Goal: Task Accomplishment & Management: Manage account settings

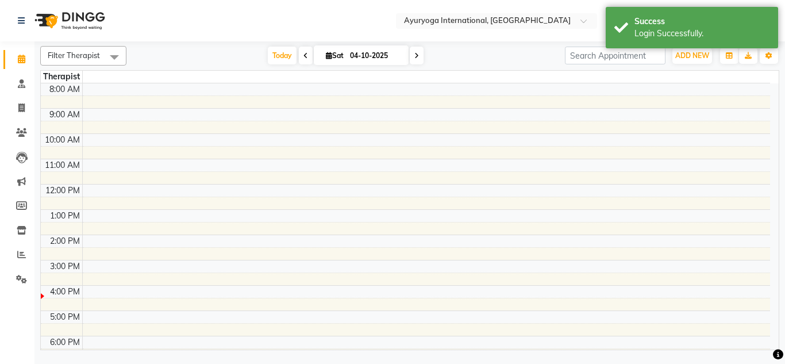
select select "en"
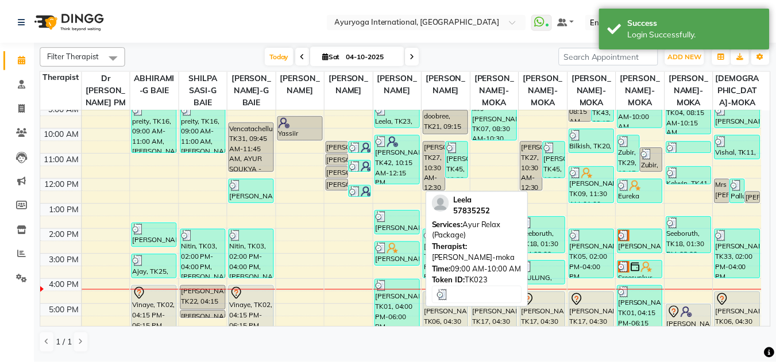
scroll to position [115, 0]
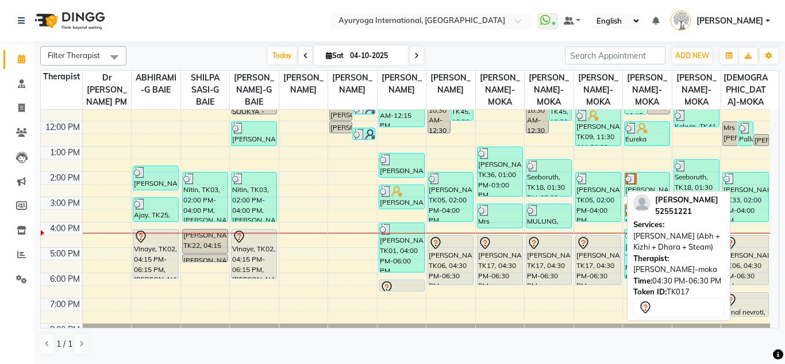
click at [592, 278] on div "[PERSON_NAME], TK17, 04:30 PM-06:30 PM, [PERSON_NAME] (Abh + Kizhi + Dhara + St…" at bounding box center [598, 260] width 45 height 49
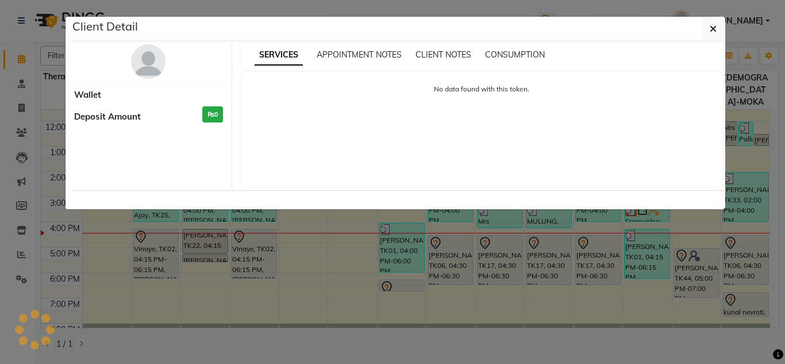
select select "7"
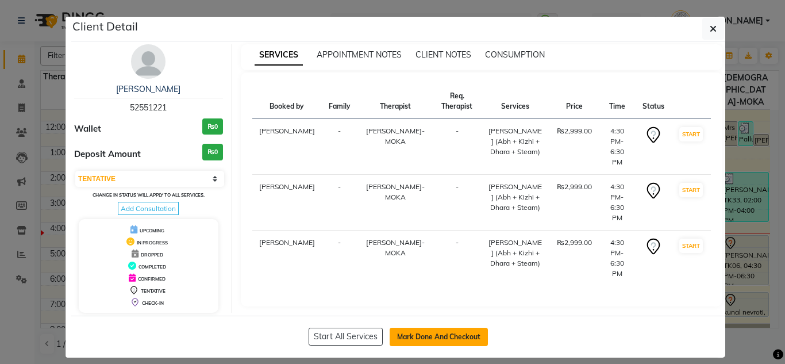
click at [420, 337] on button "Mark Done And Checkout" at bounding box center [439, 337] width 98 height 18
select select "service"
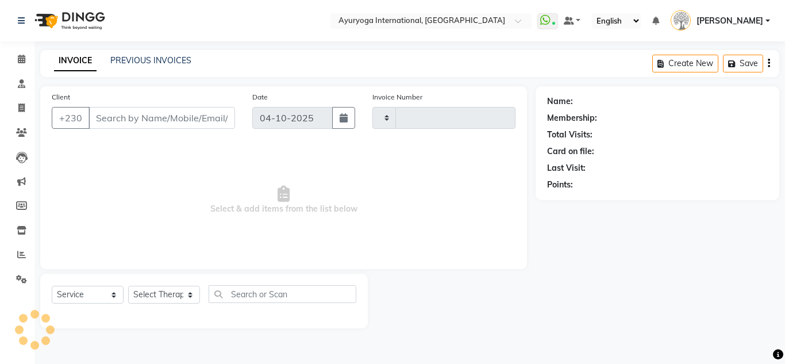
type input "6085"
select select "730"
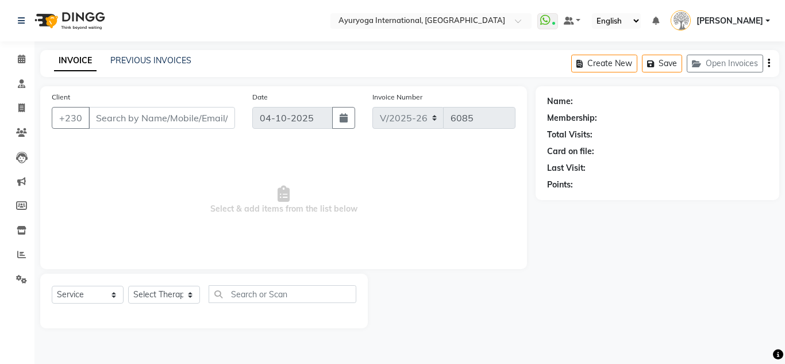
type input "52551221"
select select "36055"
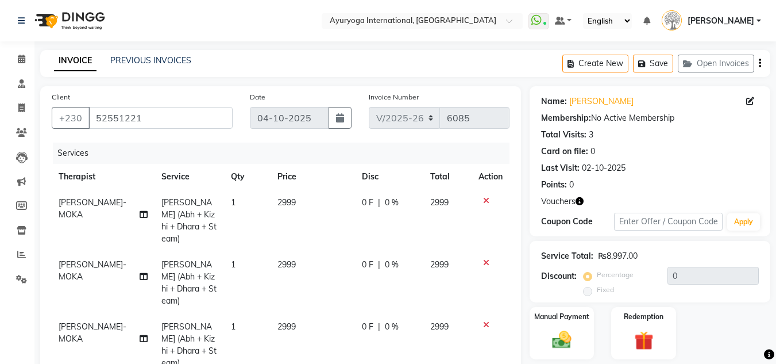
click at [578, 202] on icon "button" at bounding box center [580, 201] width 8 height 8
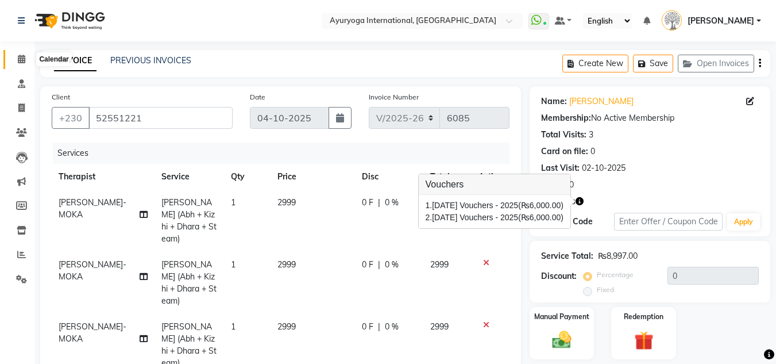
click at [23, 59] on icon at bounding box center [21, 59] width 7 height 9
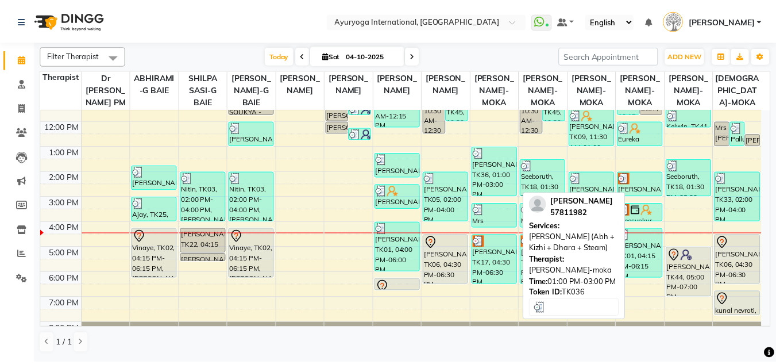
scroll to position [148, 0]
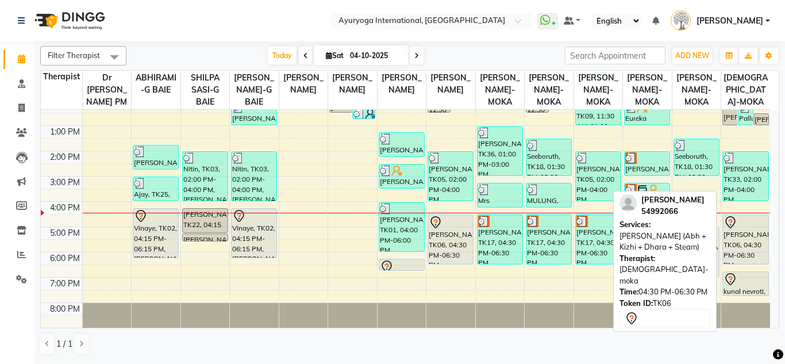
click at [748, 251] on div "[PERSON_NAME], TK06, 04:30 PM-06:30 PM, [PERSON_NAME] (Abh + Kizhi + Dhara + St…" at bounding box center [745, 239] width 45 height 49
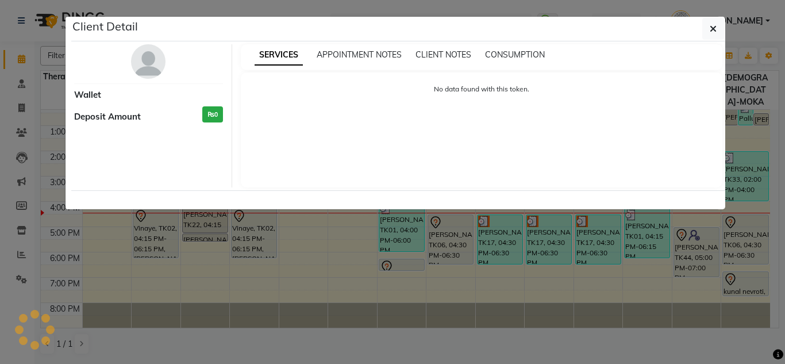
select select "7"
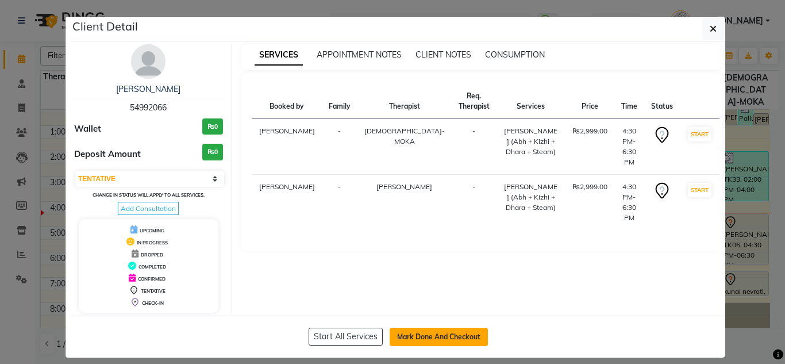
click at [412, 331] on button "Mark Done And Checkout" at bounding box center [439, 337] width 98 height 18
select select "service"
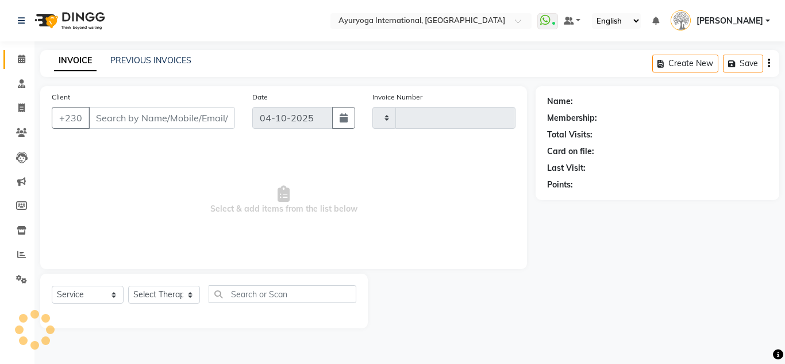
type input "6085"
select select "730"
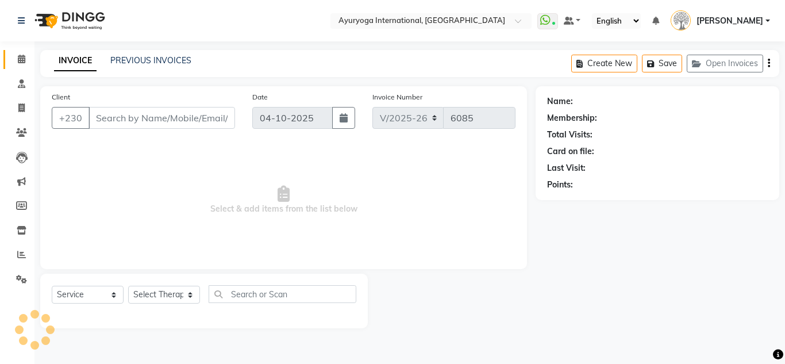
type input "54992066"
select select "36053"
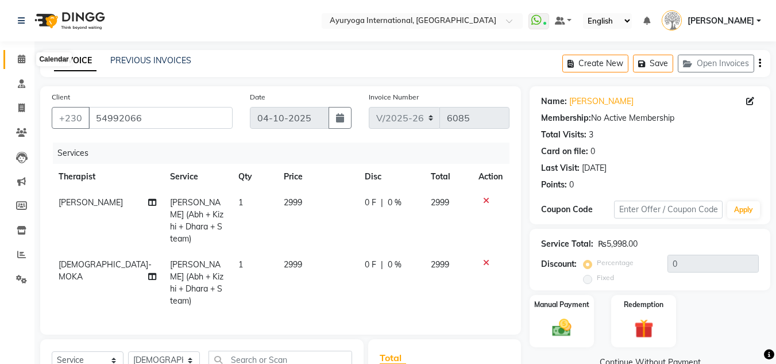
click at [25, 54] on span at bounding box center [21, 59] width 20 height 13
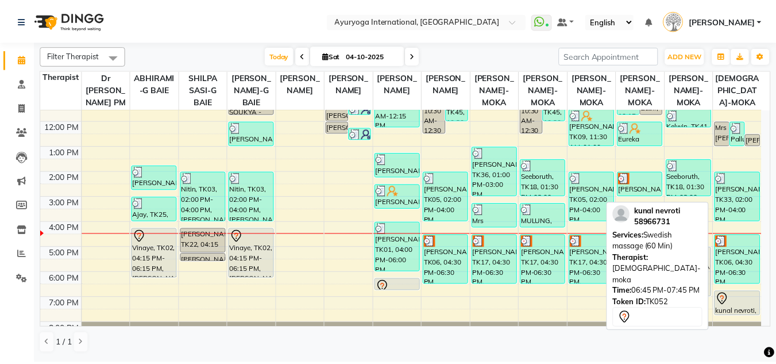
scroll to position [148, 0]
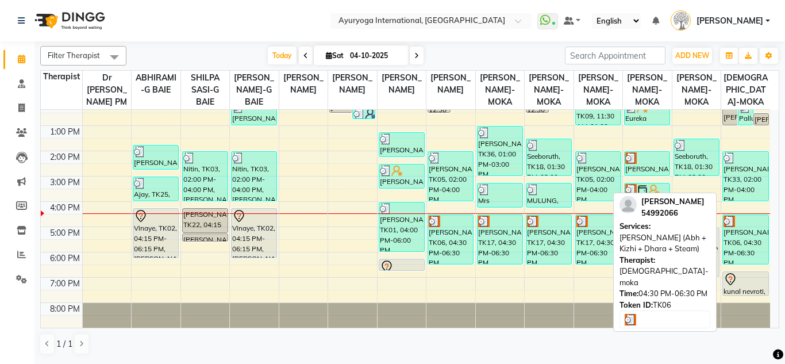
click at [730, 225] on img at bounding box center [729, 221] width 11 height 11
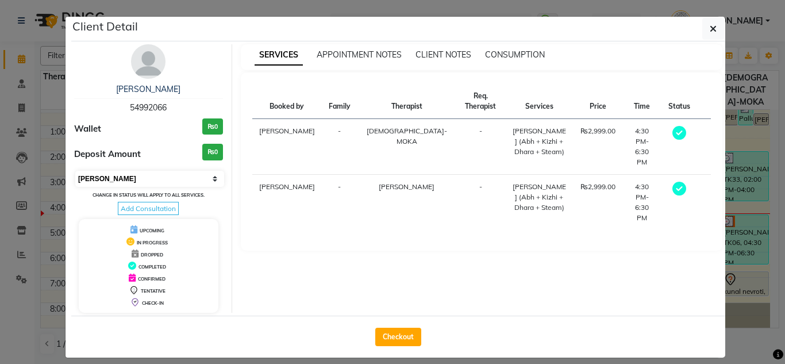
click at [113, 179] on select "Select MARK DONE UPCOMING" at bounding box center [149, 179] width 149 height 16
select select "5"
click at [75, 171] on select "Select MARK DONE UPCOMING" at bounding box center [149, 179] width 149 height 16
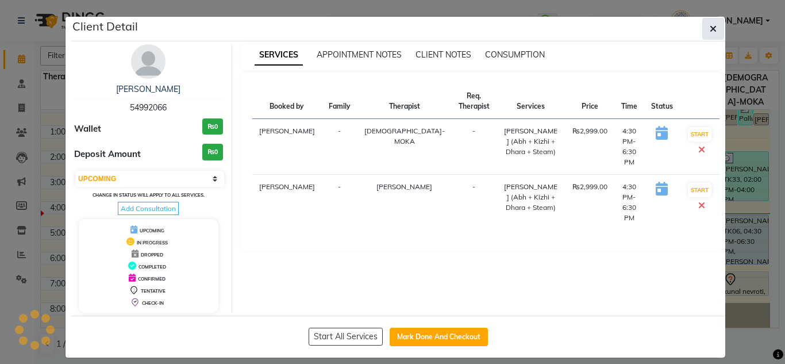
click at [711, 24] on span "button" at bounding box center [713, 28] width 7 height 11
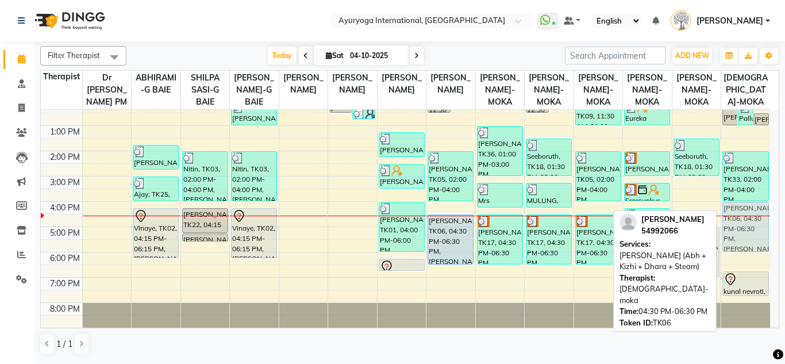
drag, startPoint x: 755, startPoint y: 238, endPoint x: 748, endPoint y: 226, distance: 13.4
click at [748, 225] on div "Mrs [PERSON_NAME], TK50, 12:00 PM-01:00 PM, Rujahari (Ayurvedic pain relieveing…" at bounding box center [745, 150] width 49 height 353
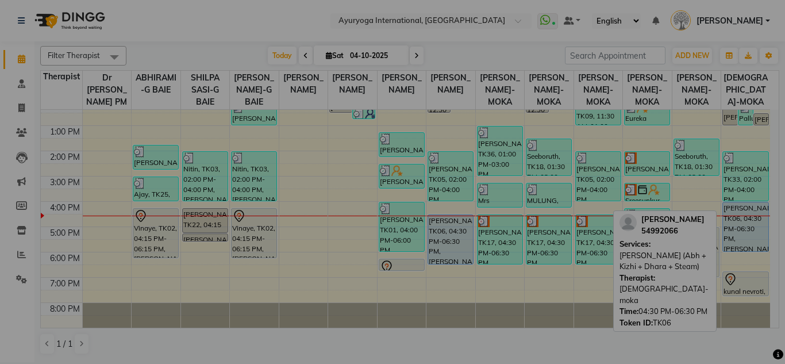
click at [748, 226] on div "× ! Are you sure? You want to update booking slot Yes No No" at bounding box center [392, 182] width 785 height 364
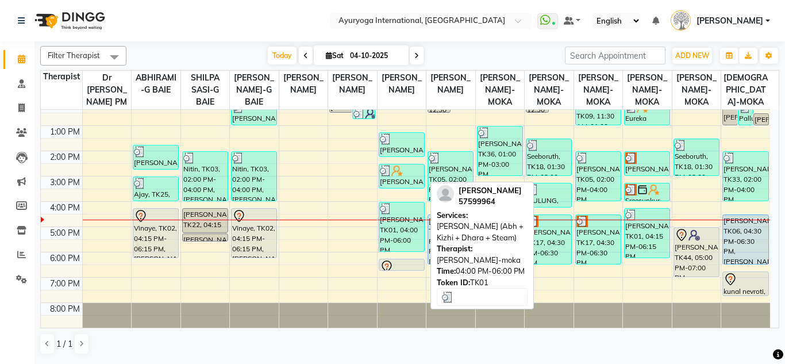
click at [401, 224] on div "[PERSON_NAME], TK01, 04:00 PM-06:00 PM, [PERSON_NAME] (Abh + Kizhi + Dhara + St…" at bounding box center [401, 226] width 45 height 49
click at [416, 214] on div "[PERSON_NAME], TK01, 04:00 PM-06:00 PM, [PERSON_NAME] (Abh + Kizhi + Dhara + St…" at bounding box center [401, 226] width 45 height 49
select select "3"
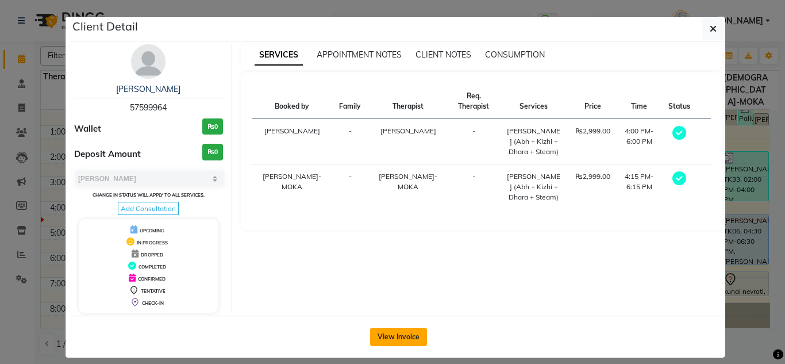
click at [396, 334] on button "View Invoice" at bounding box center [398, 337] width 57 height 18
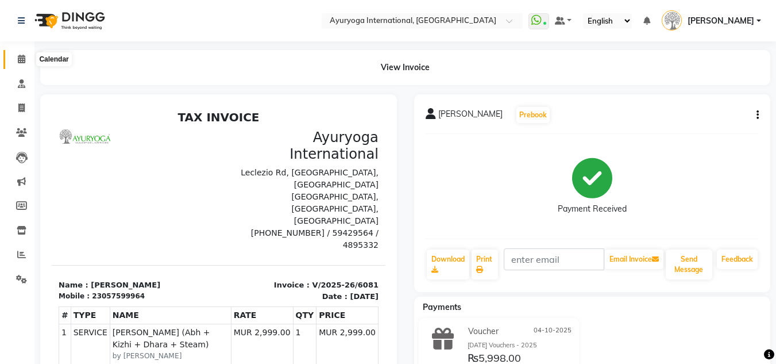
click at [27, 63] on span at bounding box center [21, 59] width 20 height 13
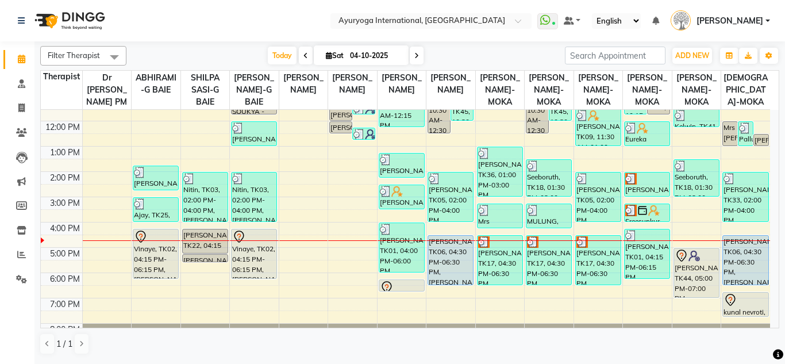
scroll to position [148, 0]
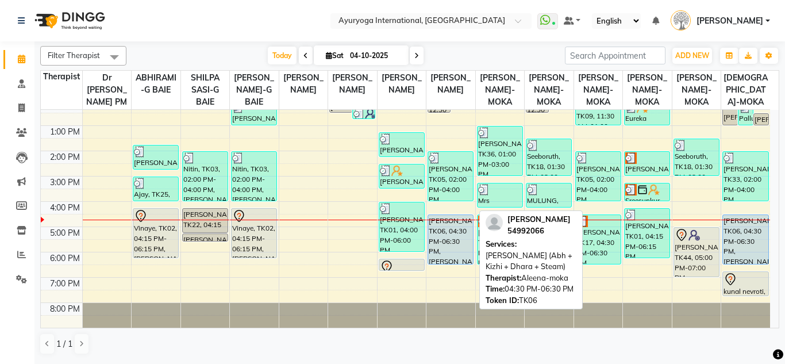
click at [461, 239] on div "[PERSON_NAME], TK06, 04:30 PM-06:30 PM, [PERSON_NAME] (Abh + Kizhi + Dhara + St…" at bounding box center [450, 239] width 45 height 49
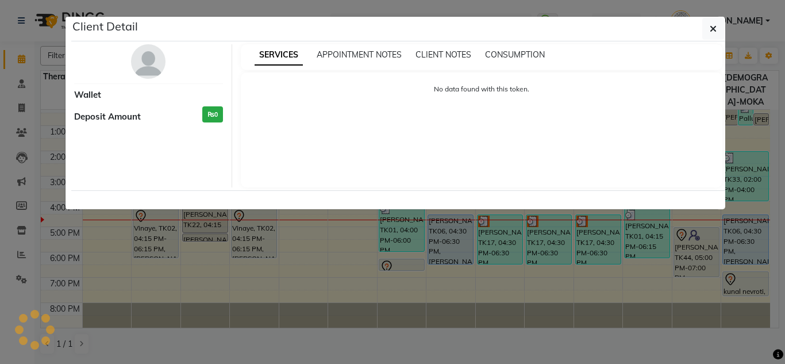
select select "5"
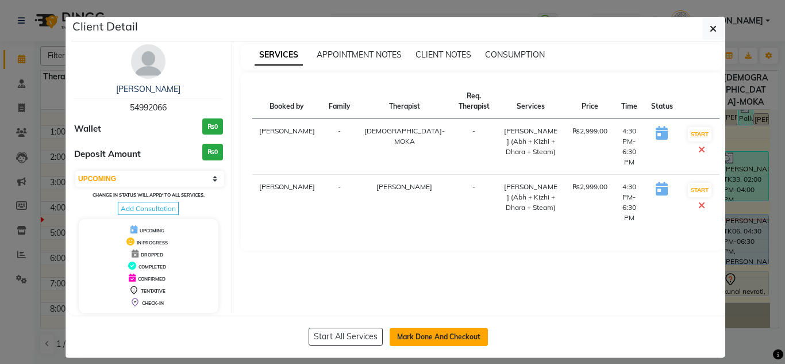
click at [451, 333] on button "Mark Done And Checkout" at bounding box center [439, 337] width 98 height 18
select select "service"
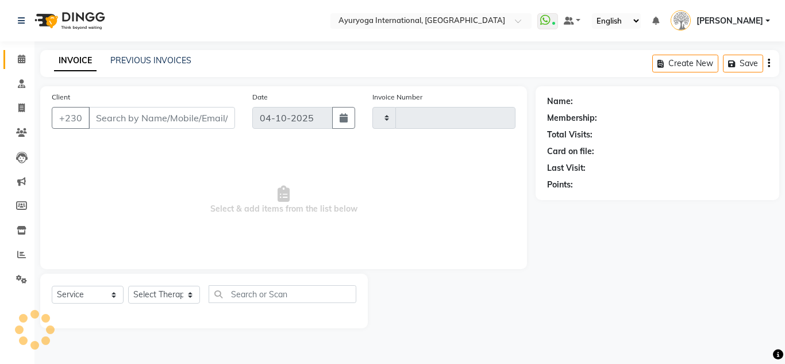
type input "6086"
select select "730"
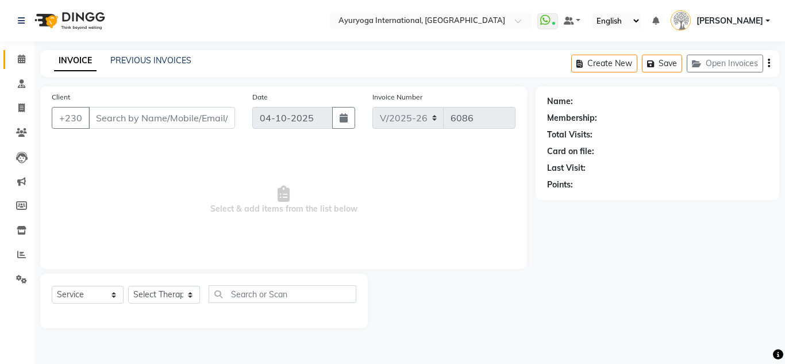
type input "54992066"
select select "36053"
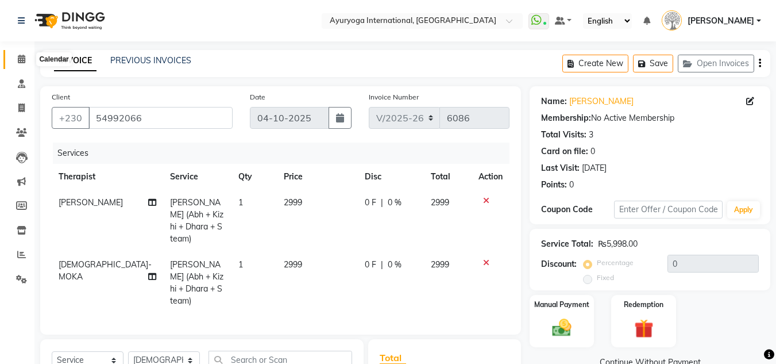
click at [18, 60] on icon at bounding box center [21, 59] width 7 height 9
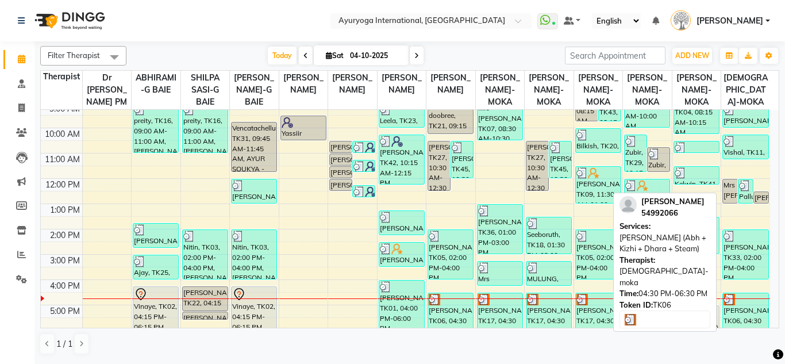
scroll to position [115, 0]
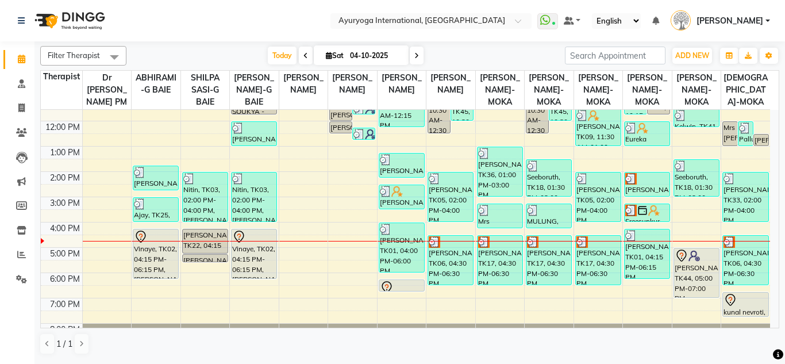
click at [415, 55] on icon at bounding box center [416, 55] width 5 height 7
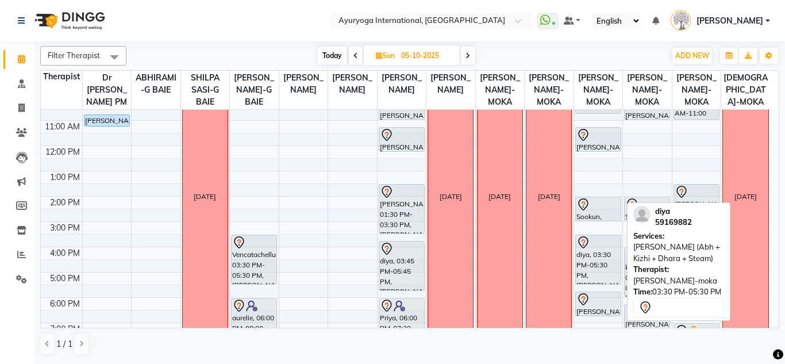
scroll to position [0, 0]
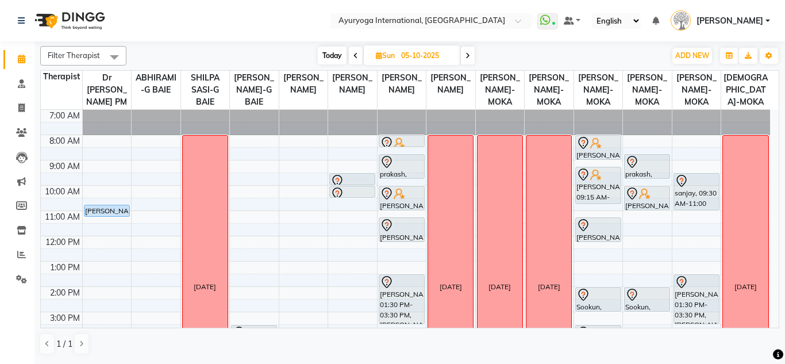
click at [325, 60] on span "Today" at bounding box center [332, 56] width 29 height 18
type input "04-10-2025"
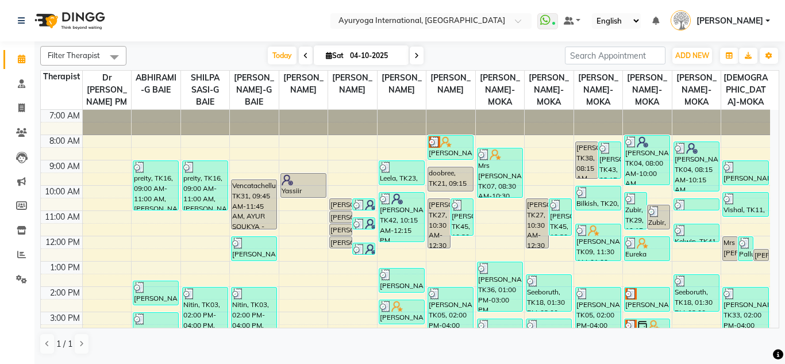
scroll to position [115, 0]
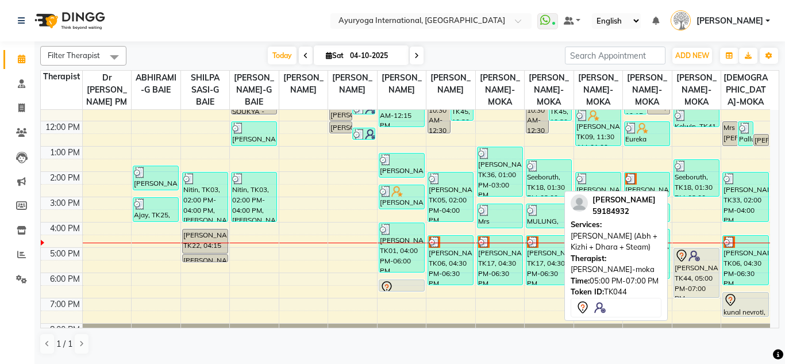
click at [694, 289] on div "[PERSON_NAME], TK44, 05:00 PM-07:00 PM, [PERSON_NAME] (Abh + Kizhi + Dhara + St…" at bounding box center [696, 272] width 45 height 49
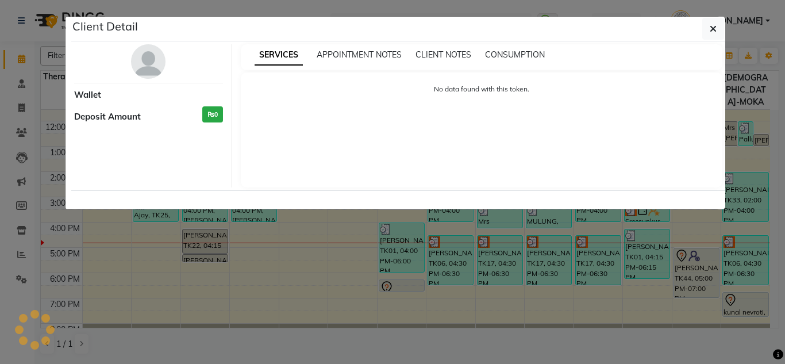
select select "7"
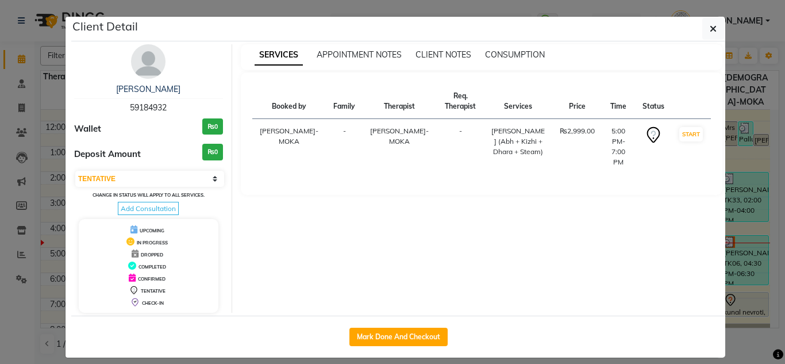
scroll to position [10, 0]
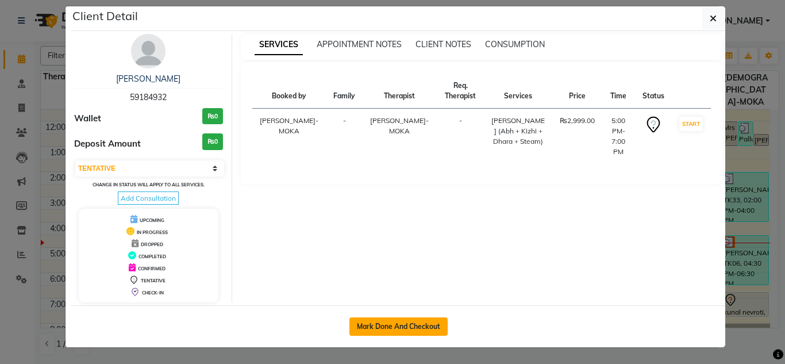
click at [441, 324] on button "Mark Done And Checkout" at bounding box center [398, 326] width 98 height 18
select select "service"
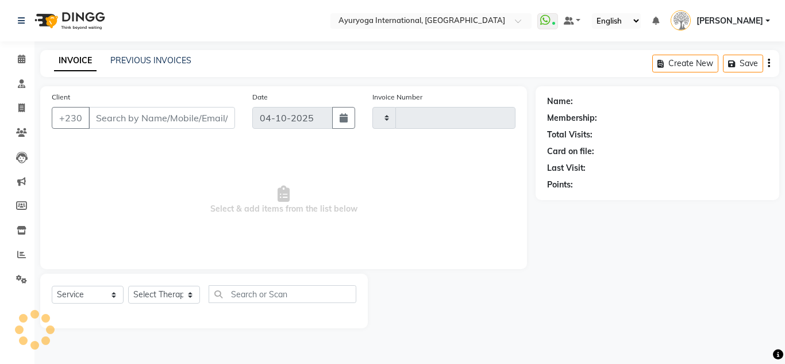
type input "6086"
select select "730"
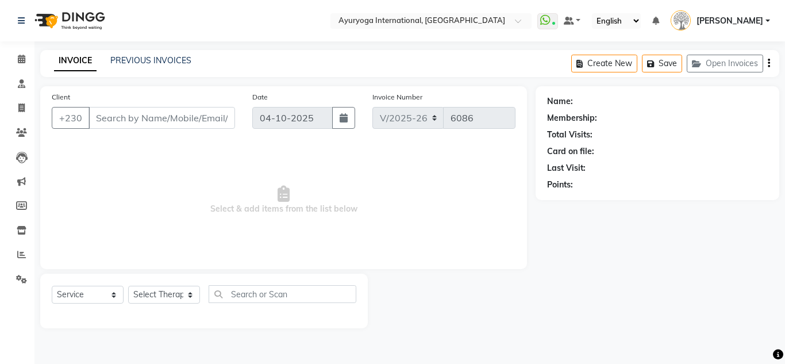
type input "59184932"
select select "77770"
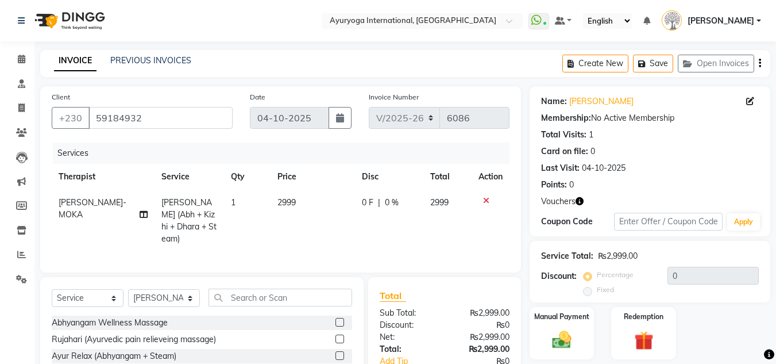
click at [578, 201] on icon "button" at bounding box center [580, 201] width 8 height 8
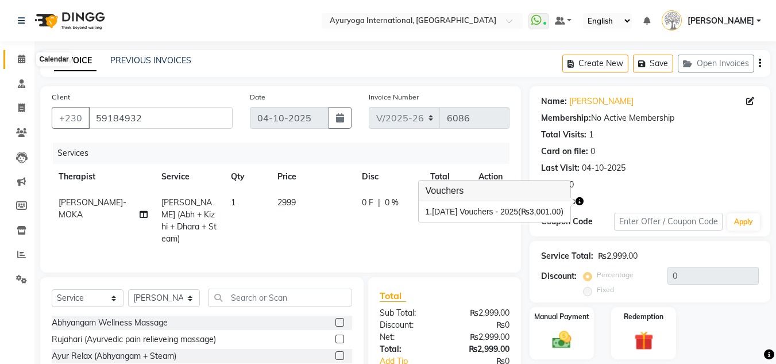
click at [18, 59] on icon at bounding box center [21, 59] width 7 height 9
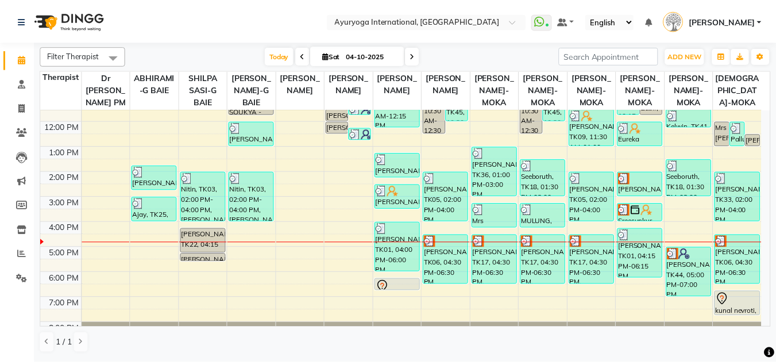
scroll to position [148, 0]
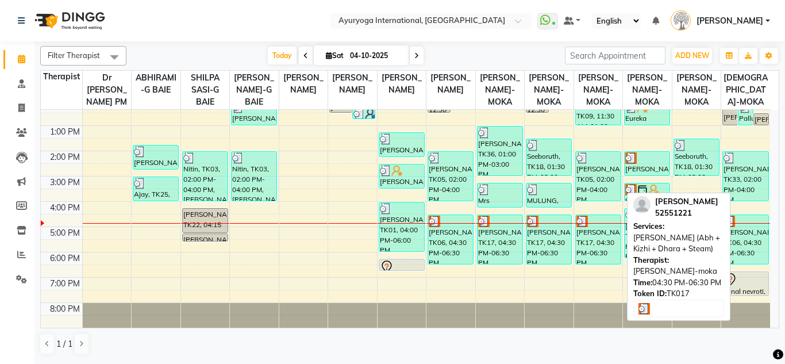
click at [587, 246] on div "[PERSON_NAME], TK17, 04:30 PM-06:30 PM, [PERSON_NAME] (Abh + Kizhi + Dhara + St…" at bounding box center [598, 239] width 45 height 49
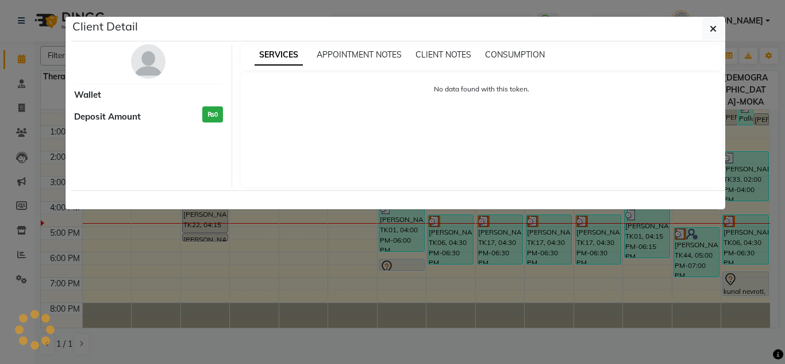
select select "3"
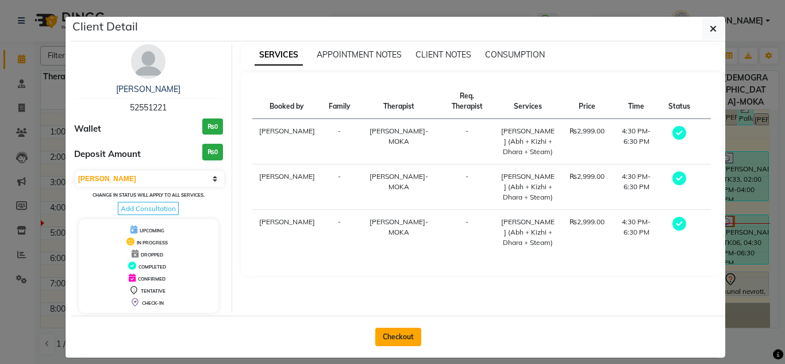
click at [397, 339] on button "Checkout" at bounding box center [398, 337] width 46 height 18
select select "service"
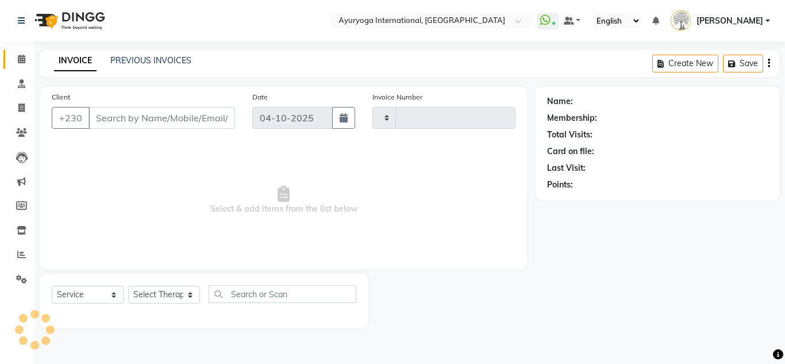
type input "6086"
select select "730"
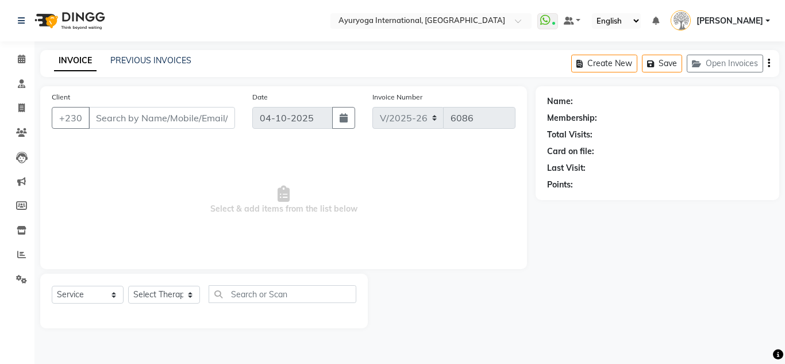
click at [1, 56] on li "Calendar" at bounding box center [17, 59] width 34 height 25
click at [6, 57] on link "Calendar" at bounding box center [17, 59] width 28 height 19
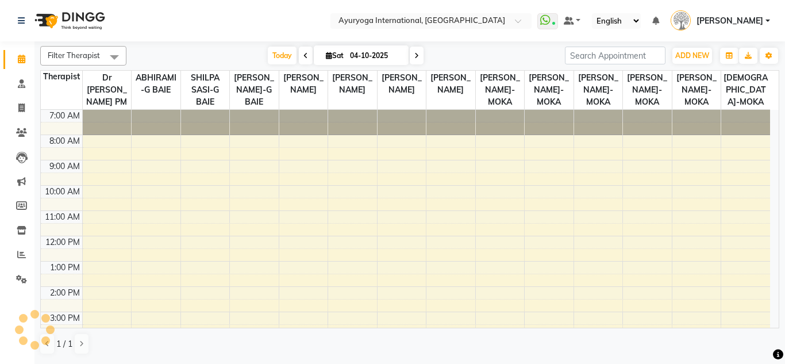
scroll to position [148, 0]
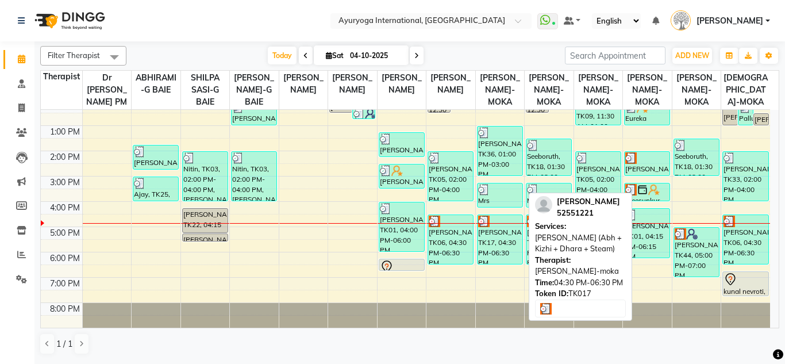
click at [499, 245] on div "[PERSON_NAME], TK17, 04:30 PM-06:30 PM, [PERSON_NAME] (Abh + Kizhi + Dhara + St…" at bounding box center [500, 239] width 45 height 49
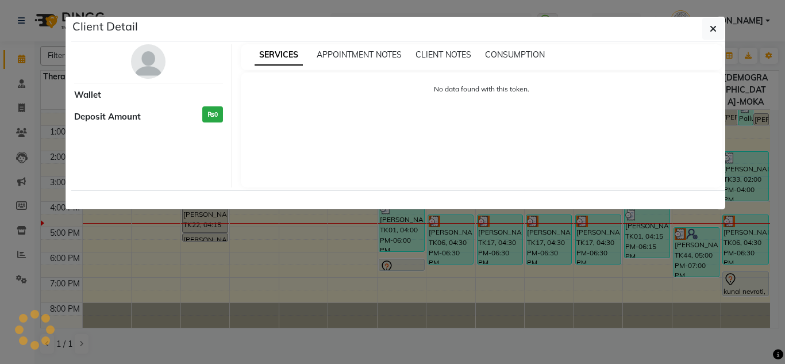
select select "3"
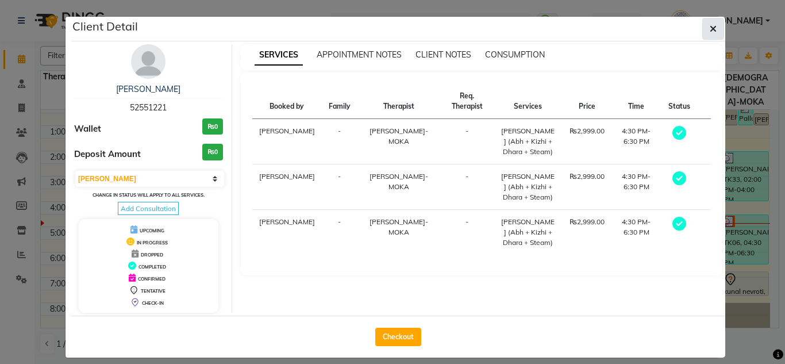
click at [710, 25] on span "button" at bounding box center [713, 28] width 7 height 11
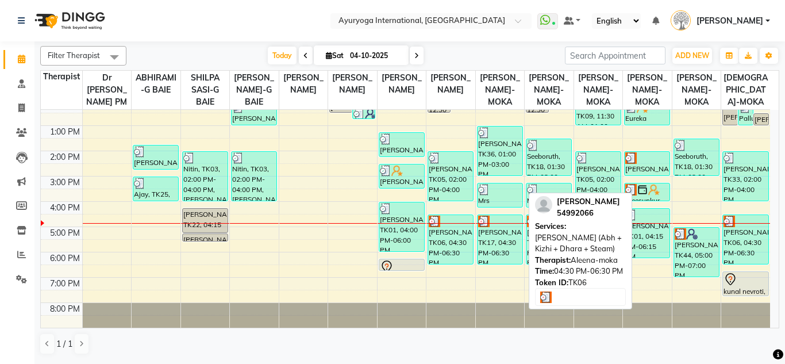
click at [461, 244] on div "[PERSON_NAME], TK06, 04:30 PM-06:30 PM, [PERSON_NAME] (Abh + Kizhi + Dhara + St…" at bounding box center [450, 239] width 45 height 49
select select "3"
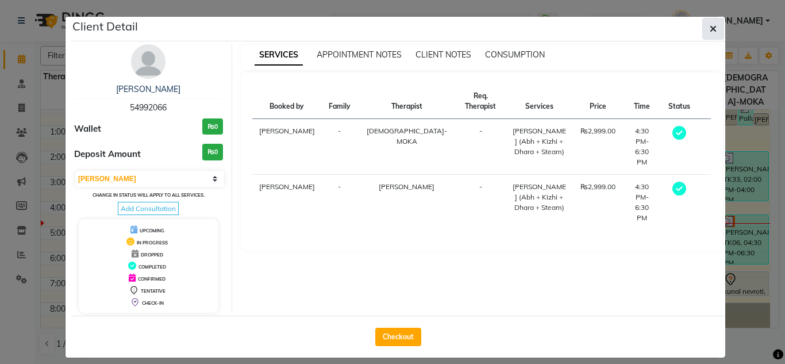
click at [703, 29] on button "button" at bounding box center [713, 29] width 22 height 22
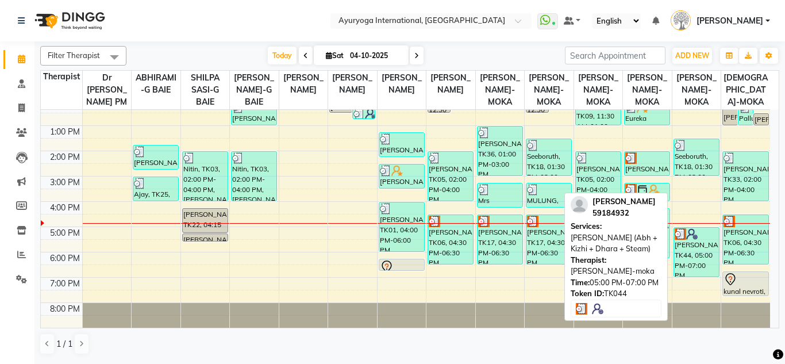
click at [688, 243] on div "[PERSON_NAME], TK44, 05:00 PM-07:00 PM, [PERSON_NAME] (Abh + Kizhi + Dhara + St…" at bounding box center [696, 252] width 45 height 49
select select "3"
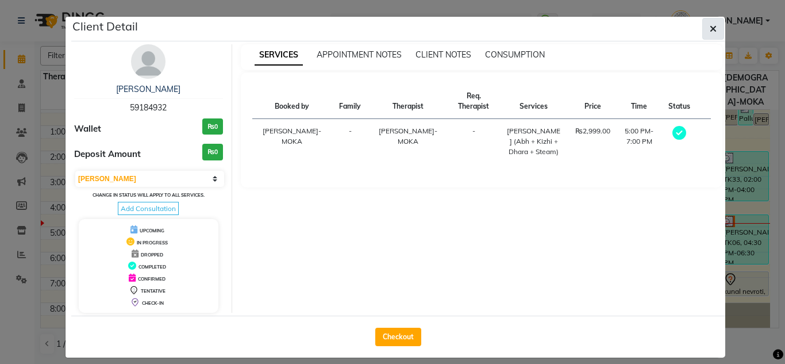
click at [702, 33] on button "button" at bounding box center [713, 29] width 22 height 22
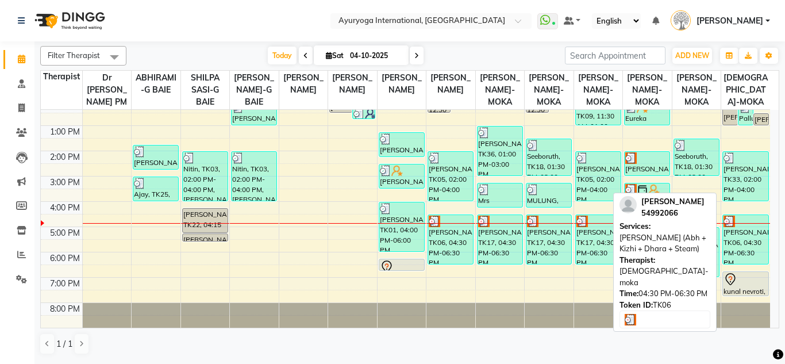
click at [736, 226] on div at bounding box center [746, 221] width 44 height 11
select select "3"
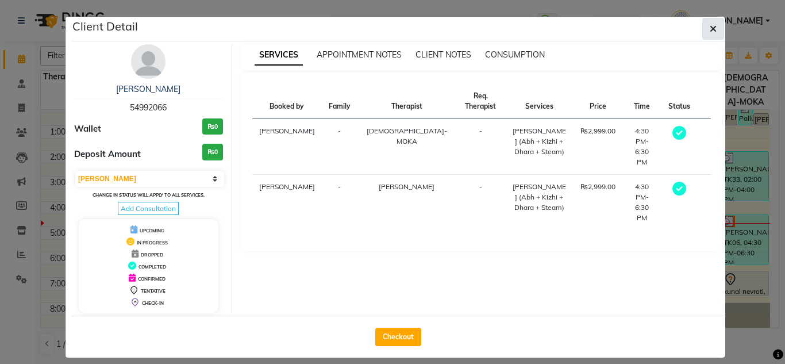
click at [710, 29] on icon "button" at bounding box center [713, 28] width 7 height 9
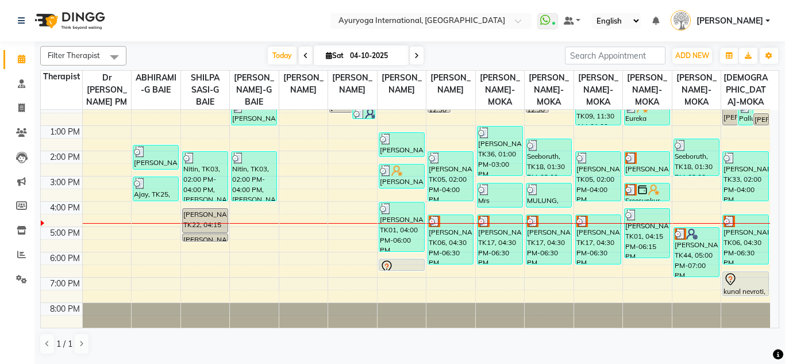
click at [410, 53] on span at bounding box center [417, 56] width 14 height 18
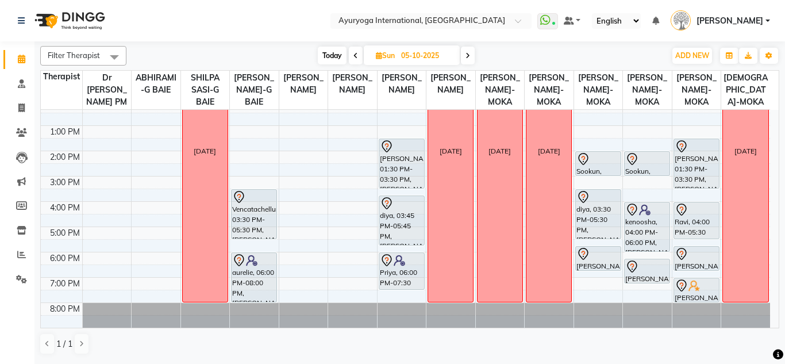
scroll to position [0, 0]
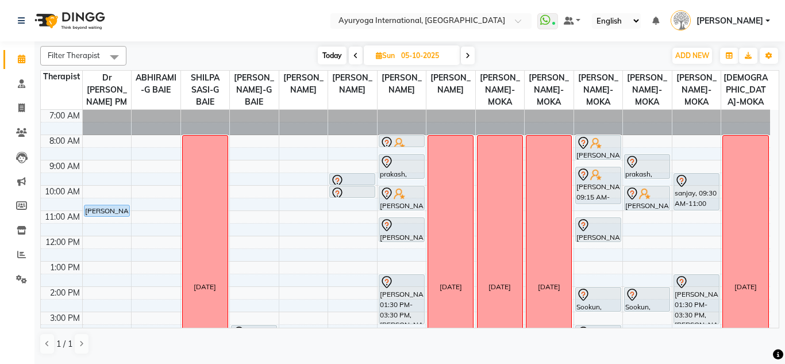
click at [330, 56] on span "Today" at bounding box center [332, 56] width 29 height 18
type input "04-10-2025"
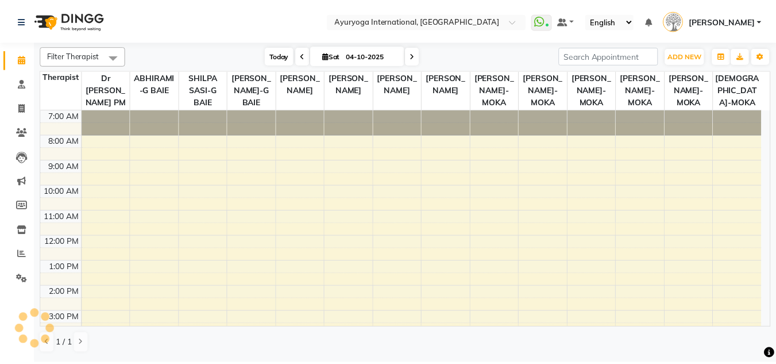
scroll to position [148, 0]
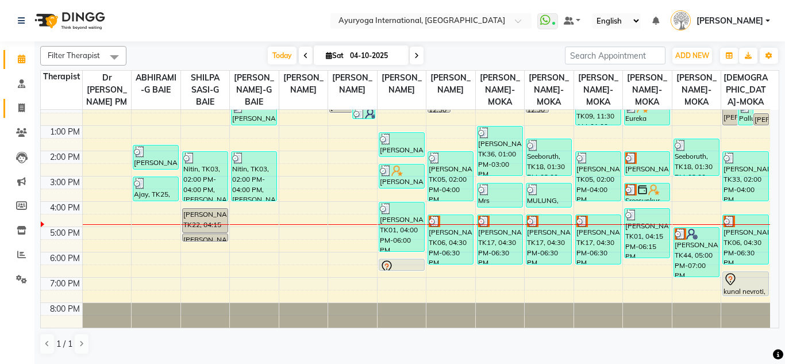
click at [14, 103] on span at bounding box center [21, 108] width 20 height 13
select select "service"
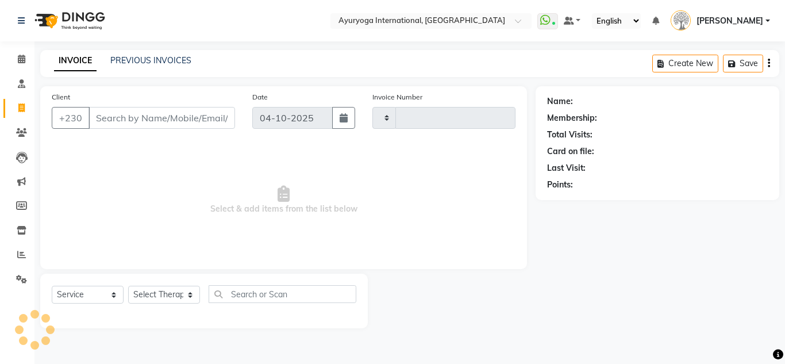
type input "6086"
select select "730"
click at [186, 56] on link "PREVIOUS INVOICES" at bounding box center [150, 60] width 81 height 10
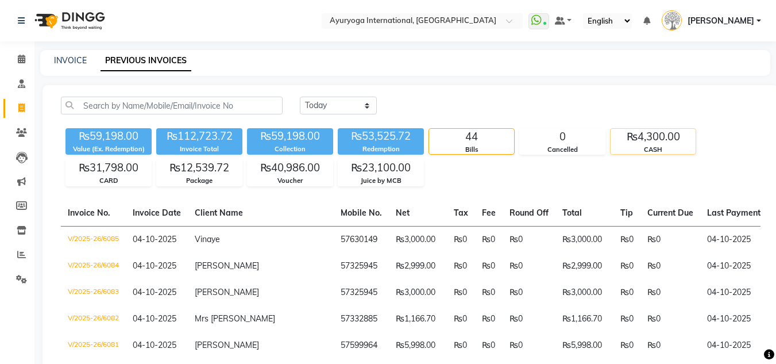
click at [655, 142] on div "₨4,300.00" at bounding box center [653, 137] width 85 height 16
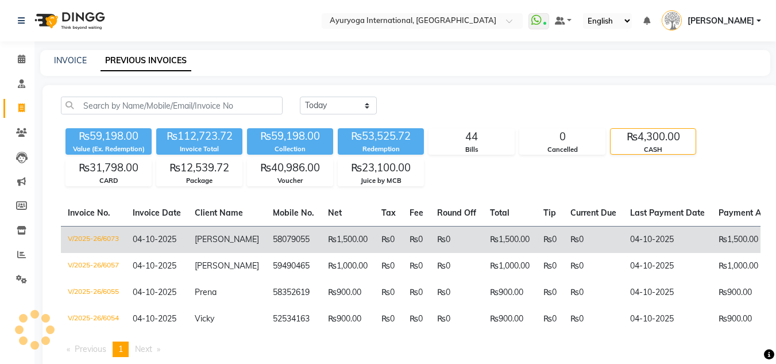
scroll to position [40, 0]
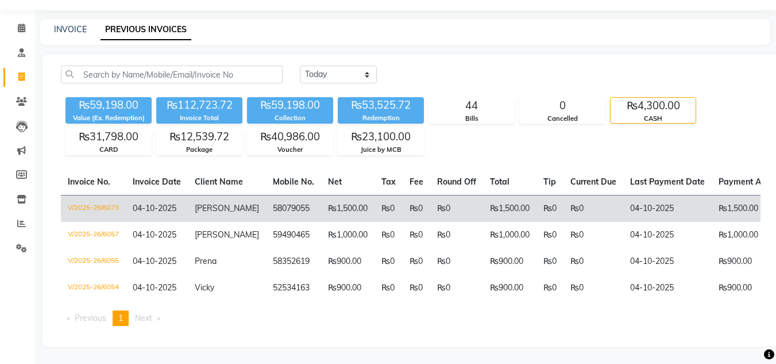
click at [291, 196] on td "58079055" at bounding box center [293, 208] width 55 height 27
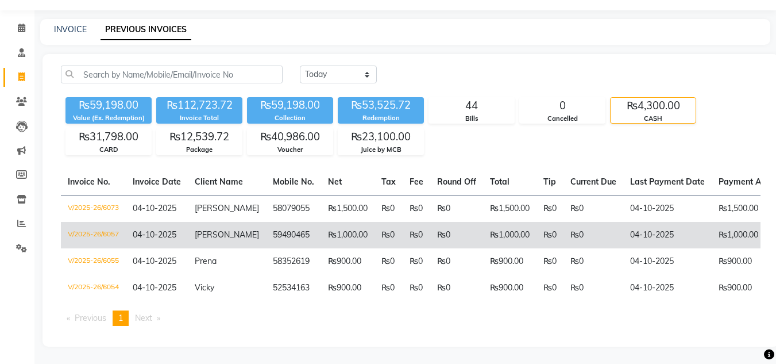
click at [290, 222] on td "59490465" at bounding box center [293, 235] width 55 height 26
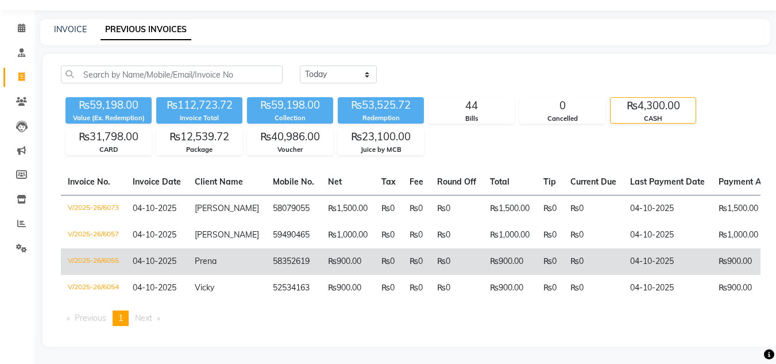
click at [278, 256] on td "58352619" at bounding box center [293, 261] width 55 height 26
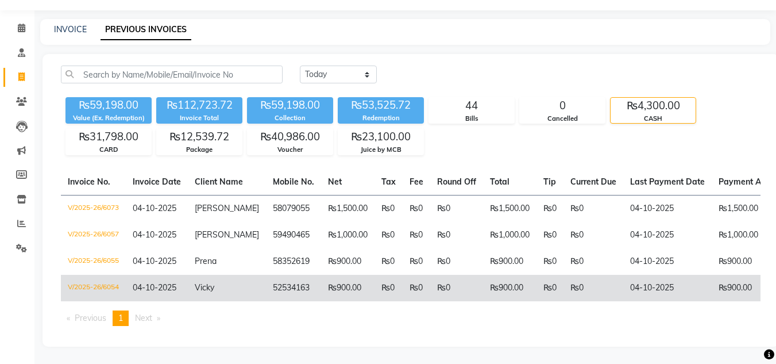
click at [430, 278] on td "₨0" at bounding box center [456, 288] width 53 height 26
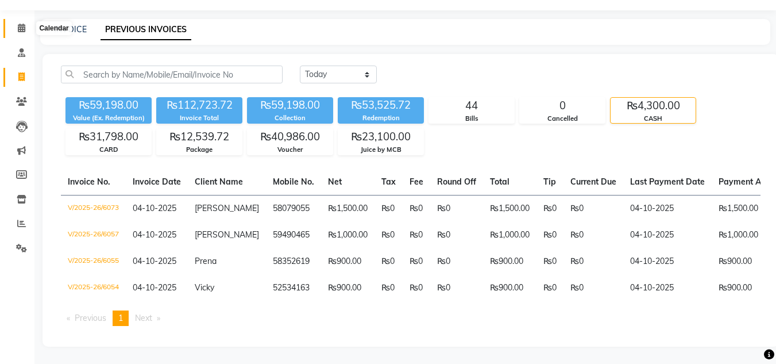
click at [16, 22] on span at bounding box center [21, 28] width 20 height 13
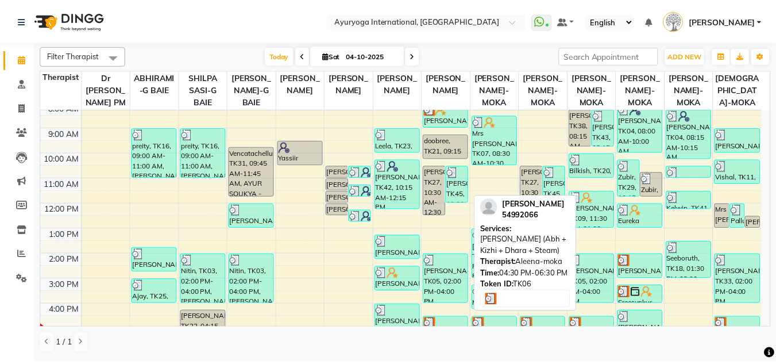
scroll to position [148, 0]
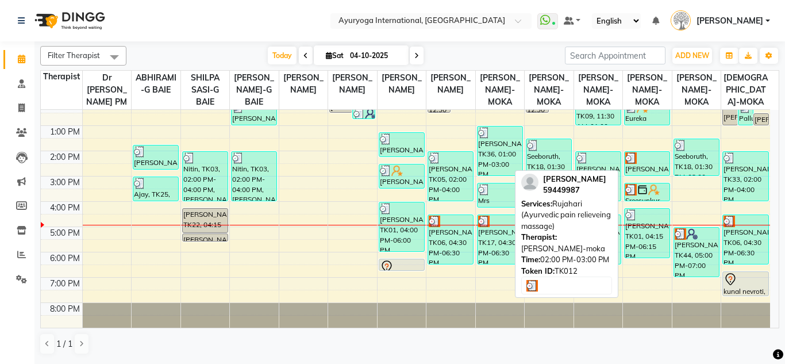
click at [648, 164] on div "[PERSON_NAME], TK12, 02:00 PM-03:00 PM, [PERSON_NAME] (Ayurvedic pain relievein…" at bounding box center [647, 164] width 45 height 24
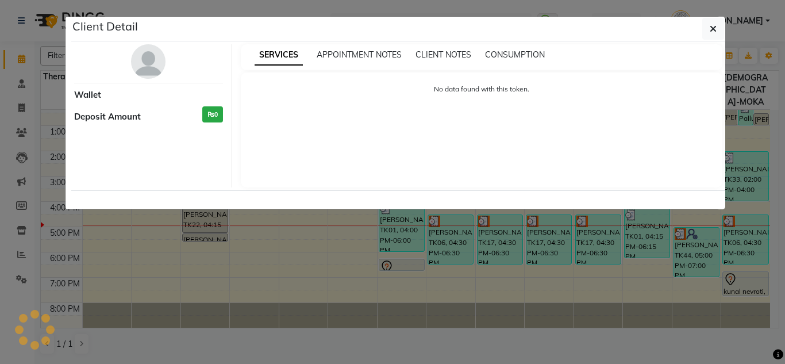
select select "3"
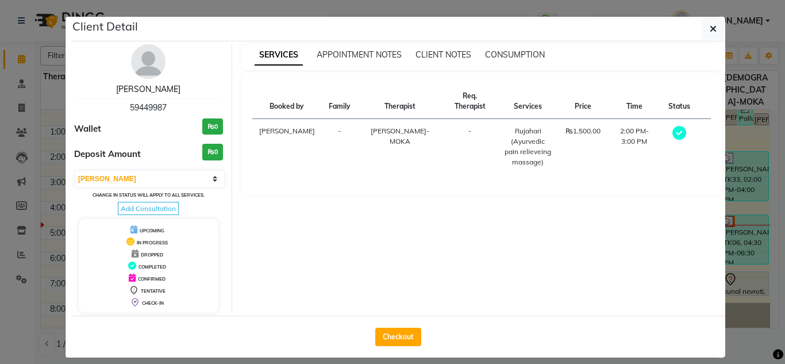
click at [134, 85] on link "[PERSON_NAME]" at bounding box center [148, 89] width 64 height 10
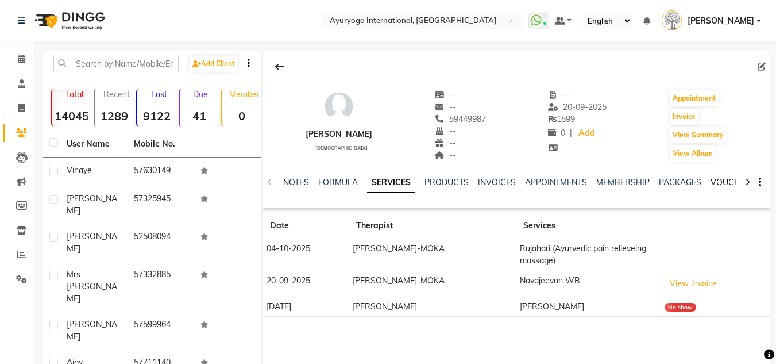
click at [725, 181] on link "VOUCHERS" at bounding box center [733, 182] width 45 height 10
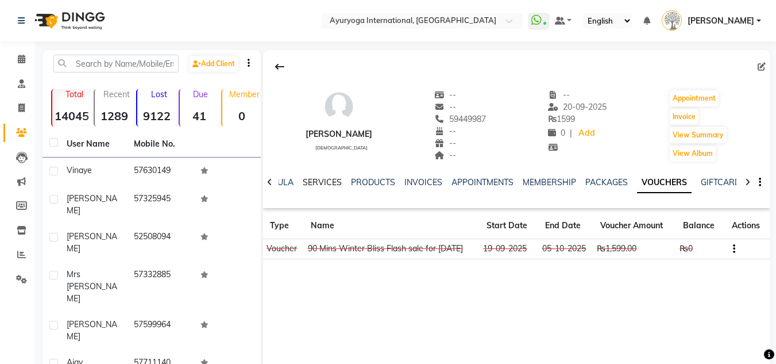
click at [320, 180] on link "SERVICES" at bounding box center [322, 182] width 39 height 10
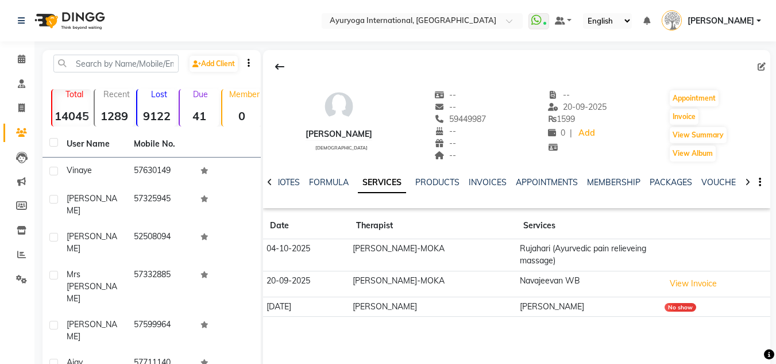
click at [725, 176] on div "VOUCHERS" at bounding box center [724, 182] width 45 height 12
click at [728, 182] on link "VOUCHERS" at bounding box center [724, 182] width 45 height 10
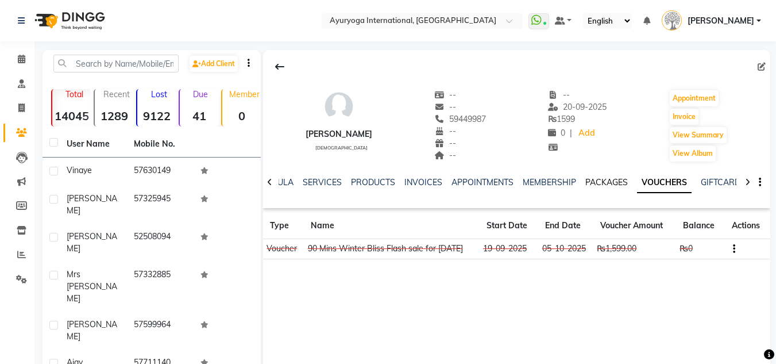
click at [608, 179] on link "PACKAGES" at bounding box center [607, 182] width 43 height 10
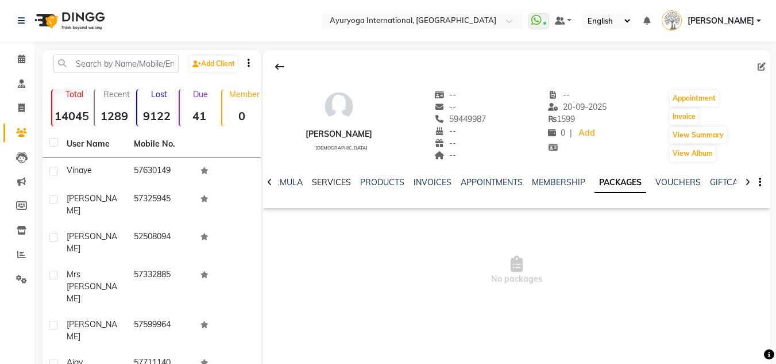
click at [320, 183] on link "SERVICES" at bounding box center [331, 182] width 39 height 10
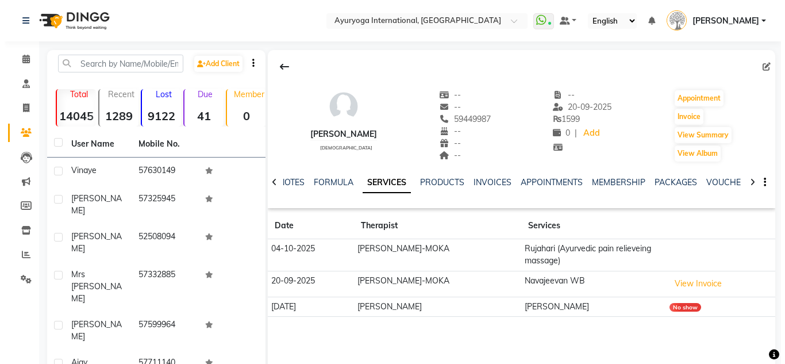
scroll to position [57, 0]
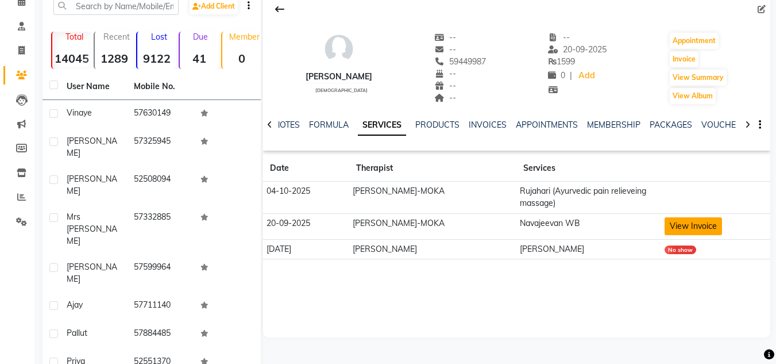
click at [686, 229] on button "View Invoice" at bounding box center [693, 226] width 57 height 18
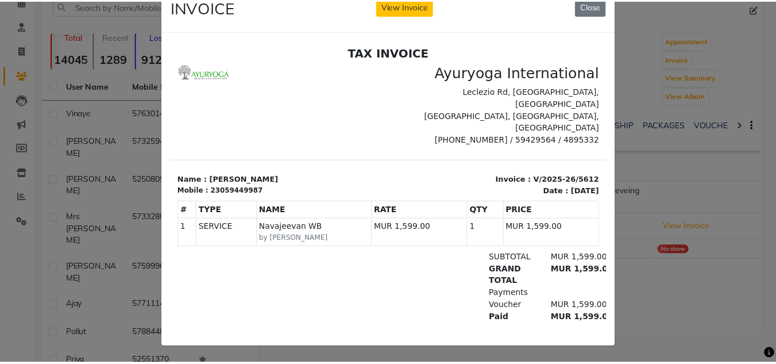
scroll to position [0, 0]
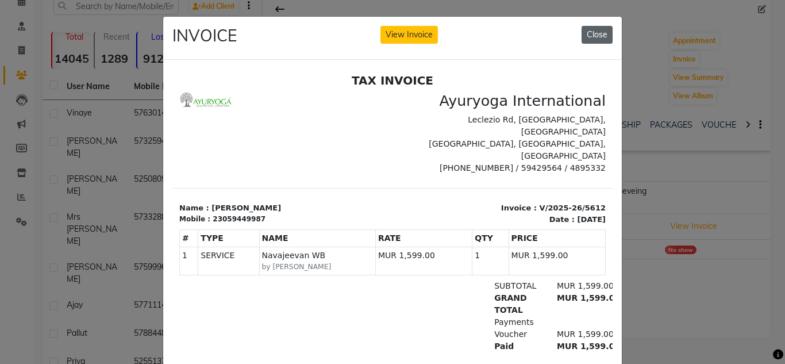
click at [604, 37] on button "Close" at bounding box center [597, 35] width 31 height 18
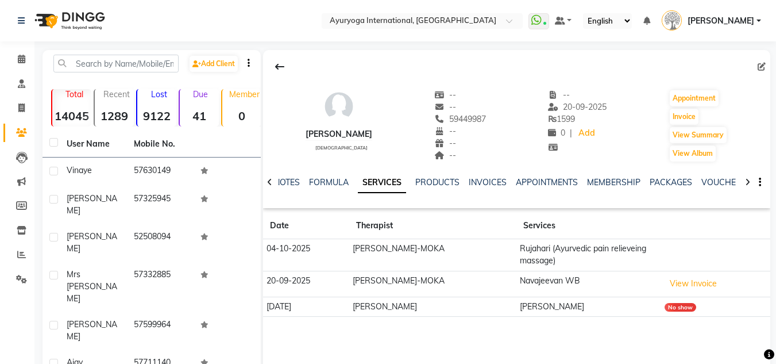
click at [542, 251] on td "Rujahari (Ayurvedic pain relieveing massage)" at bounding box center [589, 255] width 145 height 32
click at [542, 263] on td "Rujahari (Ayurvedic pain relieveing massage)" at bounding box center [589, 255] width 145 height 32
click at [540, 251] on td "Rujahari (Ayurvedic pain relieveing massage)" at bounding box center [589, 255] width 145 height 32
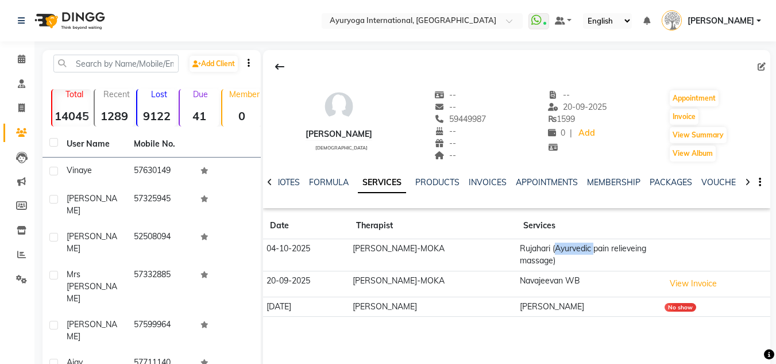
click at [540, 251] on td "Rujahari (Ayurvedic pain relieveing massage)" at bounding box center [589, 255] width 145 height 32
click at [548, 261] on td "Rujahari (Ayurvedic pain relieveing massage)" at bounding box center [589, 255] width 145 height 32
click at [14, 53] on span at bounding box center [21, 59] width 20 height 13
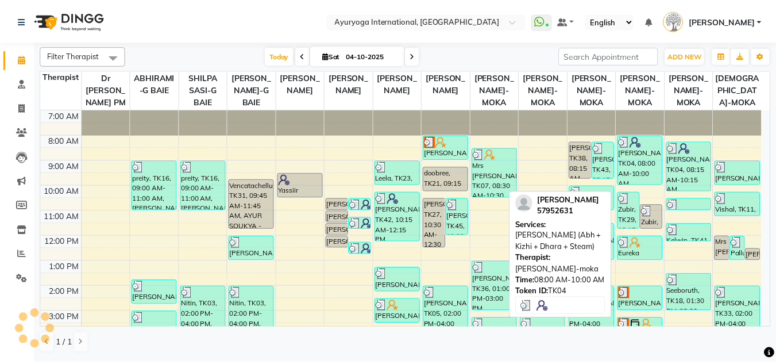
scroll to position [148, 0]
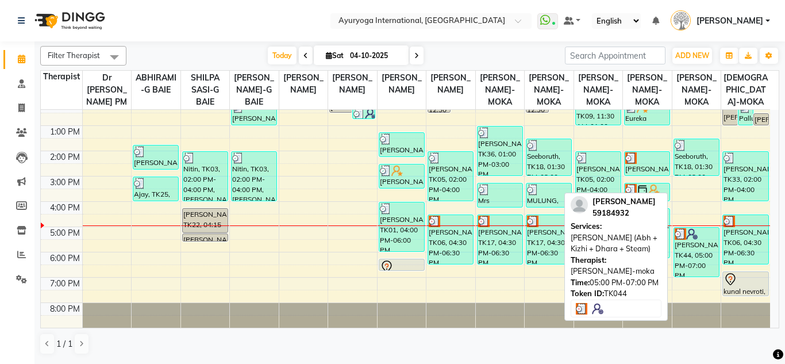
click at [693, 252] on div "[PERSON_NAME], TK44, 05:00 PM-07:00 PM, [PERSON_NAME] (Abh + Kizhi + Dhara + St…" at bounding box center [696, 252] width 45 height 49
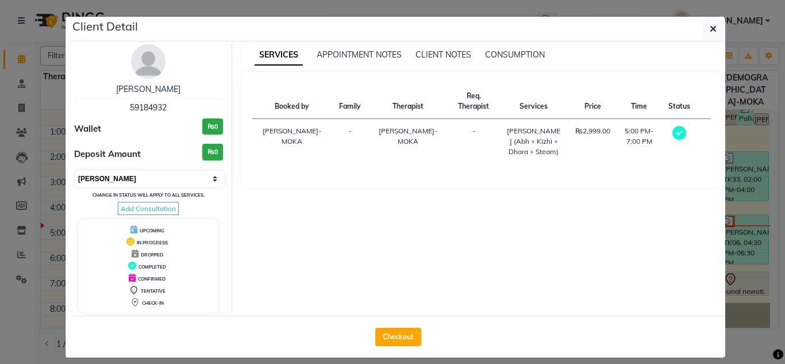
click at [159, 179] on select "Select MARK DONE UPCOMING" at bounding box center [149, 179] width 149 height 16
click at [75, 171] on select "Select MARK DONE UPCOMING" at bounding box center [149, 179] width 149 height 16
click at [157, 188] on div "Select MARK DONE UPCOMING Change in status will apply to all services. Add Cons…" at bounding box center [148, 192] width 149 height 45
click at [157, 184] on select "Select MARK DONE UPCOMING" at bounding box center [149, 179] width 149 height 16
select select "5"
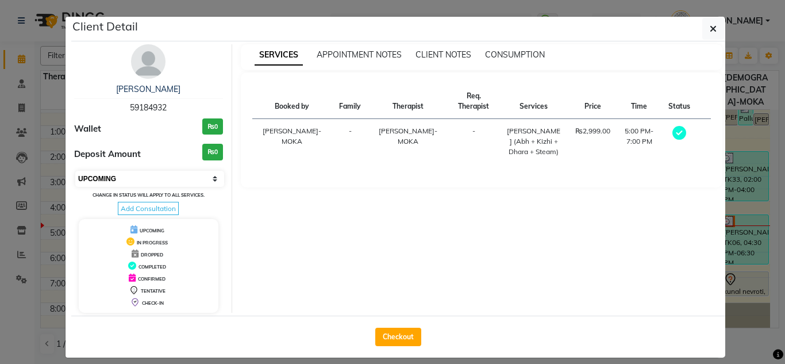
click at [75, 171] on select "Select MARK DONE UPCOMING" at bounding box center [149, 179] width 149 height 16
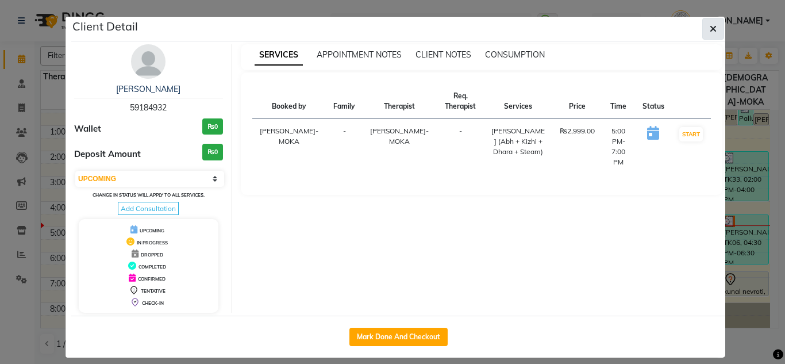
click at [705, 36] on button "button" at bounding box center [713, 29] width 22 height 22
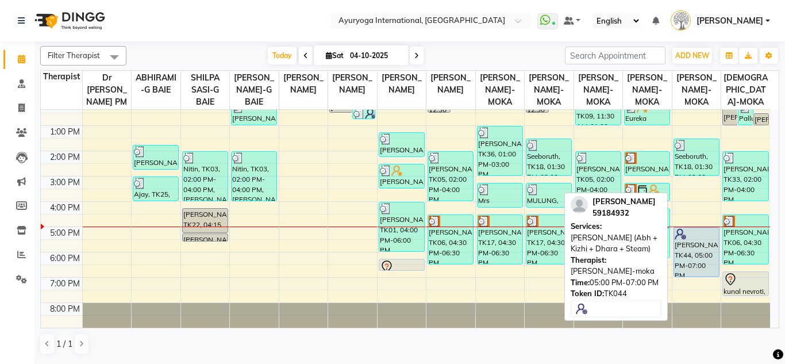
click at [697, 248] on div "[PERSON_NAME], TK44, 05:00 PM-07:00 PM, [PERSON_NAME] (Abh + Kizhi + Dhara + St…" at bounding box center [696, 252] width 45 height 49
select select "5"
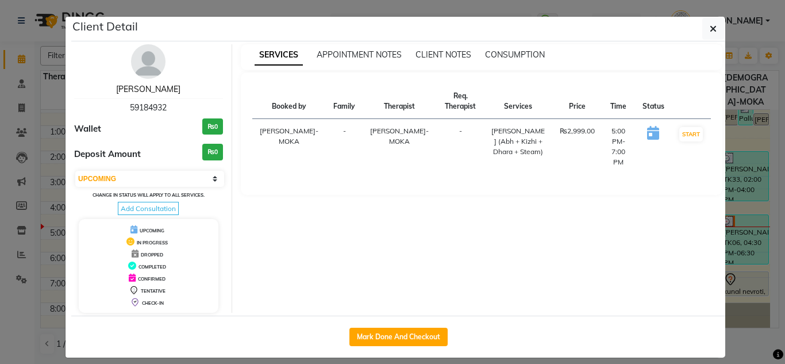
click at [144, 86] on link "[PERSON_NAME]" at bounding box center [148, 89] width 64 height 10
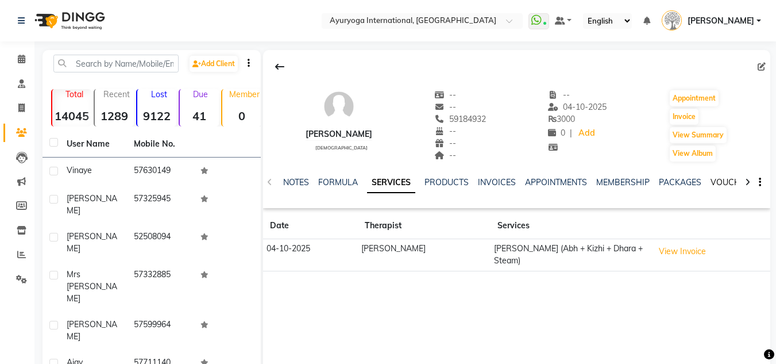
click at [714, 179] on link "VOUCHERS" at bounding box center [733, 182] width 45 height 10
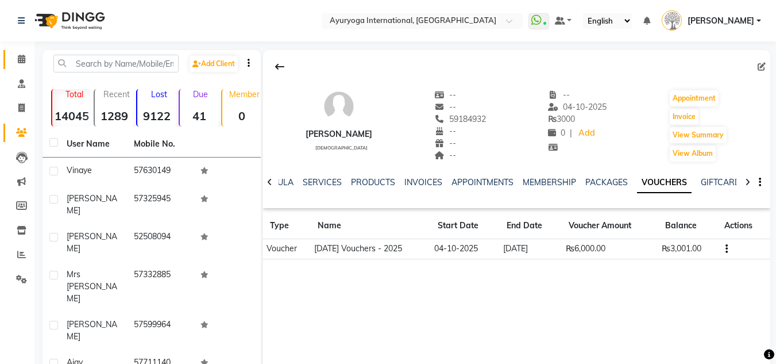
click at [11, 52] on link "Calendar" at bounding box center [17, 59] width 28 height 19
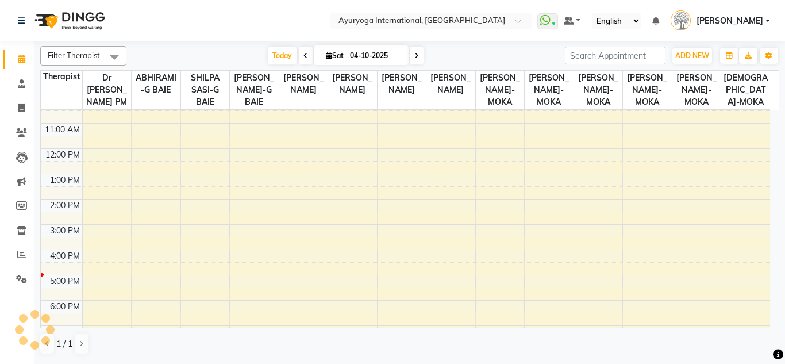
scroll to position [148, 0]
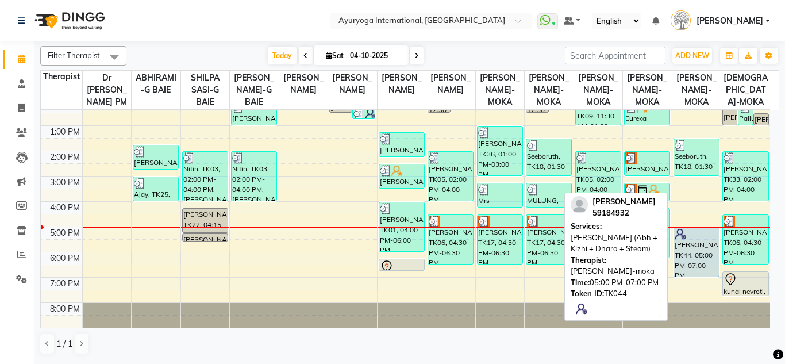
click at [699, 244] on div "[PERSON_NAME], TK44, 05:00 PM-07:00 PM, [PERSON_NAME] (Abh + Kizhi + Dhara + St…" at bounding box center [696, 252] width 45 height 49
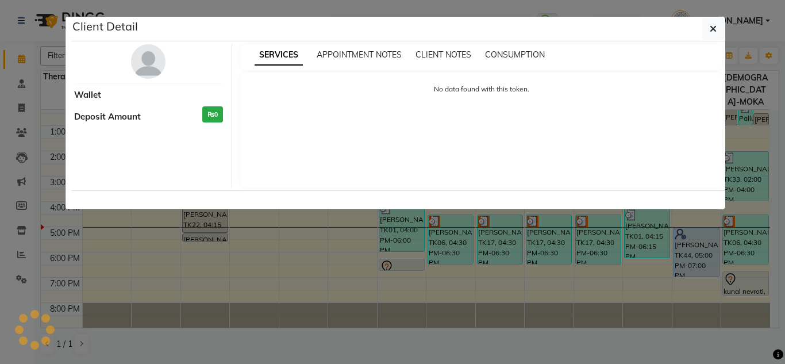
select select "5"
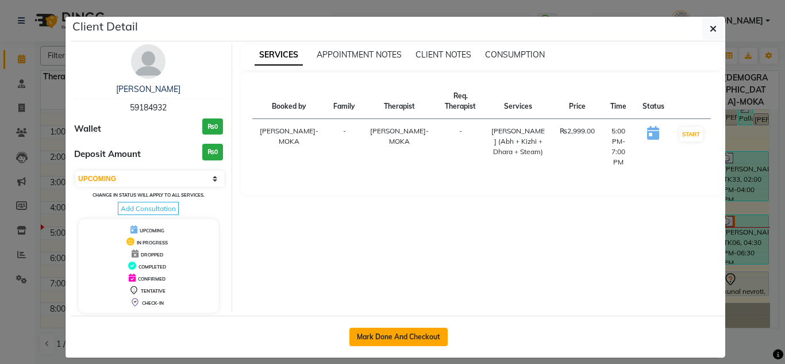
click at [421, 328] on button "Mark Done And Checkout" at bounding box center [398, 337] width 98 height 18
select select "service"
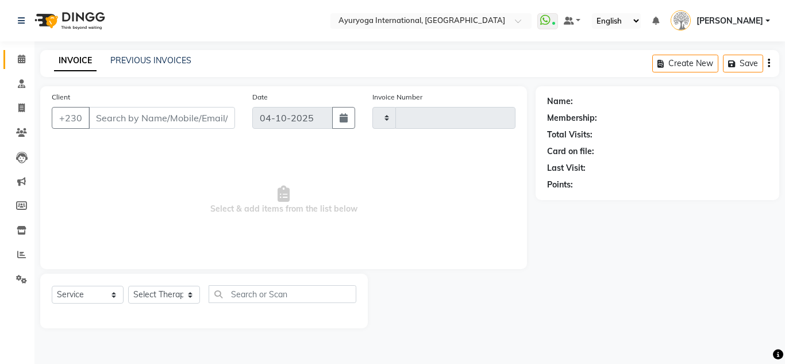
type input "6086"
select select "730"
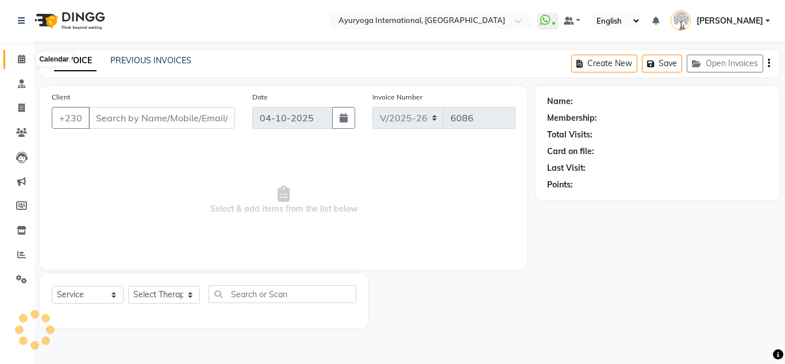
click at [16, 66] on span at bounding box center [21, 59] width 20 height 13
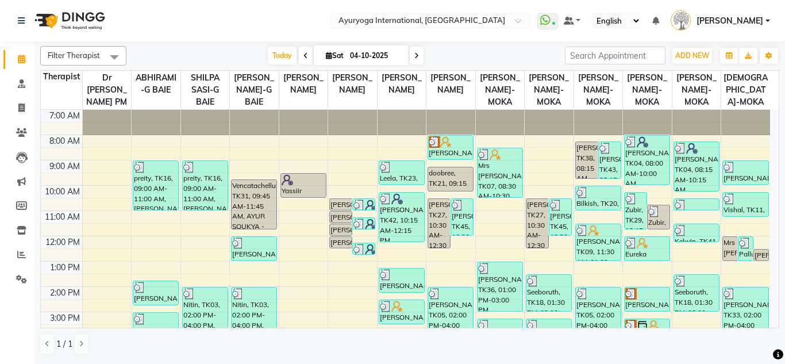
click at [421, 55] on span at bounding box center [417, 56] width 14 height 18
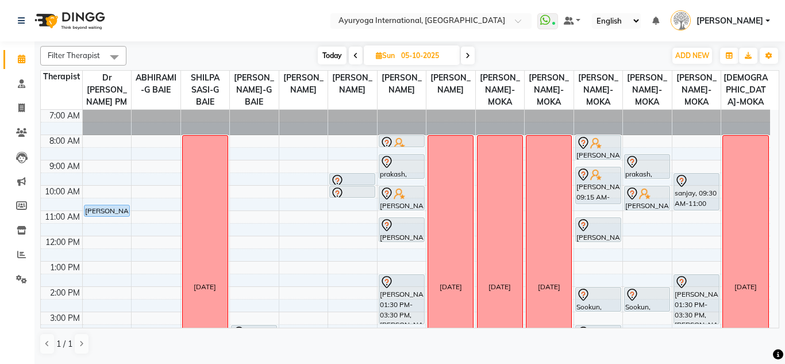
scroll to position [148, 0]
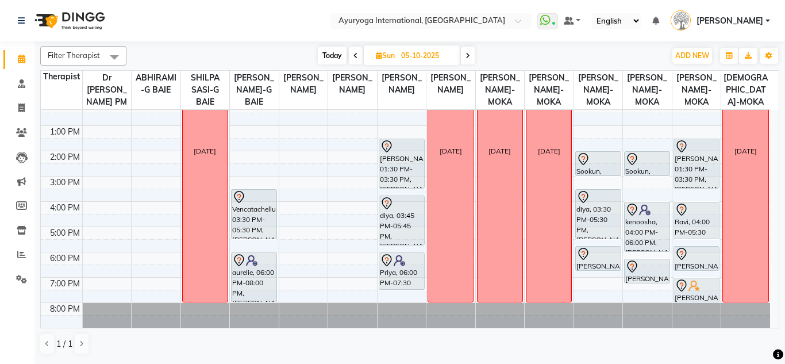
click at [334, 60] on span "Today" at bounding box center [332, 56] width 29 height 18
type input "04-10-2025"
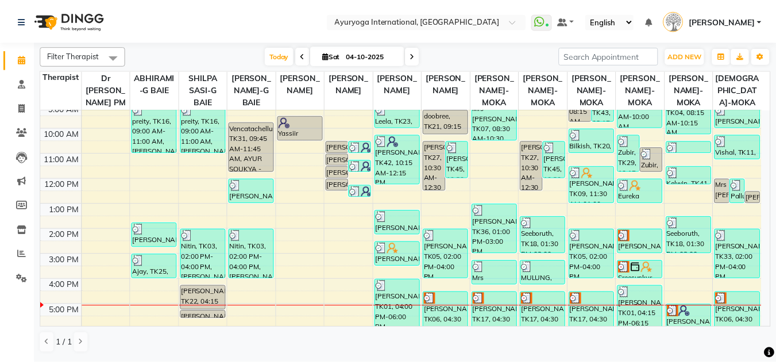
scroll to position [115, 0]
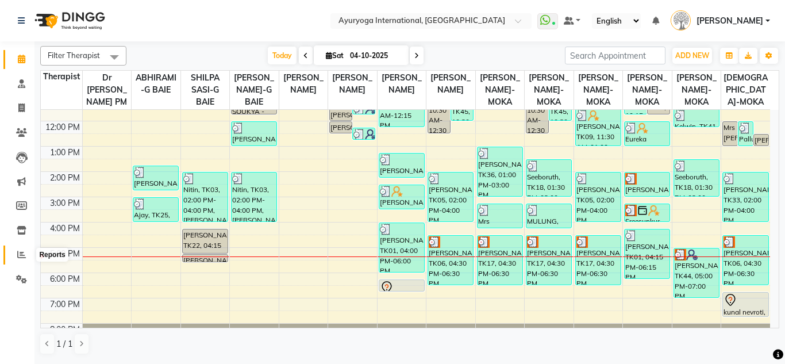
click at [22, 253] on icon at bounding box center [21, 254] width 9 height 9
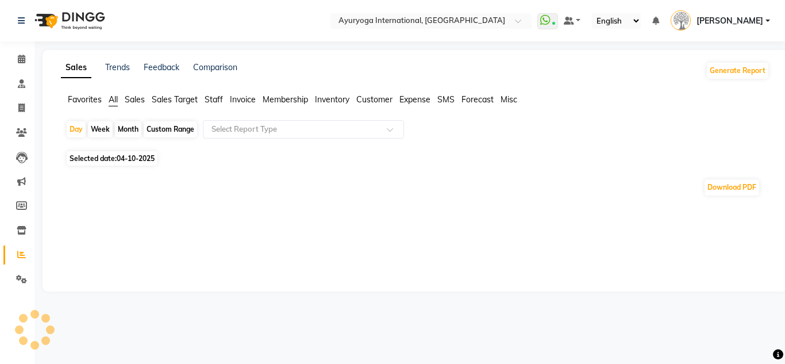
click at [426, 99] on span "Expense" at bounding box center [414, 99] width 31 height 10
click at [346, 128] on input "text" at bounding box center [292, 129] width 166 height 11
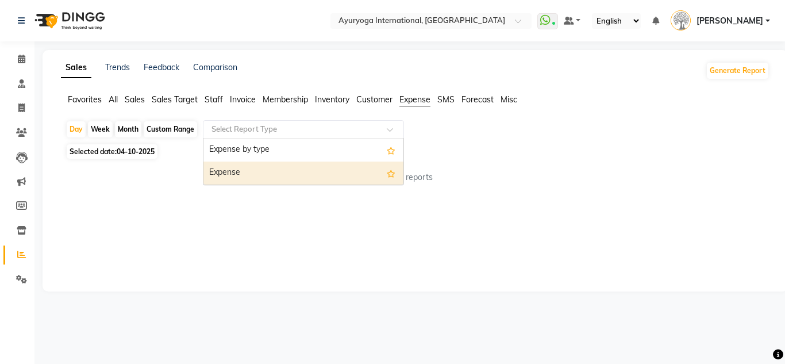
click at [321, 174] on div "Expense" at bounding box center [303, 172] width 200 height 23
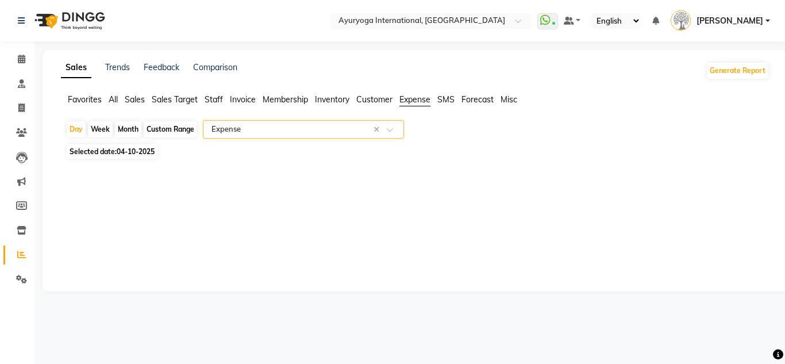
select select "full_report"
select select "csv"
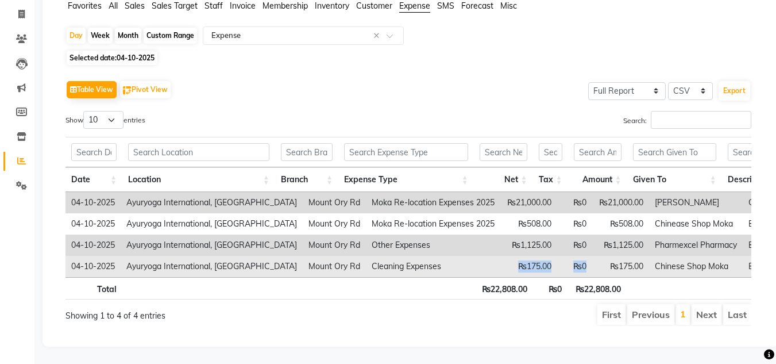
drag, startPoint x: 493, startPoint y: 249, endPoint x: 567, endPoint y: 243, distance: 74.9
click at [567, 256] on tr "[DATE] Ayuryoga International, [GEOGRAPHIC_DATA] Rd Mount Ory Rd Cleaning Expen…" at bounding box center [765, 266] width 1398 height 21
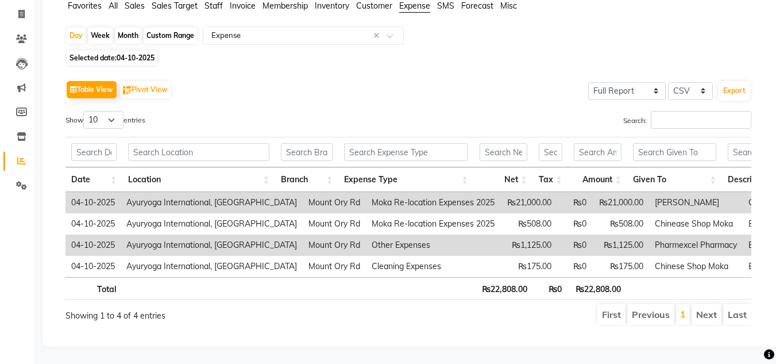
click at [506, 234] on td "₨1,125.00" at bounding box center [529, 244] width 57 height 21
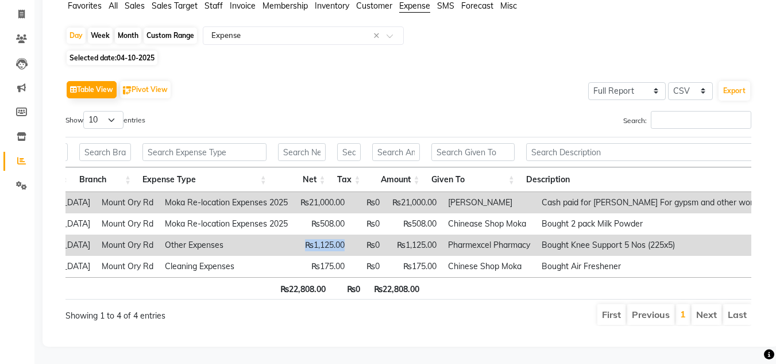
scroll to position [0, 207]
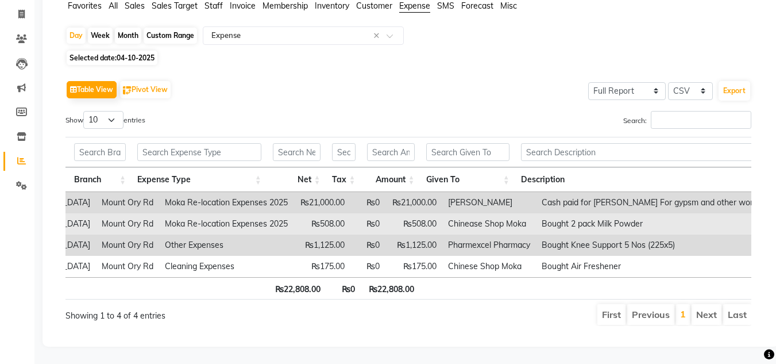
click at [453, 213] on td "Chinease Shop Moka" at bounding box center [490, 223] width 94 height 21
click at [390, 213] on td "₨508.00" at bounding box center [414, 223] width 57 height 21
click at [403, 213] on td "₨508.00" at bounding box center [414, 223] width 57 height 21
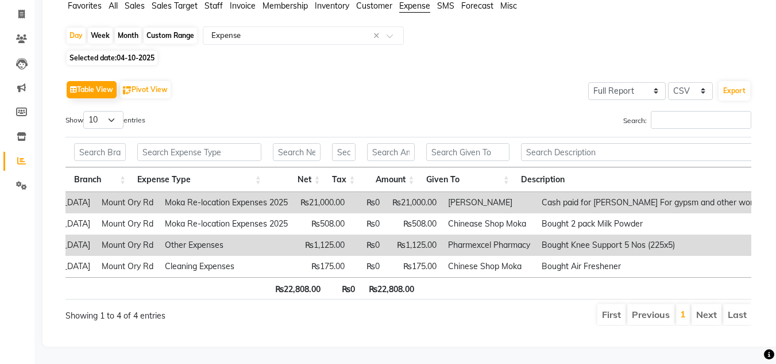
click at [403, 192] on td "₨21,000.00" at bounding box center [414, 202] width 57 height 21
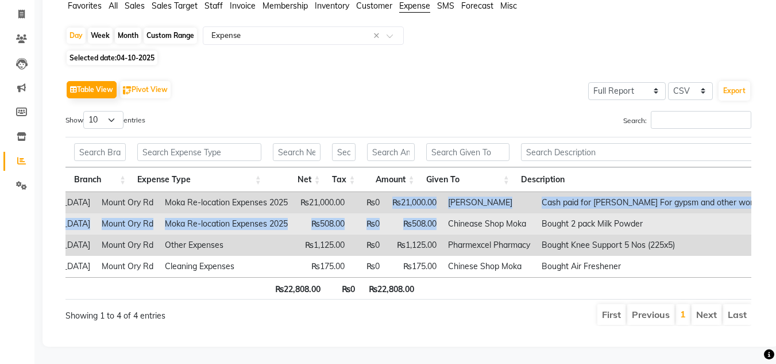
drag, startPoint x: 364, startPoint y: 186, endPoint x: 415, endPoint y: 203, distance: 53.6
click at [415, 203] on tbody "[DATE] [GEOGRAPHIC_DATA], [GEOGRAPHIC_DATA] Re-location Expenses 2025 ₨21,000.0…" at bounding box center [558, 234] width 1398 height 85
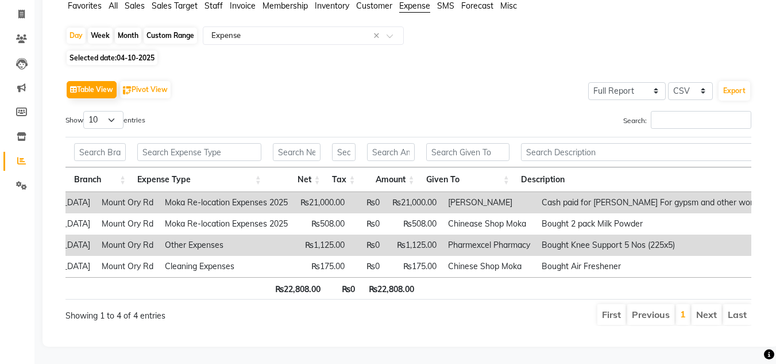
click at [443, 234] on td "Pharmexcel Pharmacy" at bounding box center [490, 244] width 94 height 21
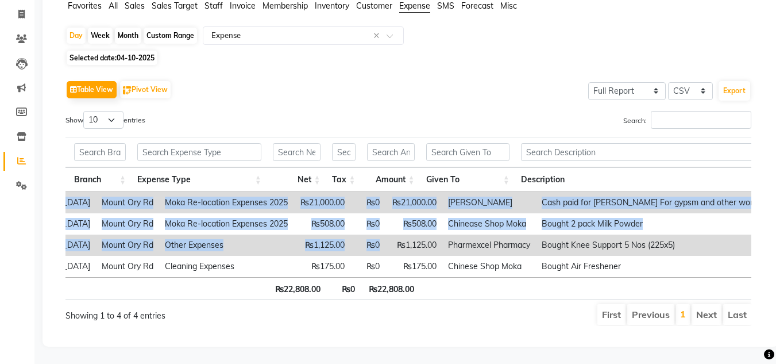
drag, startPoint x: 372, startPoint y: 221, endPoint x: 599, endPoint y: 265, distance: 231.3
click at [599, 265] on div "Date Location Branch Expense Type Net Tax Amount Given To Description Payment M…" at bounding box center [409, 234] width 686 height 85
click at [405, 234] on td "₨1,125.00" at bounding box center [414, 244] width 57 height 21
click at [398, 234] on td "₨1,125.00" at bounding box center [414, 244] width 57 height 21
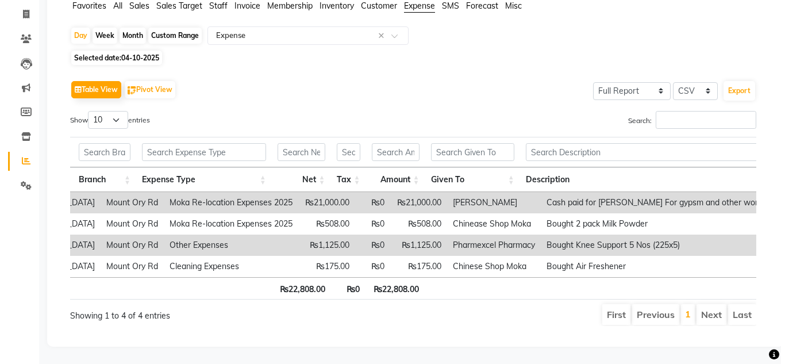
scroll to position [0, 0]
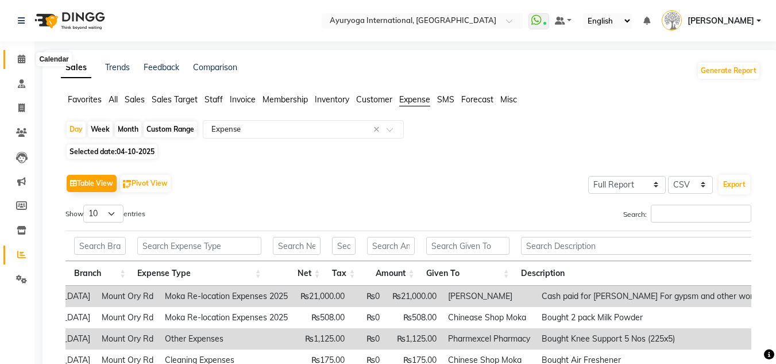
click at [18, 60] on icon at bounding box center [21, 59] width 7 height 9
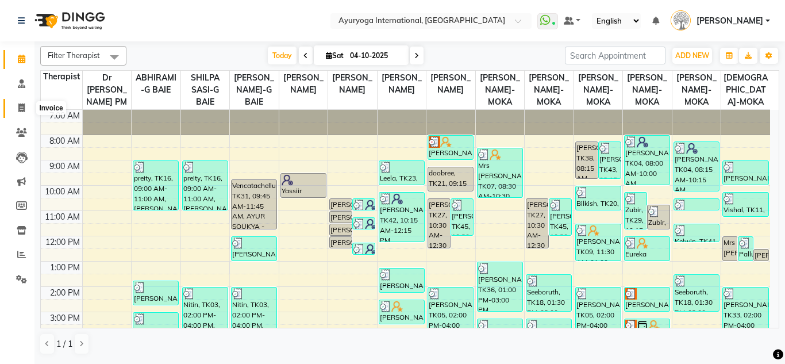
click at [17, 112] on span at bounding box center [21, 108] width 20 height 13
select select "service"
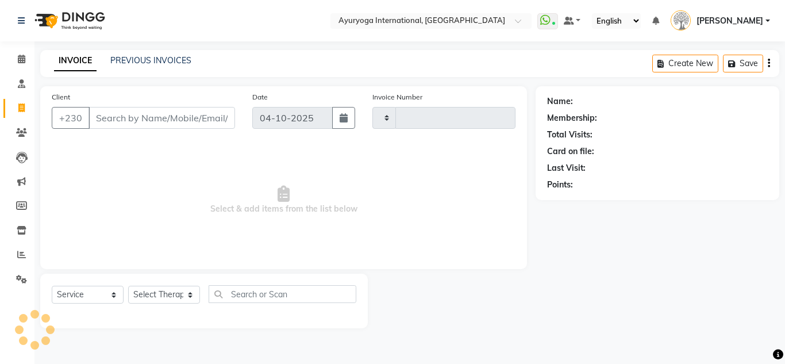
type input "6086"
select select "730"
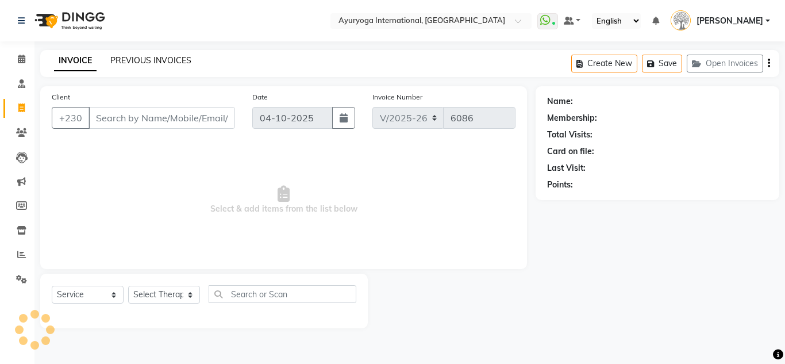
click at [189, 63] on link "PREVIOUS INVOICES" at bounding box center [150, 60] width 81 height 10
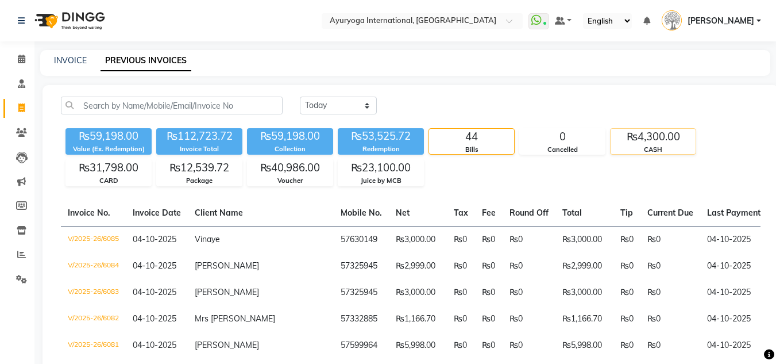
click at [676, 149] on div "CASH" at bounding box center [653, 150] width 85 height 10
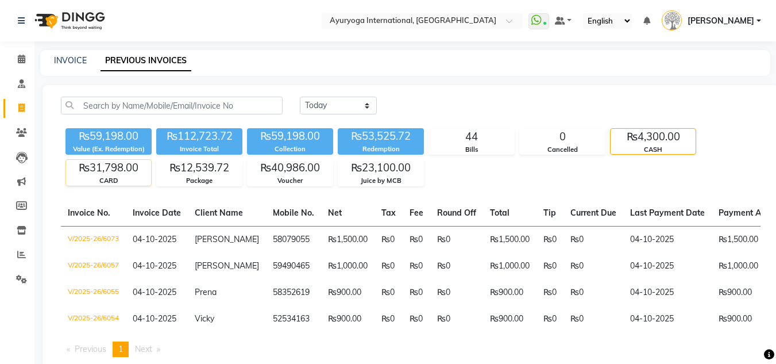
click at [112, 175] on div "₨31,798.00" at bounding box center [108, 168] width 85 height 16
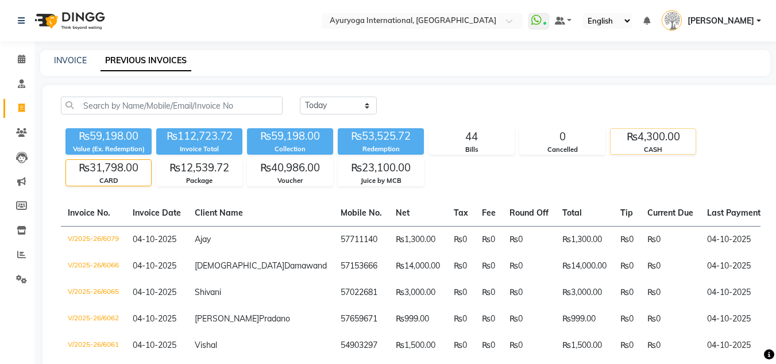
click at [659, 145] on div "CASH" at bounding box center [653, 150] width 85 height 10
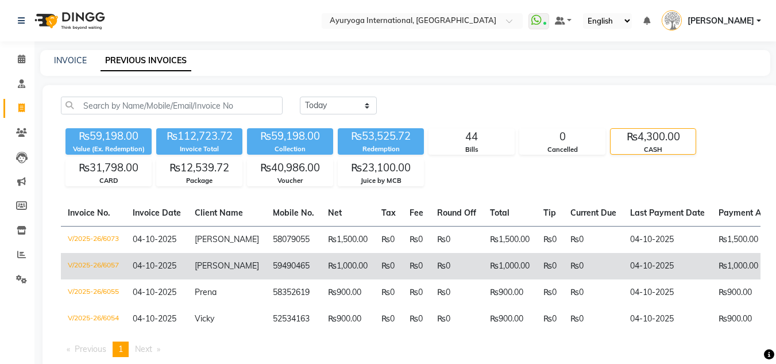
scroll to position [40, 0]
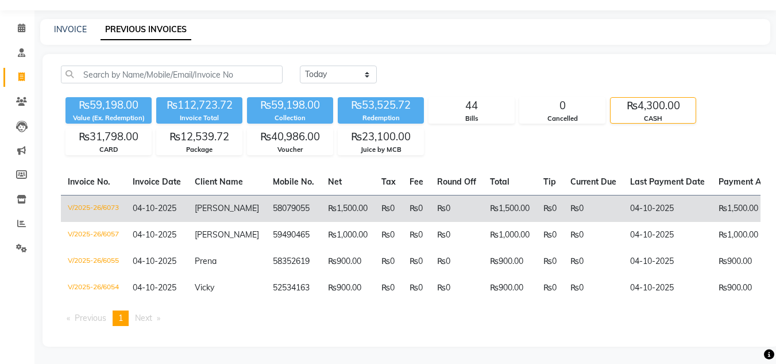
click at [228, 202] on td "[PERSON_NAME]" at bounding box center [227, 208] width 78 height 27
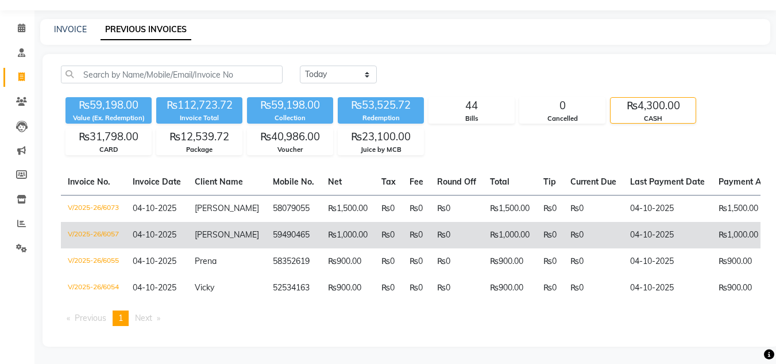
click at [221, 234] on td "[PERSON_NAME]" at bounding box center [227, 235] width 78 height 26
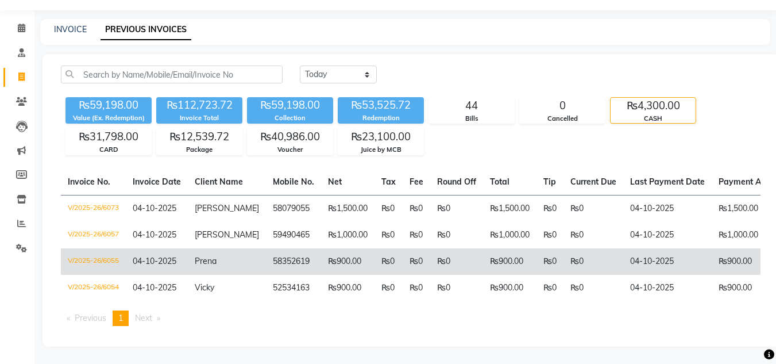
click at [215, 248] on td "Prena" at bounding box center [227, 261] width 78 height 26
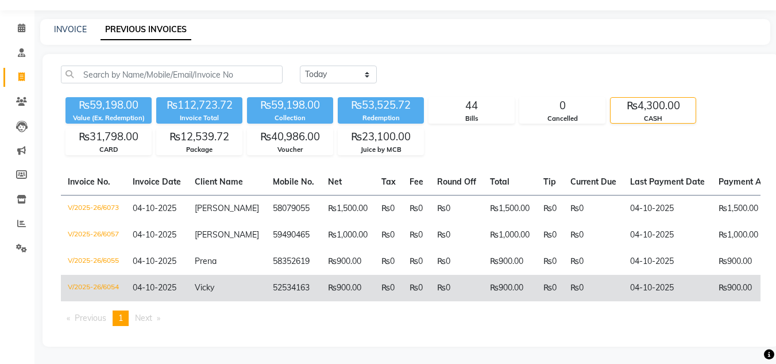
click at [203, 282] on span "Vicky" at bounding box center [205, 287] width 20 height 10
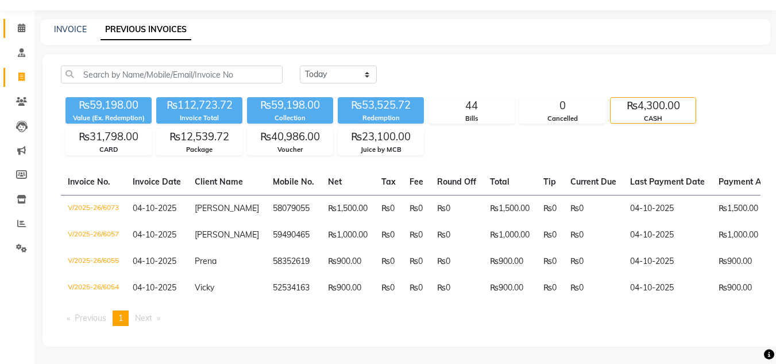
click at [17, 26] on link "Calendar" at bounding box center [17, 28] width 28 height 19
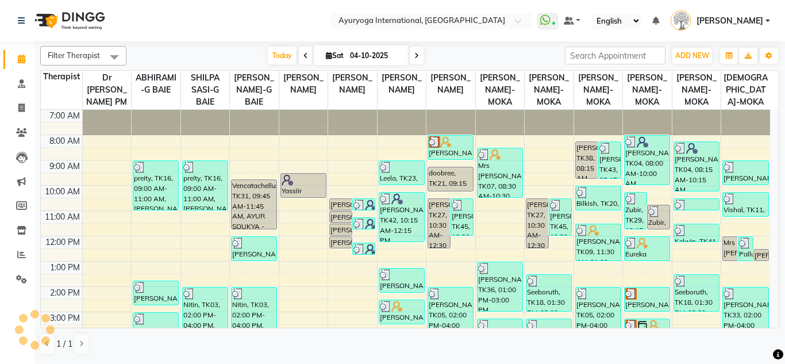
scroll to position [148, 0]
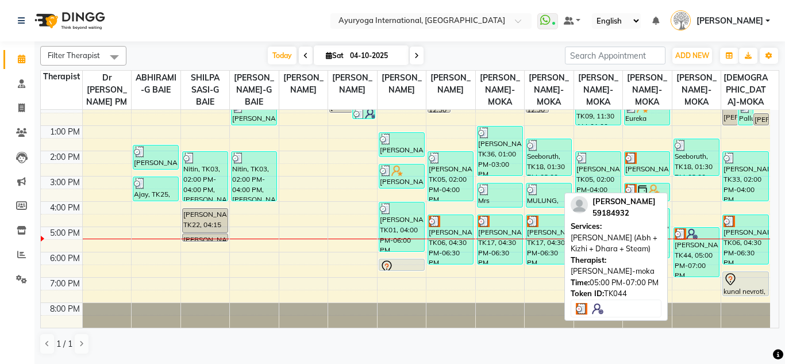
click at [691, 229] on img at bounding box center [691, 233] width 11 height 11
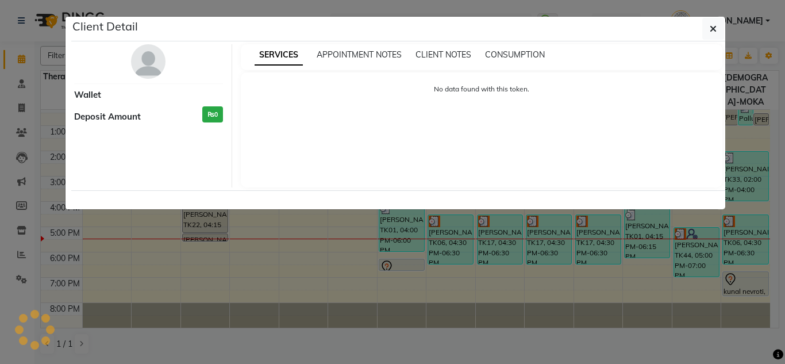
select select "3"
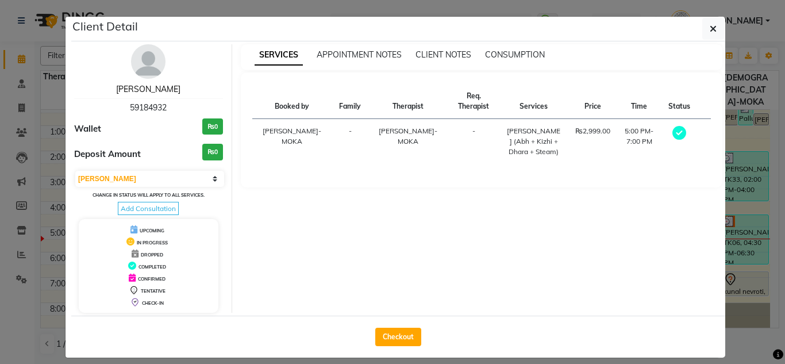
click at [136, 89] on link "[PERSON_NAME]" at bounding box center [148, 89] width 64 height 10
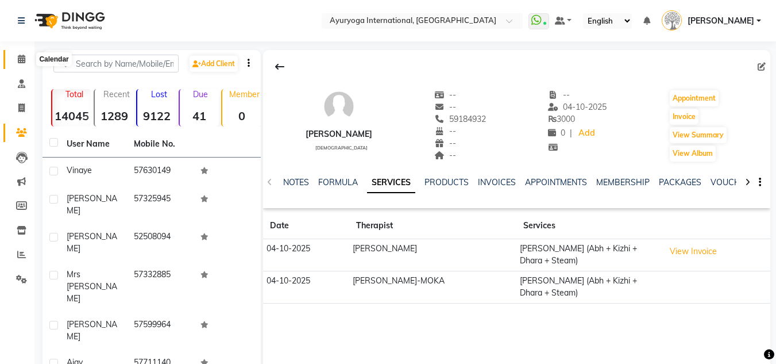
click at [22, 57] on icon at bounding box center [21, 59] width 7 height 9
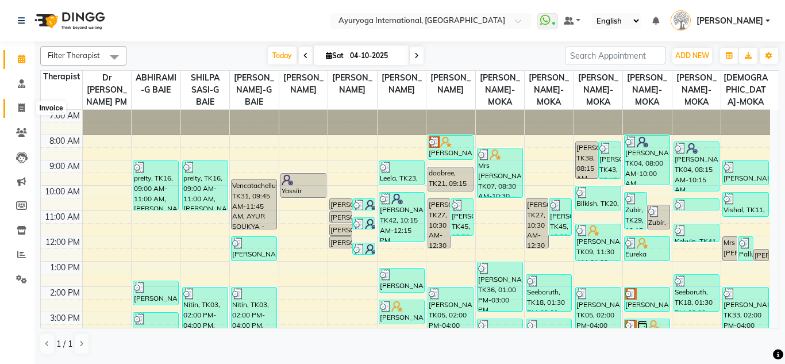
click at [16, 113] on span at bounding box center [21, 108] width 20 height 13
select select "service"
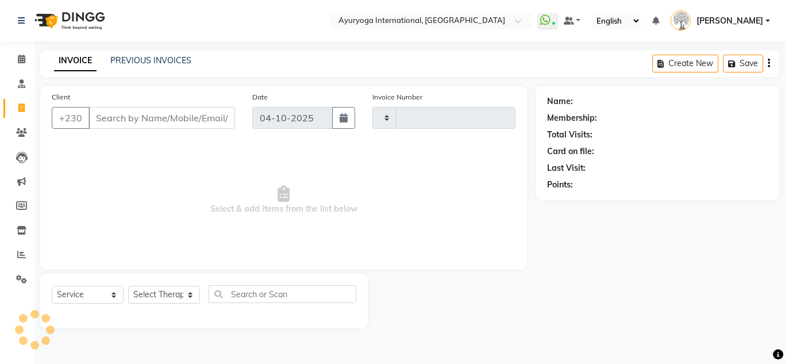
type input "6086"
select select "730"
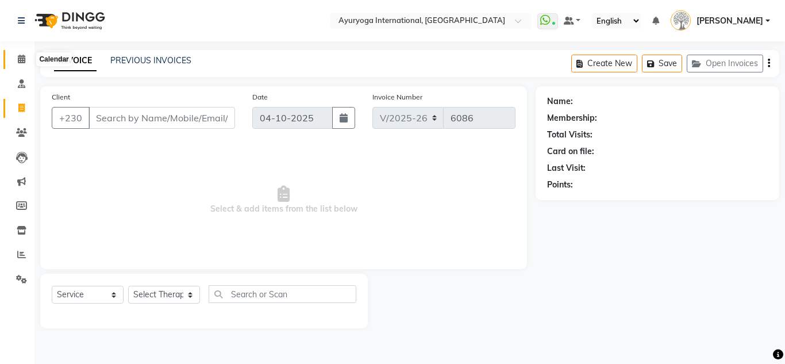
click at [28, 59] on span at bounding box center [21, 59] width 20 height 13
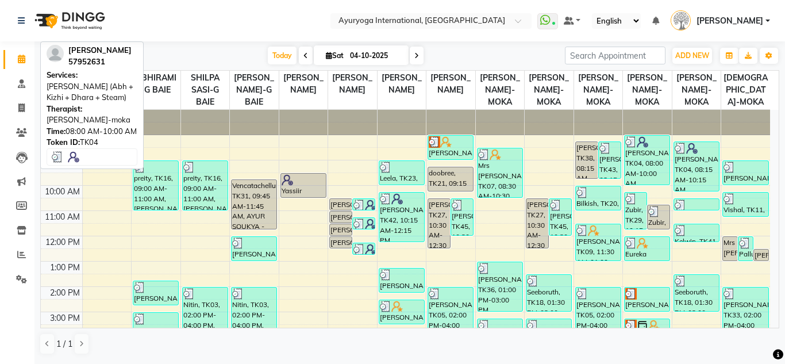
scroll to position [148, 0]
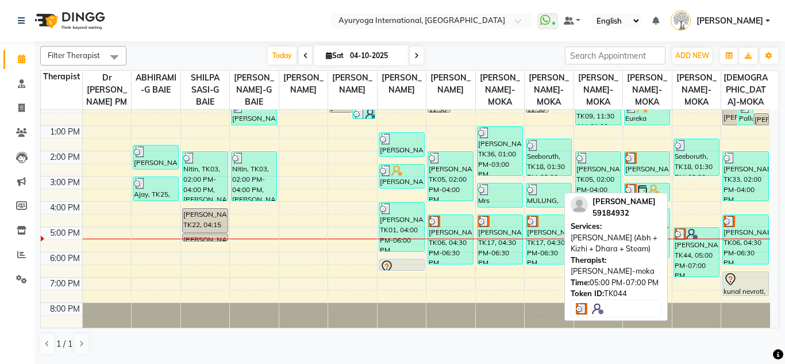
click at [703, 260] on div "[PERSON_NAME], TK44, 05:00 PM-07:00 PM, [PERSON_NAME] (Abh + Kizhi + Dhara + St…" at bounding box center [696, 252] width 45 height 49
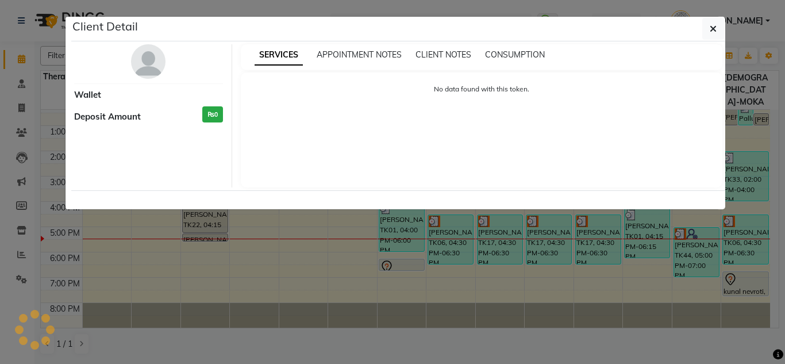
select select "3"
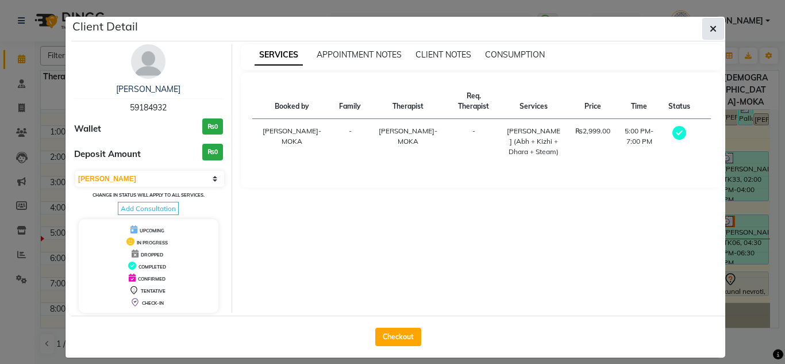
click at [710, 28] on icon "button" at bounding box center [713, 28] width 7 height 9
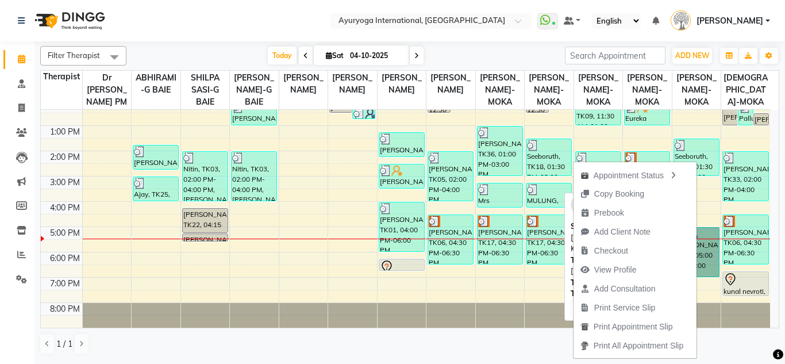
click at [707, 253] on link "[PERSON_NAME], TK44, 05:00 PM-07:00 PM, [PERSON_NAME] (Abh + Kizhi + Dhara + St…" at bounding box center [697, 252] width 46 height 50
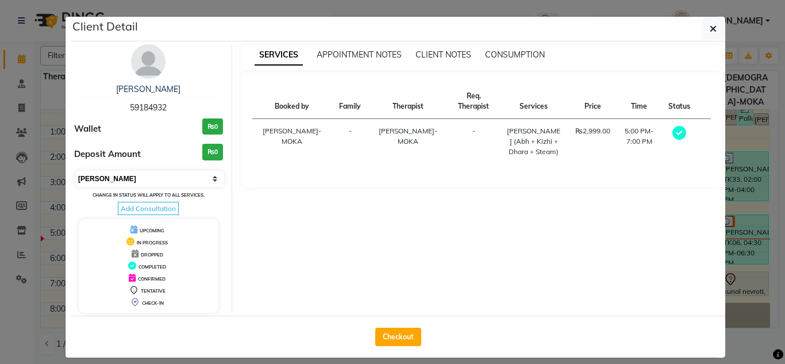
click at [145, 180] on select "Select MARK DONE UPCOMING" at bounding box center [149, 179] width 149 height 16
select select "5"
click at [75, 171] on select "Select MARK DONE UPCOMING" at bounding box center [149, 179] width 149 height 16
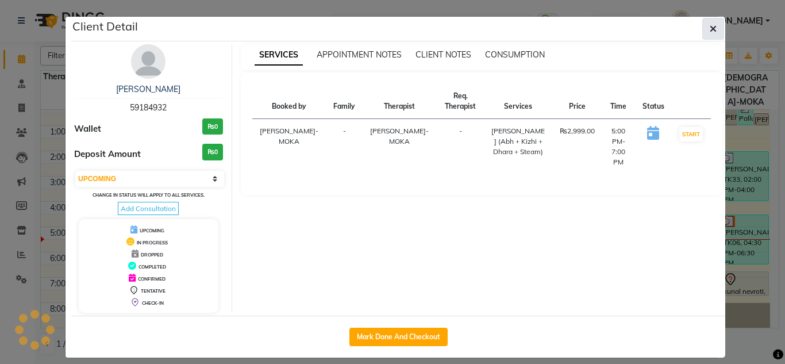
click at [711, 25] on icon "button" at bounding box center [713, 28] width 7 height 9
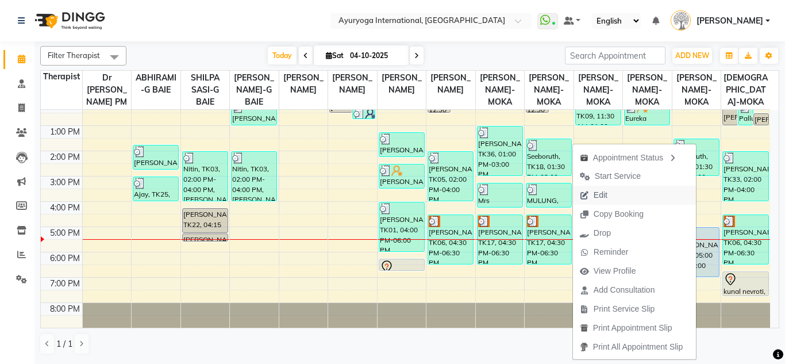
click at [609, 194] on span "Edit" at bounding box center [593, 195] width 41 height 19
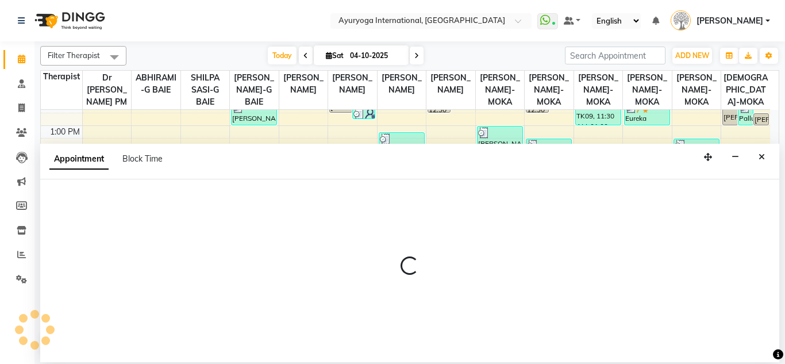
select select "tentative"
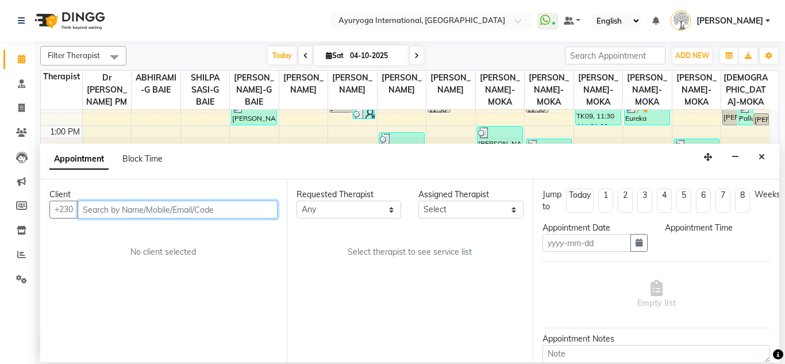
type input "04-10-2025"
select select "upcoming"
select select "1020"
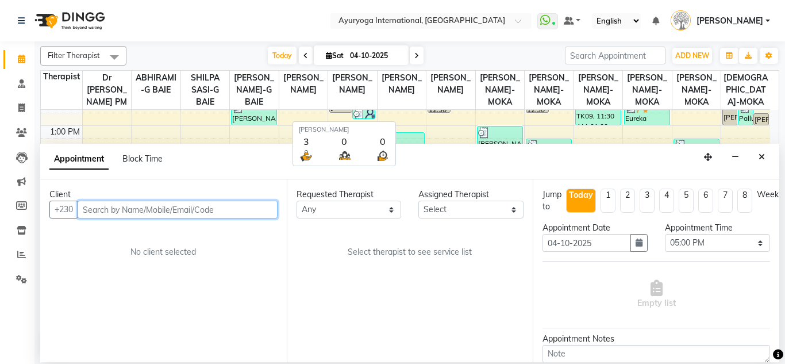
scroll to position [0, 0]
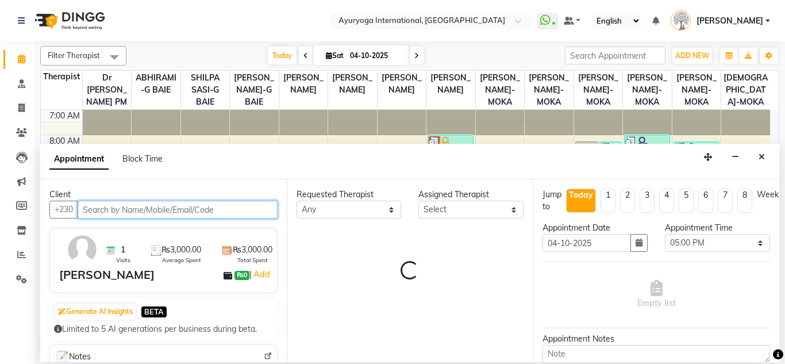
select select "77770"
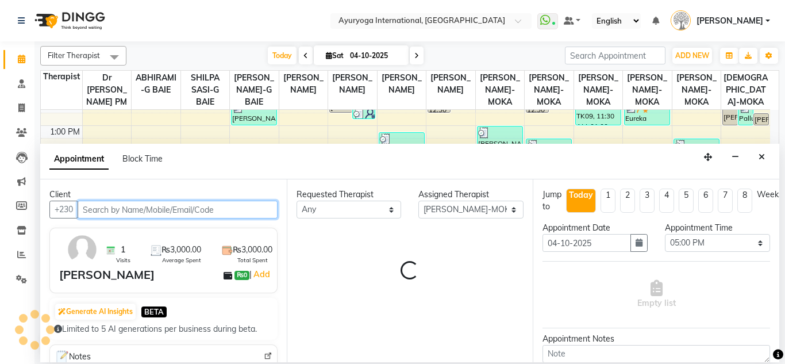
select select "1145"
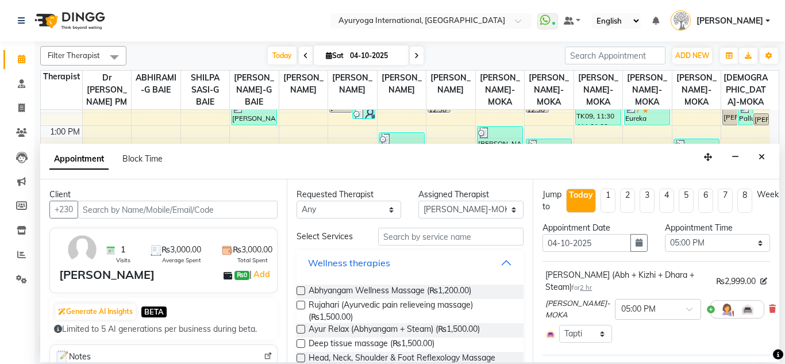
click at [411, 263] on button "Wellness therapies" at bounding box center [410, 262] width 218 height 21
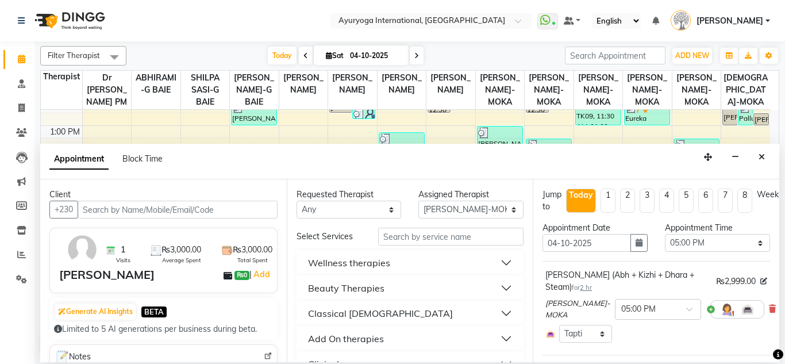
scroll to position [57, 0]
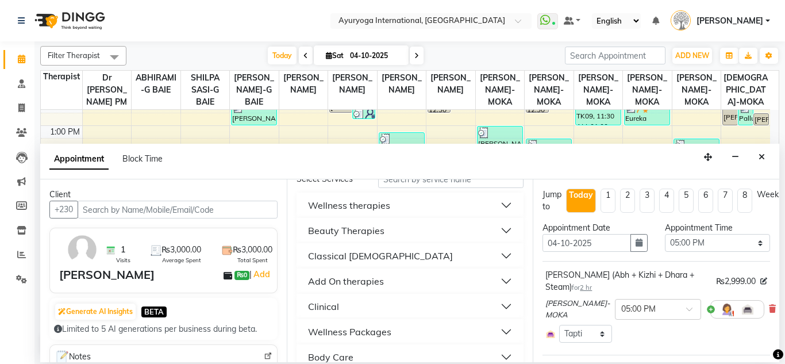
click at [372, 287] on div "Add On therapies" at bounding box center [346, 281] width 76 height 14
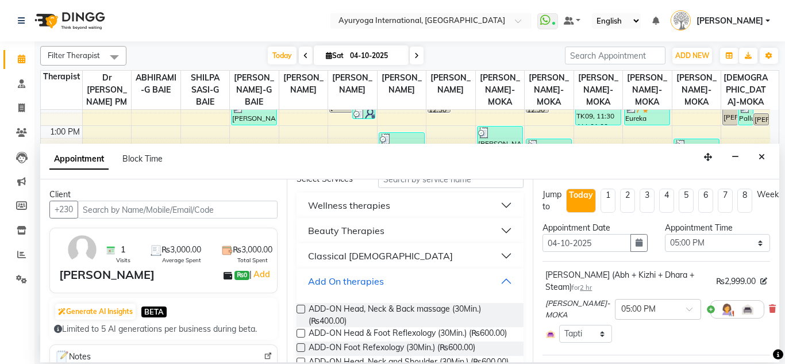
click at [400, 288] on button "Add On therapies" at bounding box center [410, 281] width 218 height 21
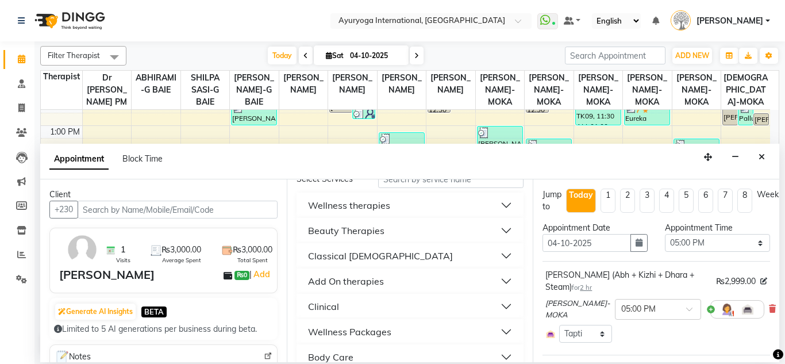
scroll to position [0, 0]
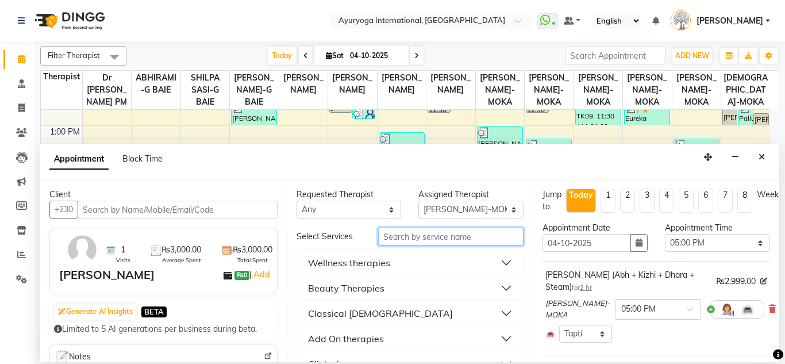
click at [413, 231] on input "text" at bounding box center [451, 237] width 146 height 18
click at [392, 283] on button "Beauty Therapies" at bounding box center [410, 288] width 218 height 21
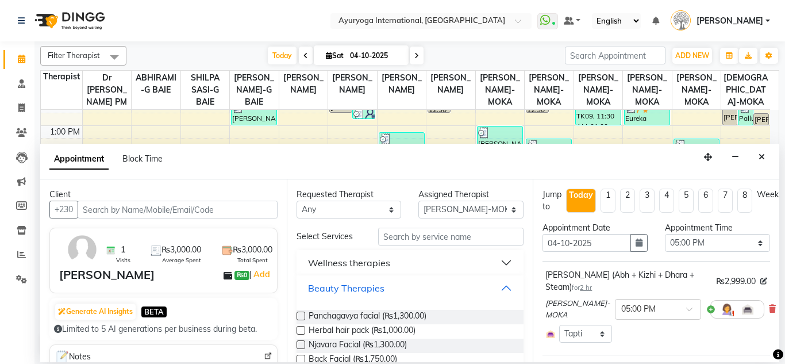
scroll to position [57, 0]
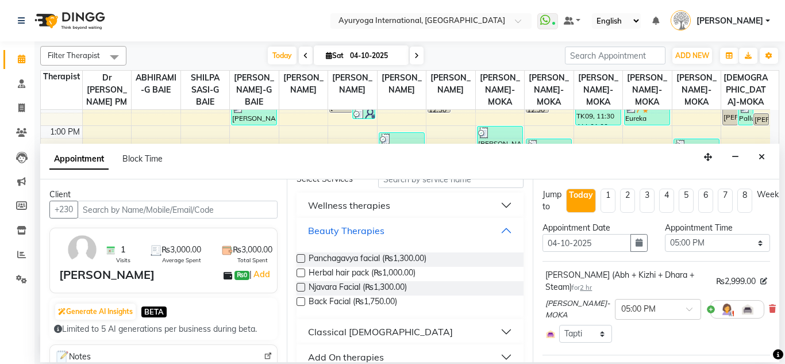
click at [384, 229] on button "Beauty Therapies" at bounding box center [410, 230] width 218 height 21
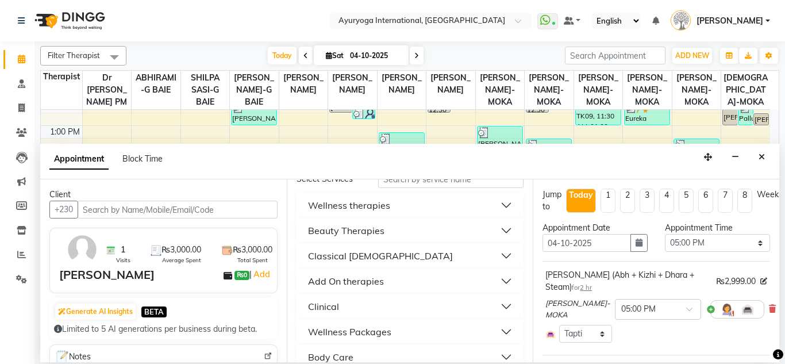
scroll to position [0, 0]
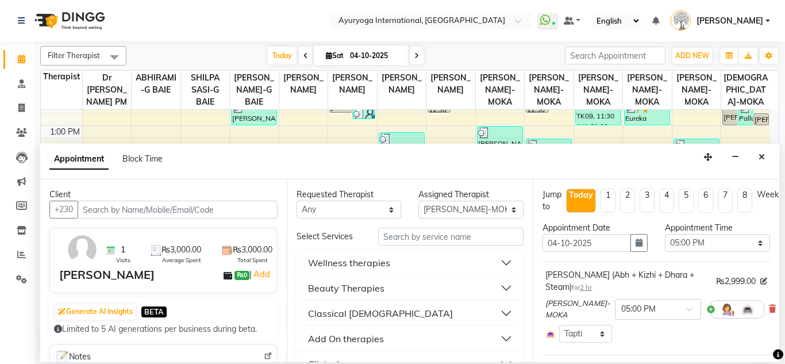
click at [383, 268] on div "Wellness therapies" at bounding box center [349, 263] width 82 height 14
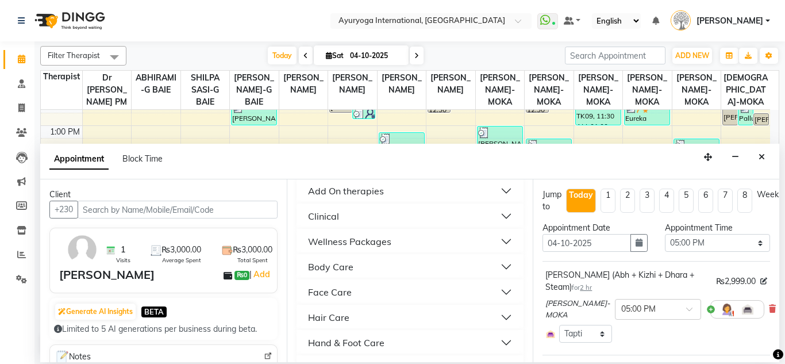
scroll to position [575, 0]
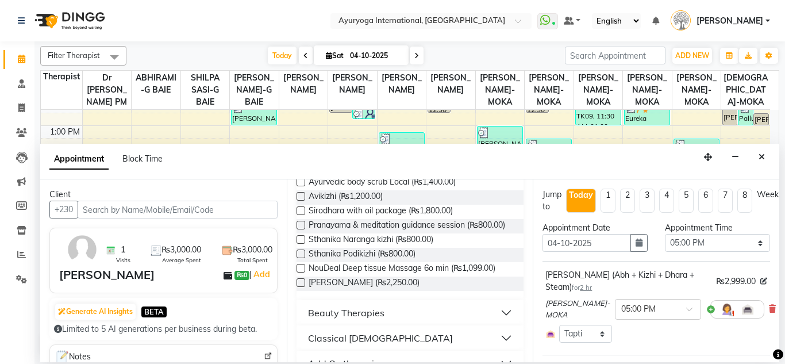
click at [387, 323] on button "Beauty Therapies" at bounding box center [410, 312] width 218 height 21
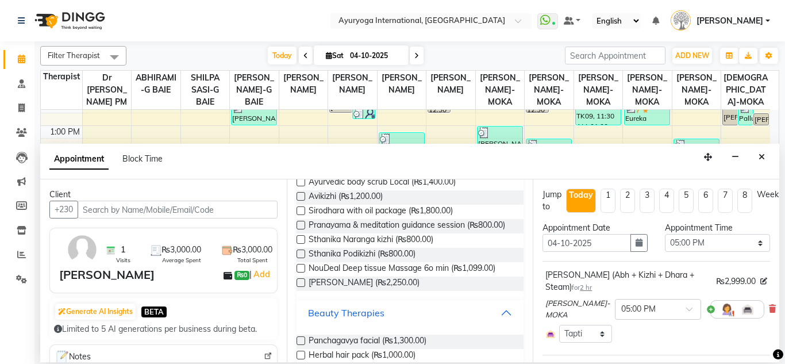
scroll to position [632, 0]
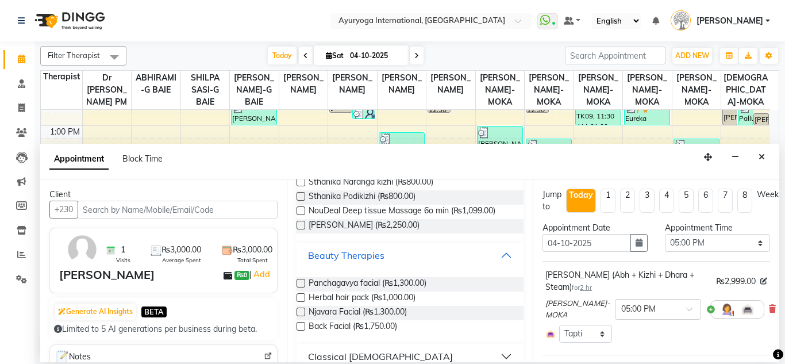
click at [399, 266] on button "Beauty Therapies" at bounding box center [410, 255] width 218 height 21
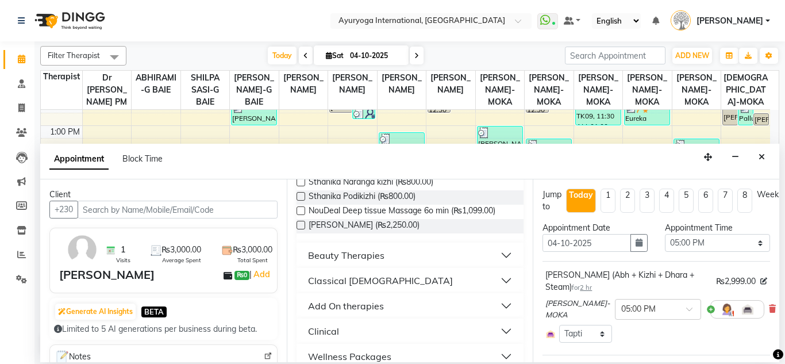
click at [394, 291] on button "Classical [DEMOGRAPHIC_DATA]" at bounding box center [410, 280] width 218 height 21
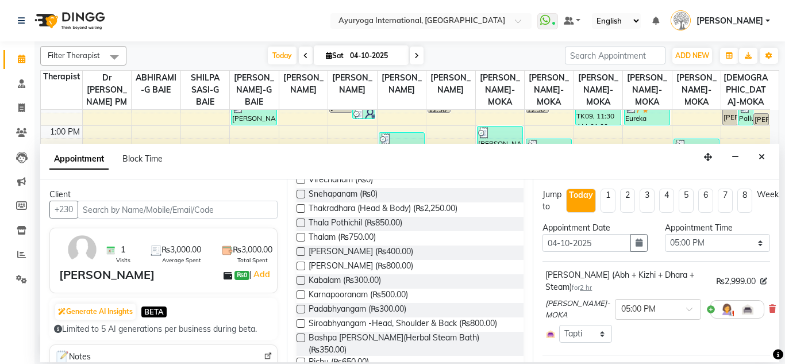
scroll to position [977, 0]
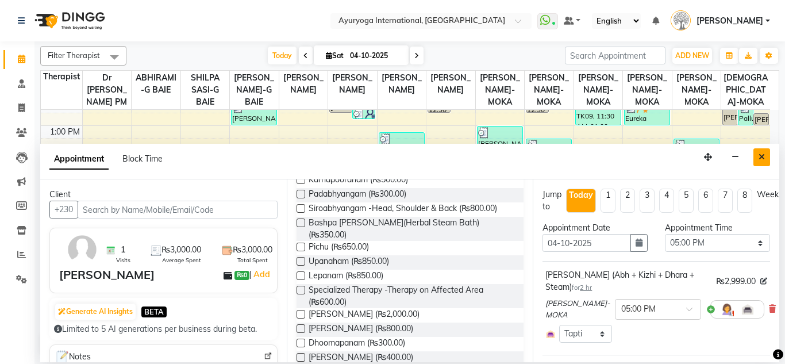
click at [767, 155] on button "Close" at bounding box center [761, 157] width 17 height 18
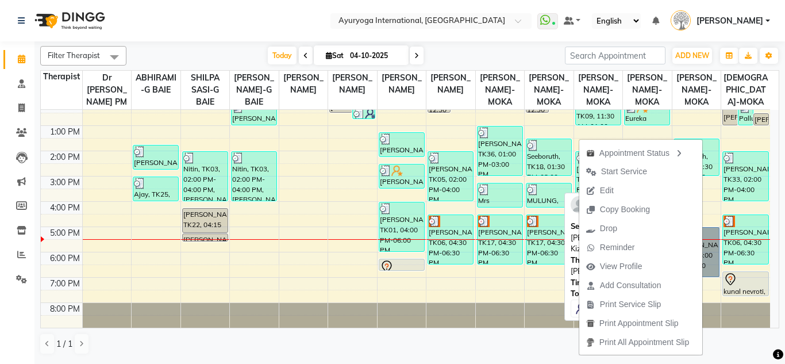
click at [706, 247] on link "[PERSON_NAME], TK44, 05:00 PM-07:00 PM, [PERSON_NAME] (Abh + Kizhi + Dhara + St…" at bounding box center [697, 252] width 46 height 50
select select "5"
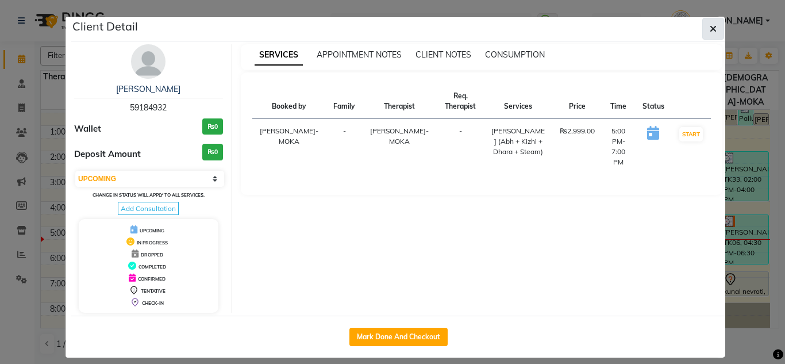
click at [710, 30] on icon "button" at bounding box center [713, 28] width 7 height 9
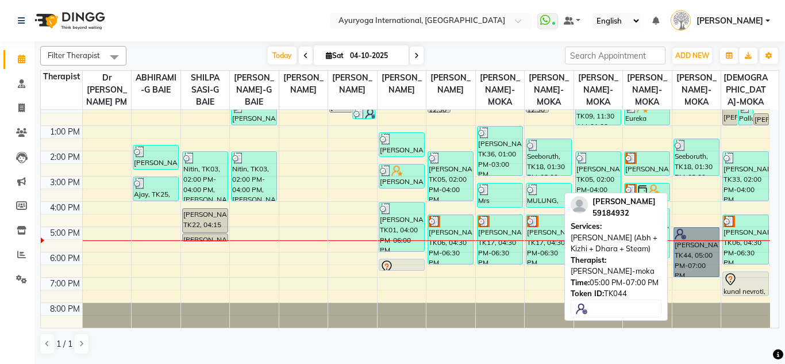
click at [702, 263] on link "[PERSON_NAME], TK44, 05:00 PM-07:00 PM, [PERSON_NAME] (Abh + Kizhi + Dhara + St…" at bounding box center [697, 252] width 46 height 50
select select "5"
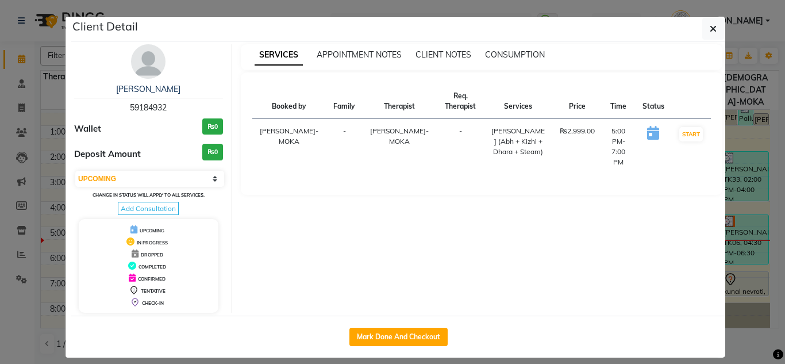
click at [143, 97] on div "Davinen 59184932" at bounding box center [148, 98] width 149 height 30
click at [149, 87] on link "[PERSON_NAME]" at bounding box center [148, 89] width 64 height 10
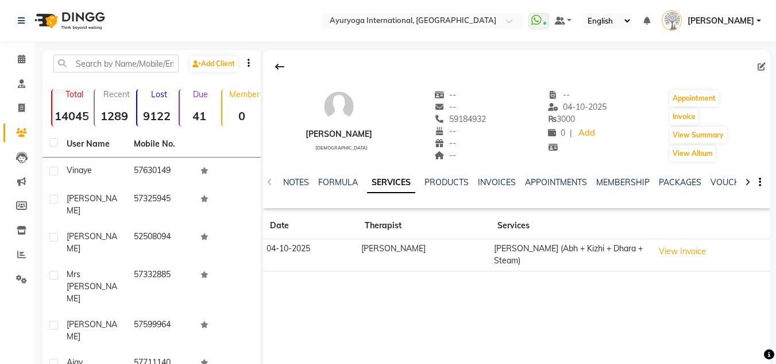
click at [697, 176] on div "NOTES FORMULA SERVICES PRODUCTS INVOICES APPOINTMENTS MEMBERSHIP PACKAGES VOUCH…" at bounding box center [516, 183] width 507 height 40
click at [690, 178] on link "PACKAGES" at bounding box center [680, 182] width 43 height 10
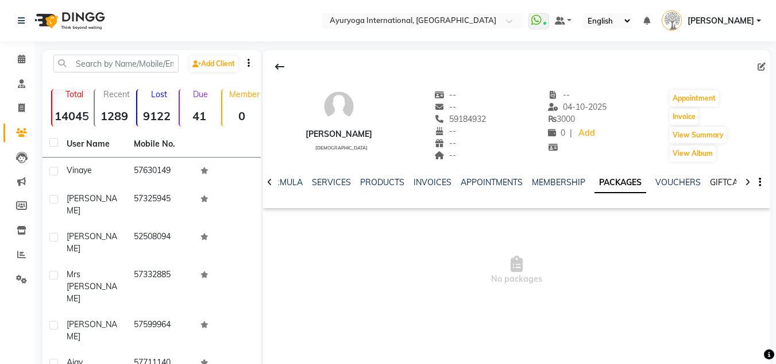
click at [710, 181] on link "GIFTCARDS" at bounding box center [732, 182] width 45 height 10
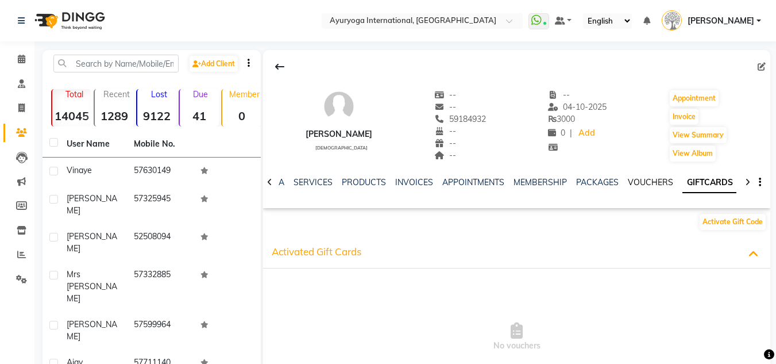
click at [660, 182] on link "VOUCHERS" at bounding box center [650, 182] width 45 height 10
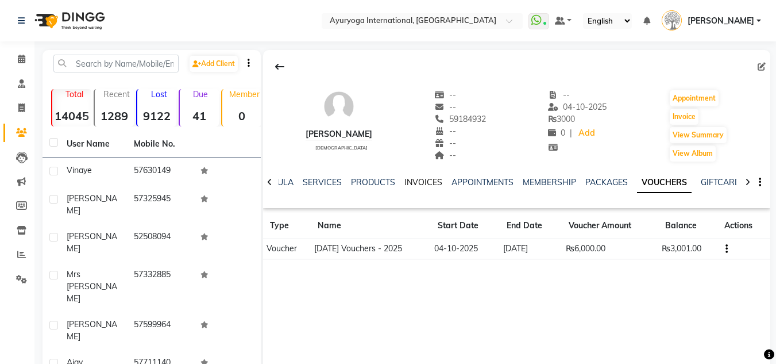
click at [432, 183] on link "INVOICES" at bounding box center [424, 182] width 38 height 10
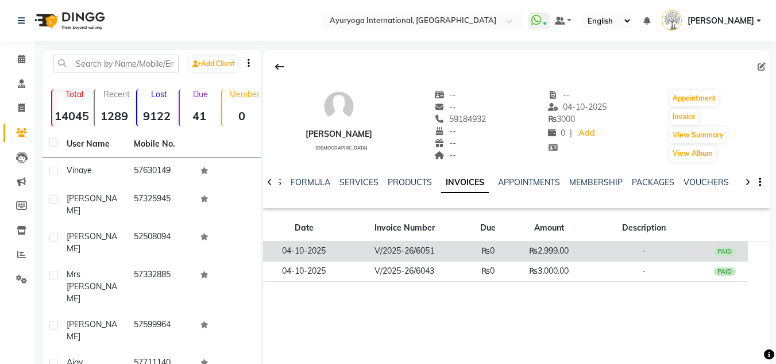
click at [443, 260] on td "V/2025-26/6051" at bounding box center [404, 251] width 119 height 20
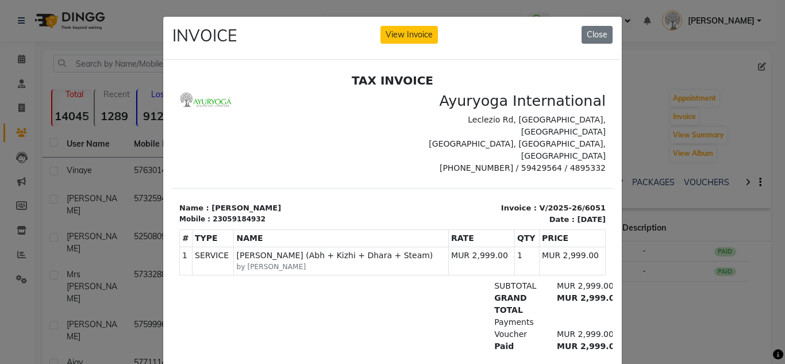
click at [599, 9] on ngb-modal-window "INVOICE View Invoice Close" at bounding box center [392, 182] width 785 height 364
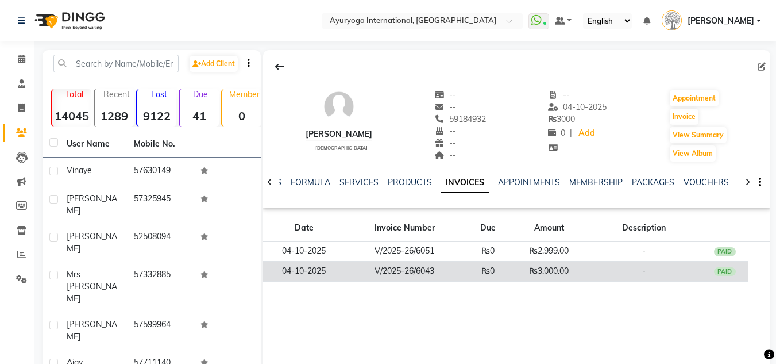
click at [409, 272] on td "V/2025-26/6043" at bounding box center [404, 271] width 119 height 20
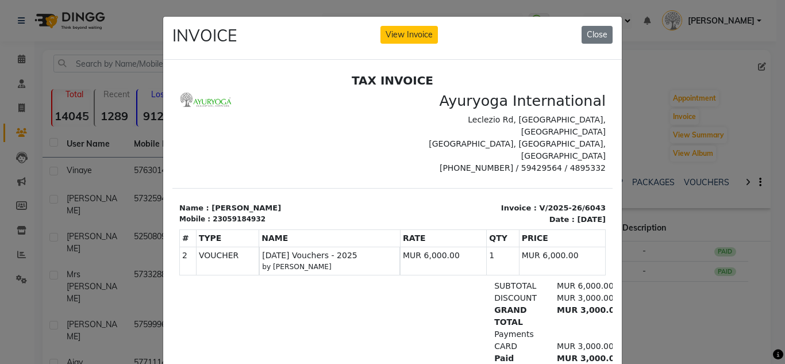
scroll to position [9, 0]
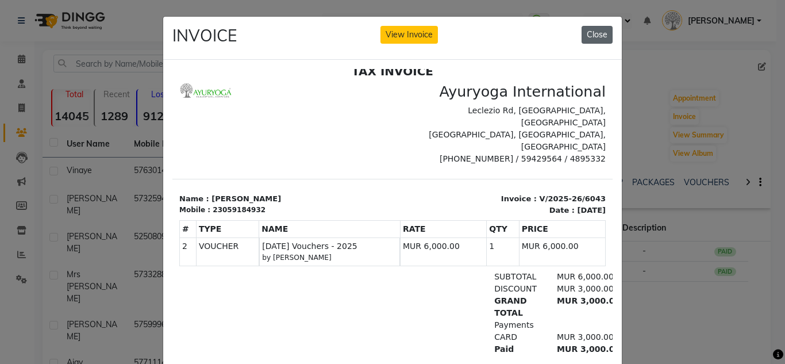
click at [601, 36] on button "Close" at bounding box center [597, 35] width 31 height 18
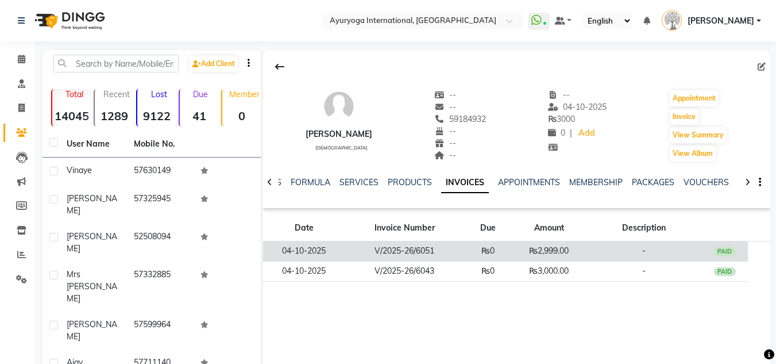
click at [540, 259] on td "₨2,999.00" at bounding box center [548, 251] width 75 height 20
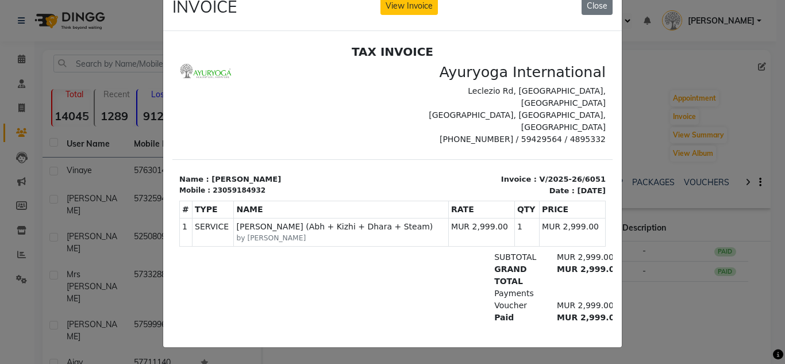
scroll to position [0, 0]
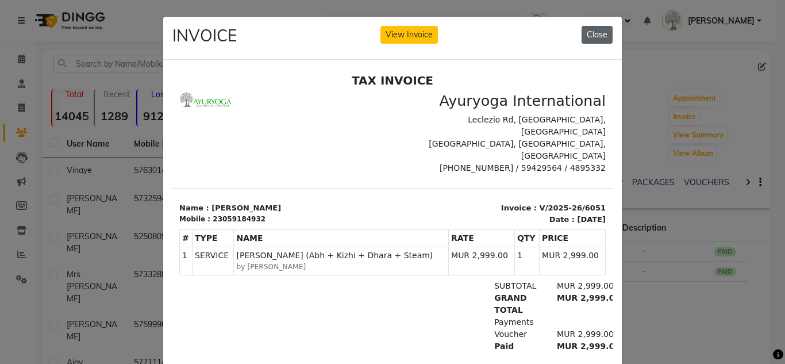
click at [585, 33] on button "Close" at bounding box center [597, 35] width 31 height 18
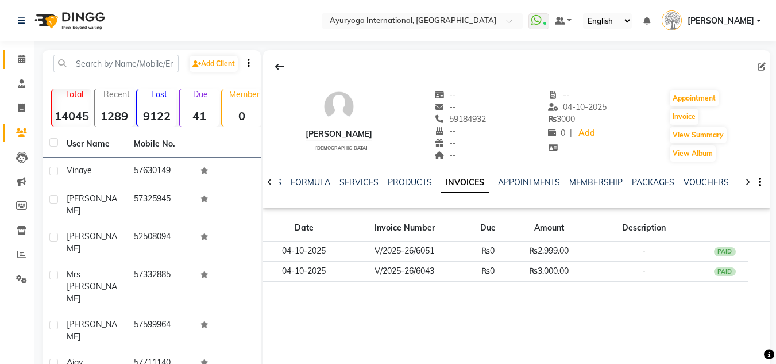
click at [5, 55] on link "Calendar" at bounding box center [17, 59] width 28 height 19
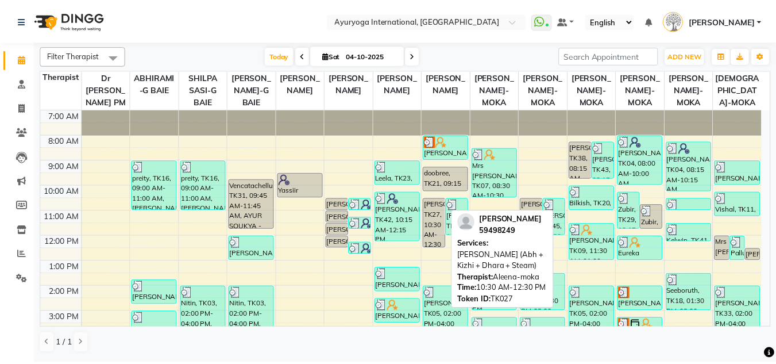
scroll to position [148, 0]
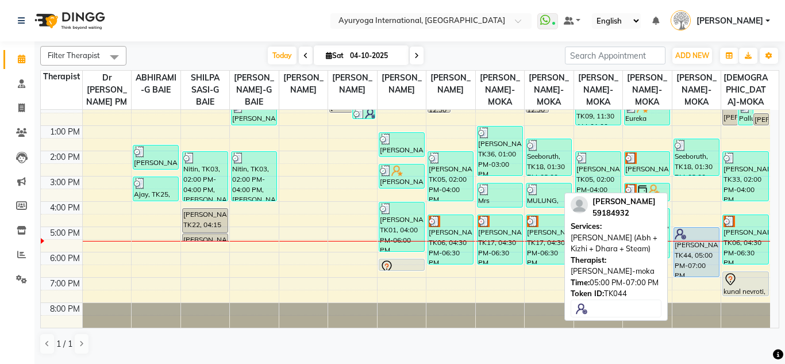
click at [687, 262] on div "[PERSON_NAME], TK44, 05:00 PM-07:00 PM, [PERSON_NAME] (Abh + Kizhi + Dhara + St…" at bounding box center [696, 252] width 45 height 49
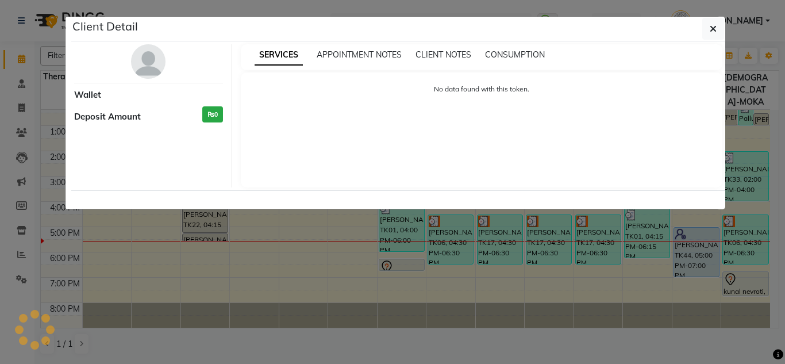
select select "5"
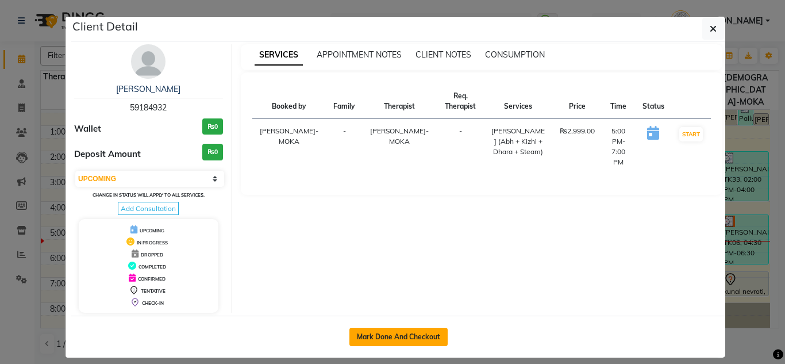
click at [425, 340] on button "Mark Done And Checkout" at bounding box center [398, 337] width 98 height 18
select select "service"
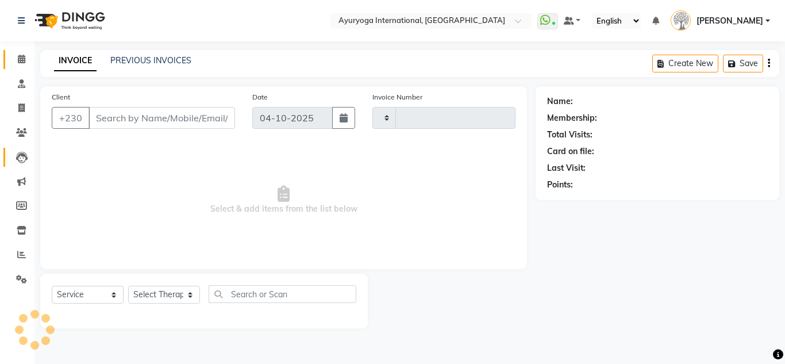
type input "6086"
select select "730"
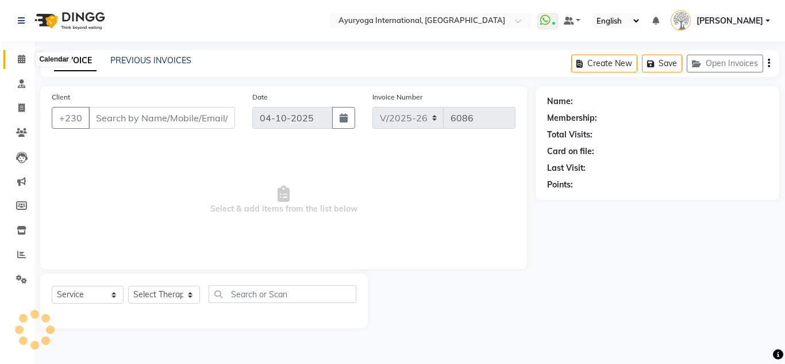
click at [23, 55] on icon at bounding box center [21, 59] width 7 height 9
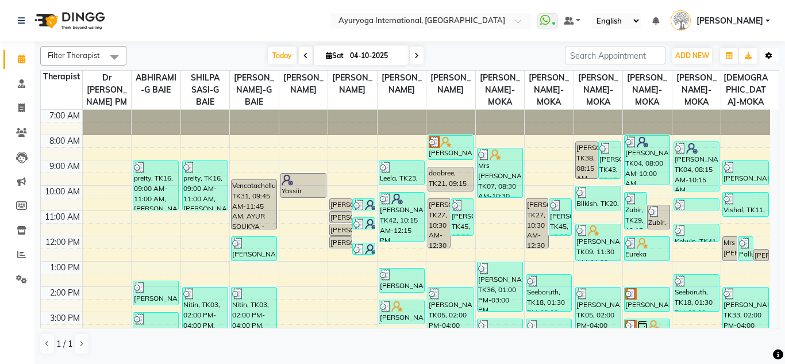
click at [772, 53] on icon "button" at bounding box center [769, 55] width 7 height 7
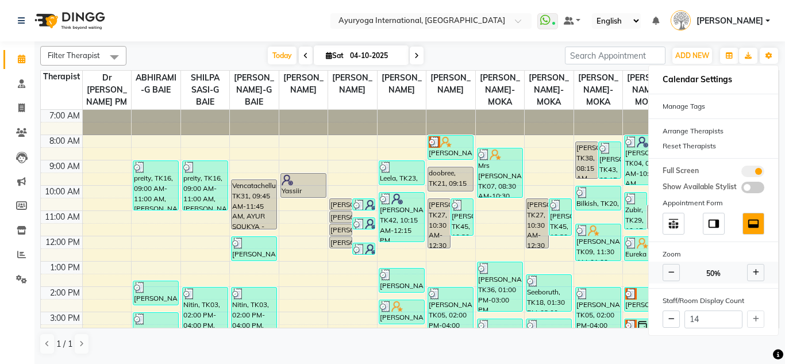
click at [753, 275] on icon at bounding box center [756, 272] width 6 height 7
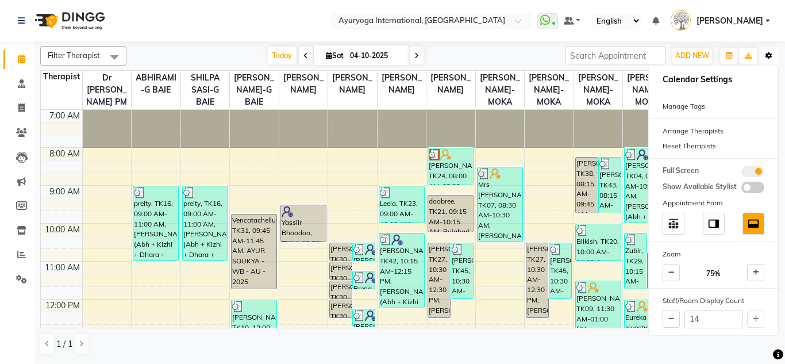
click at [774, 50] on button "Toggle Dropdown" at bounding box center [769, 56] width 18 height 16
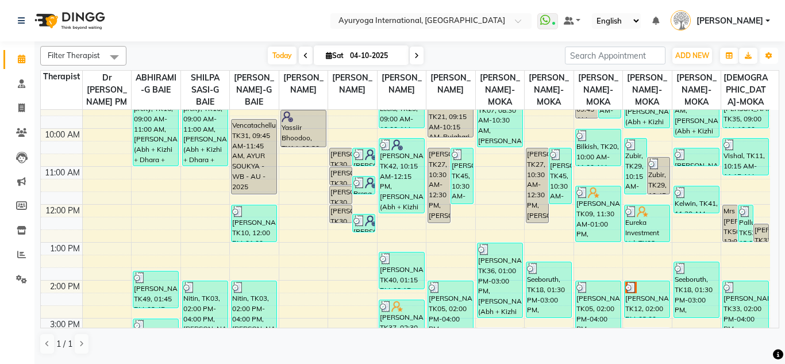
scroll to position [325, 0]
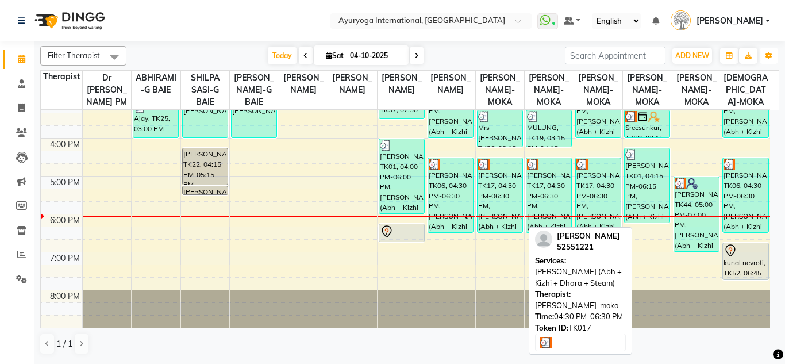
click at [505, 194] on div "[PERSON_NAME], TK17, 04:30 PM-06:30 PM, [PERSON_NAME] (Abh + Kizhi + Dhara + St…" at bounding box center [500, 195] width 45 height 74
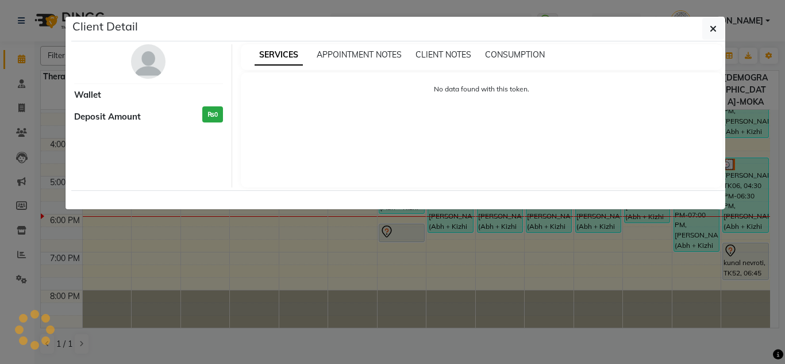
select select "3"
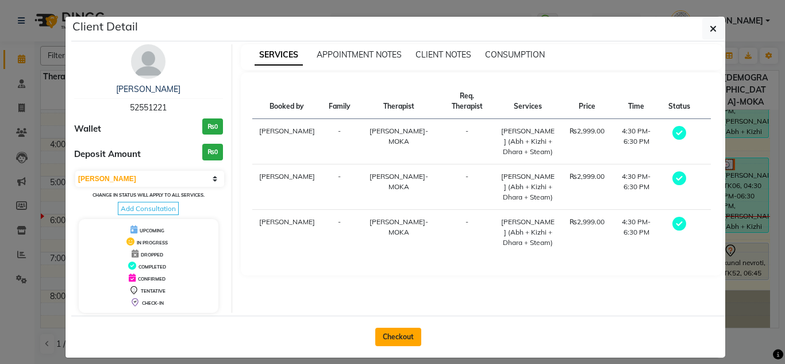
click at [397, 329] on button "Checkout" at bounding box center [398, 337] width 46 height 18
select select "service"
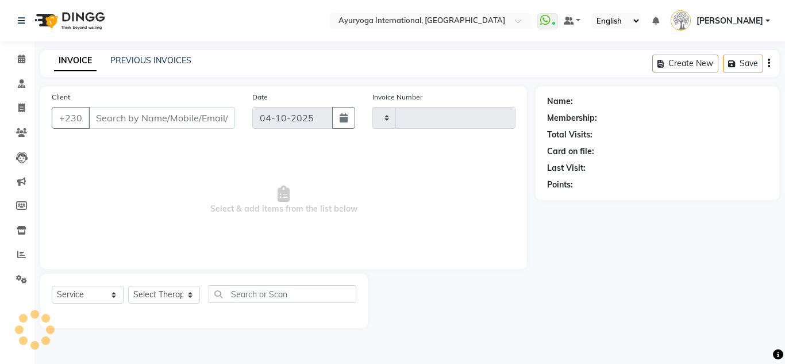
type input "6086"
select select "730"
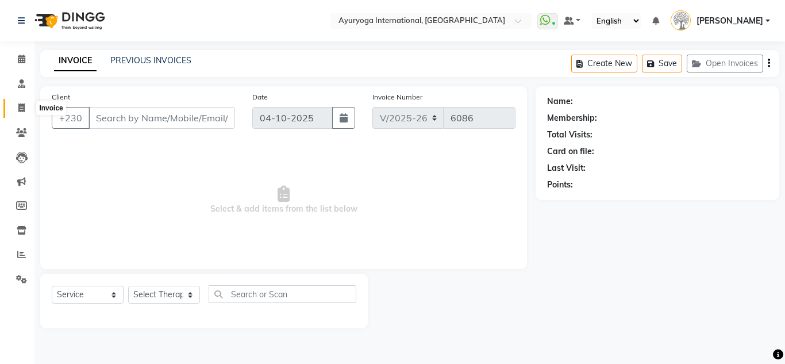
click at [17, 111] on span at bounding box center [21, 108] width 20 height 13
select select "730"
select select "service"
click at [12, 56] on span at bounding box center [21, 59] width 20 height 13
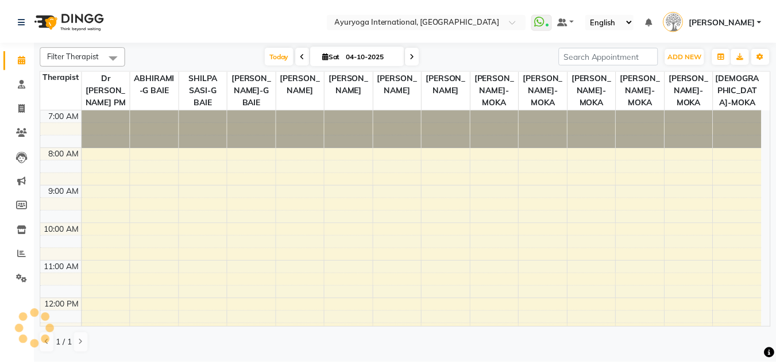
scroll to position [325, 0]
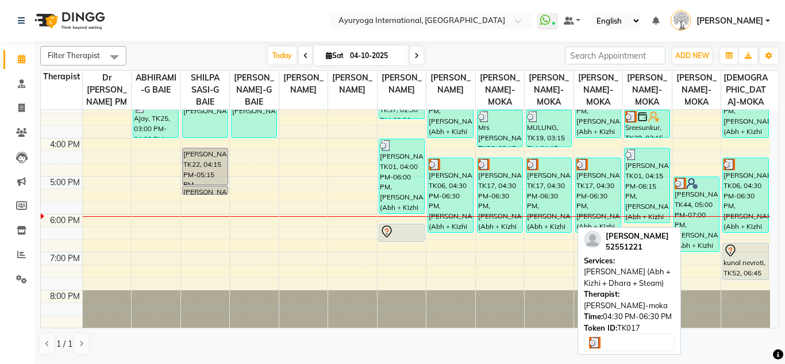
click at [538, 199] on div "[PERSON_NAME], TK17, 04:30 PM-06:30 PM, [PERSON_NAME] (Abh + Kizhi + Dhara + St…" at bounding box center [548, 195] width 45 height 74
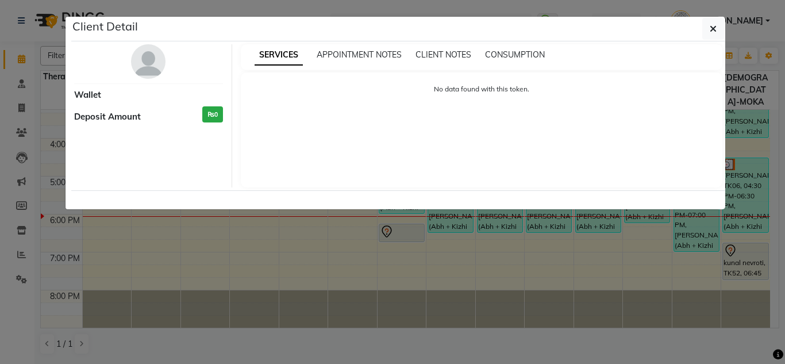
select select "3"
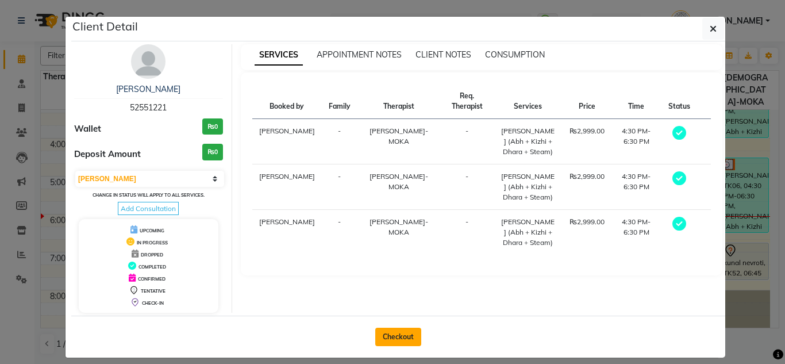
click at [403, 330] on button "Checkout" at bounding box center [398, 337] width 46 height 18
select select "service"
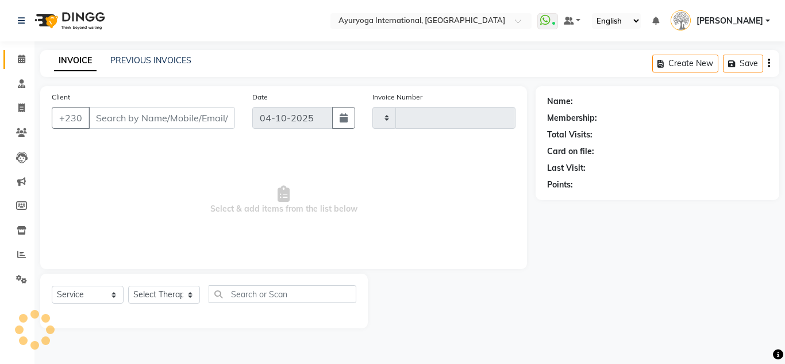
type input "6086"
select select "730"
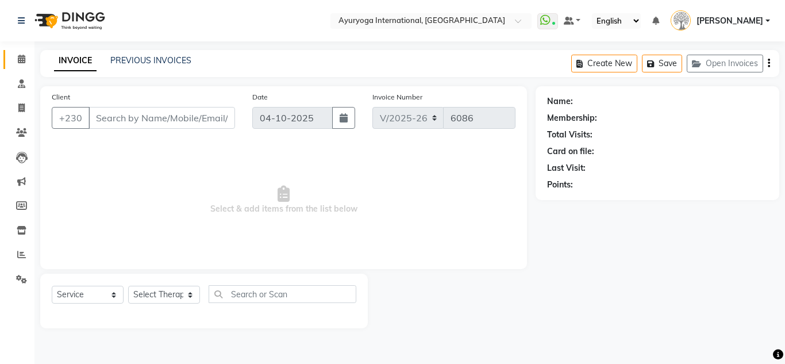
type input "52551221"
select select "36055"
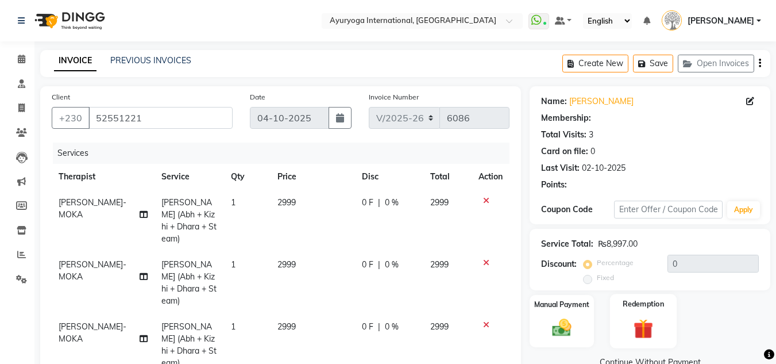
click at [645, 317] on img at bounding box center [644, 328] width 32 height 25
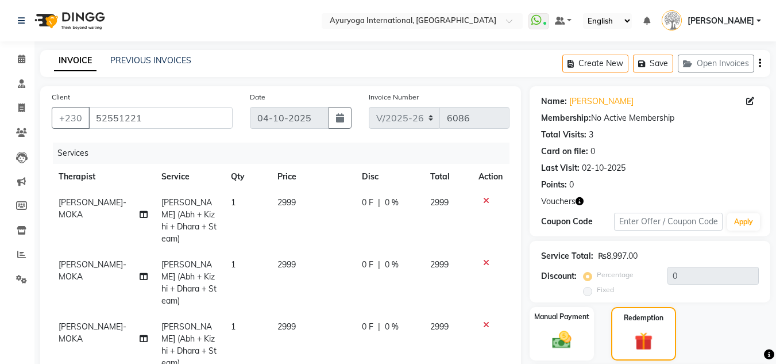
scroll to position [233, 0]
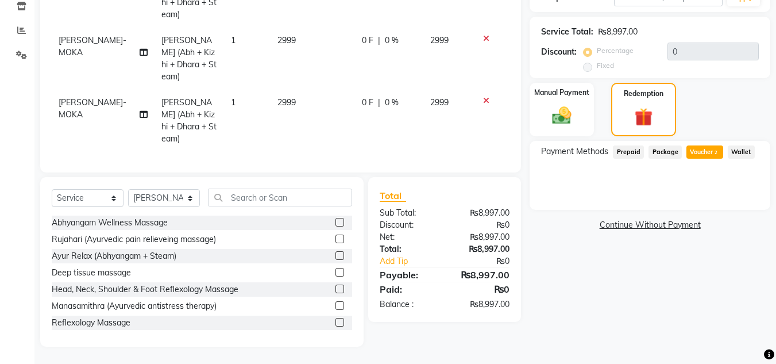
click at [662, 145] on span "Package" at bounding box center [665, 151] width 33 height 13
click at [697, 145] on span "Voucher 2" at bounding box center [705, 151] width 37 height 13
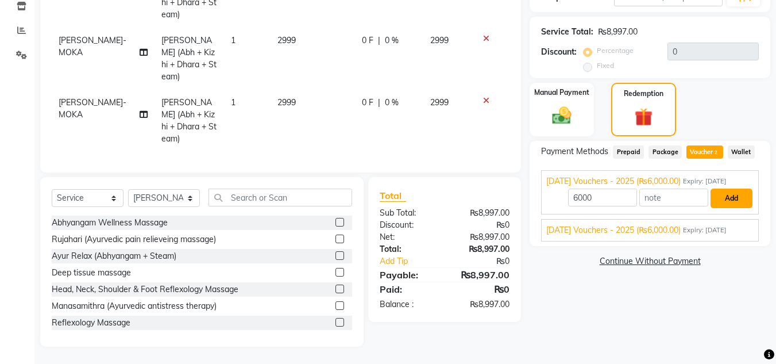
click at [737, 189] on button "Add" at bounding box center [732, 199] width 42 height 20
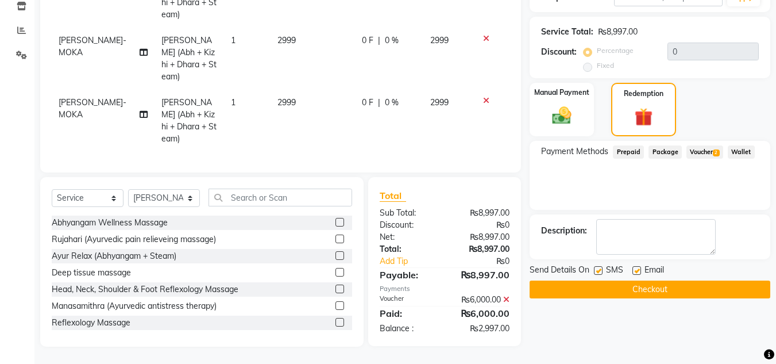
click at [713, 145] on span "Voucher 2" at bounding box center [705, 151] width 37 height 13
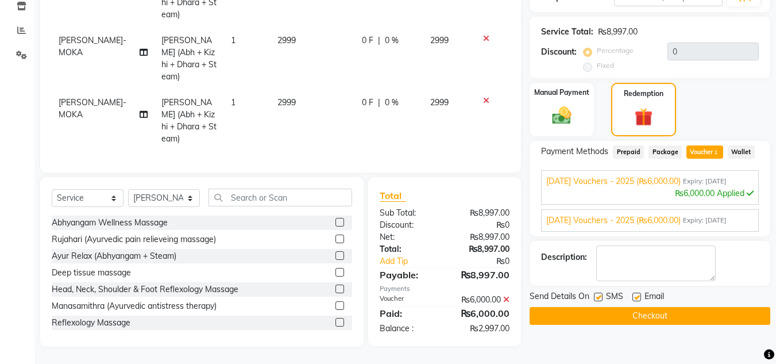
click at [663, 214] on span "[DATE] Vouchers - 2025 (₨6,000.00)" at bounding box center [614, 220] width 134 height 12
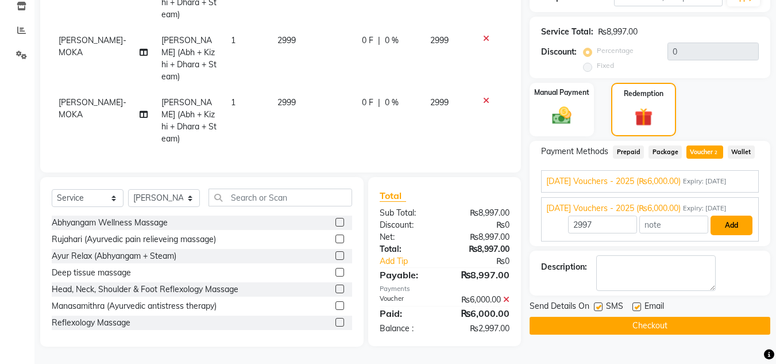
click at [732, 221] on button "Add" at bounding box center [732, 226] width 42 height 20
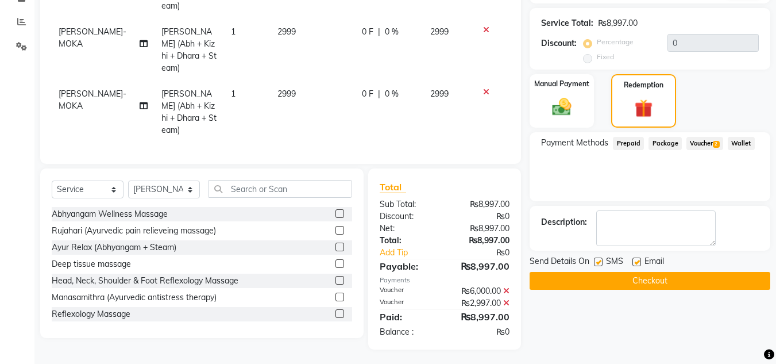
click at [644, 281] on button "Checkout" at bounding box center [650, 281] width 241 height 18
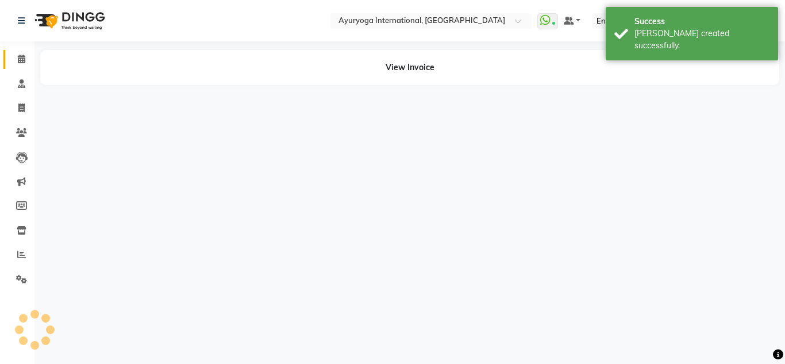
click at [20, 52] on link "Calendar" at bounding box center [17, 59] width 28 height 19
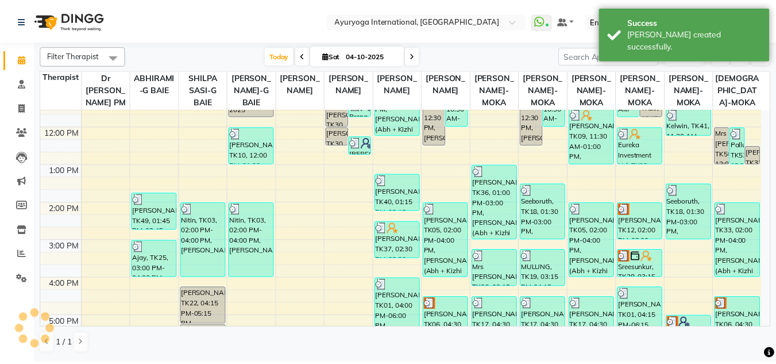
scroll to position [325, 0]
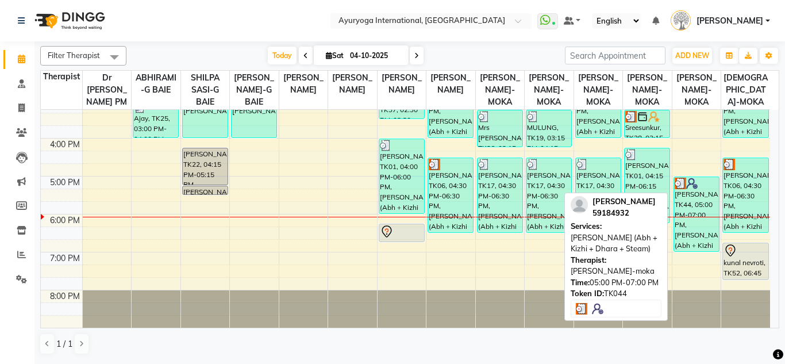
click at [691, 225] on div "[PERSON_NAME], TK44, 05:00 PM-07:00 PM, [PERSON_NAME] (Abh + Kizhi + Dhara + St…" at bounding box center [696, 214] width 45 height 74
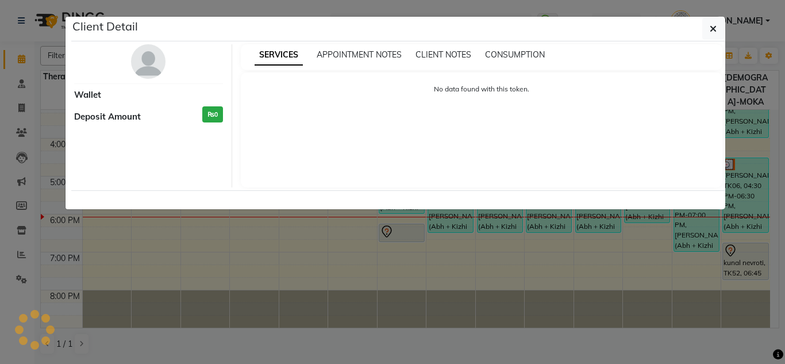
select select "3"
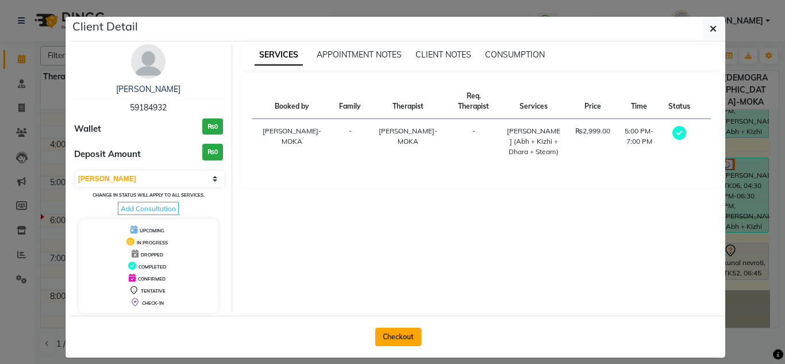
click at [408, 330] on button "Checkout" at bounding box center [398, 337] width 46 height 18
select select "service"
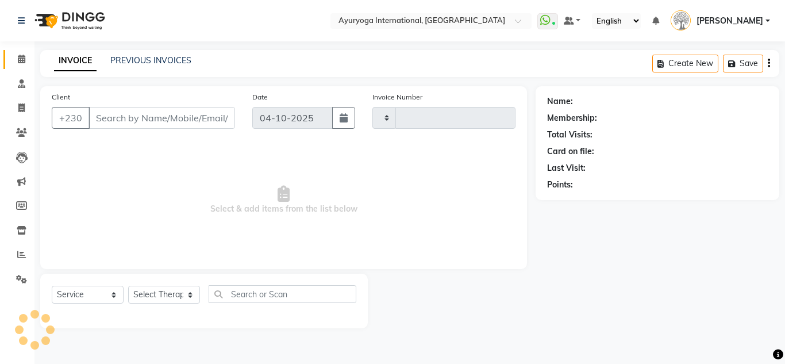
type input "6087"
select select "730"
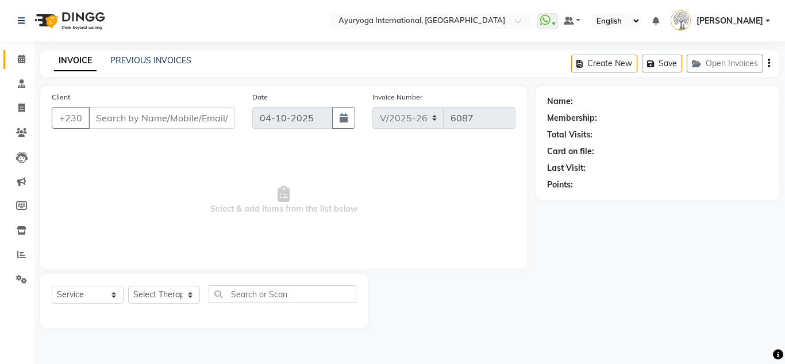
type input "59184932"
select select "77770"
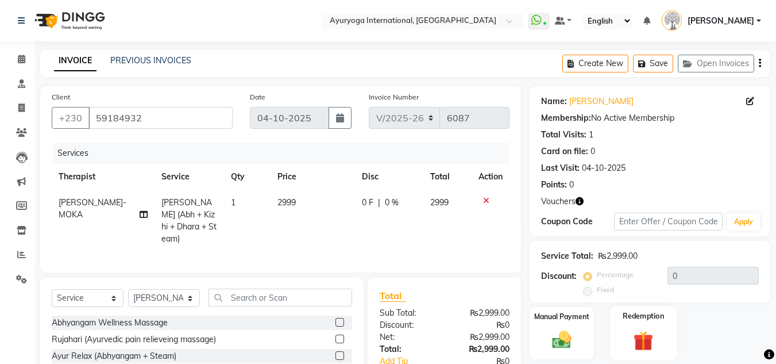
click at [649, 335] on img at bounding box center [644, 340] width 32 height 25
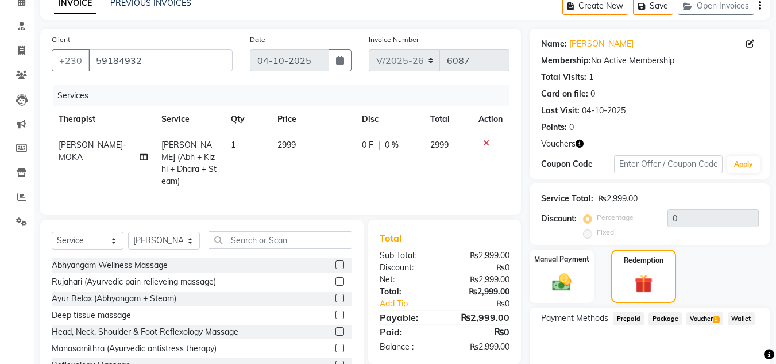
click at [706, 321] on span "Voucher 1" at bounding box center [705, 318] width 37 height 13
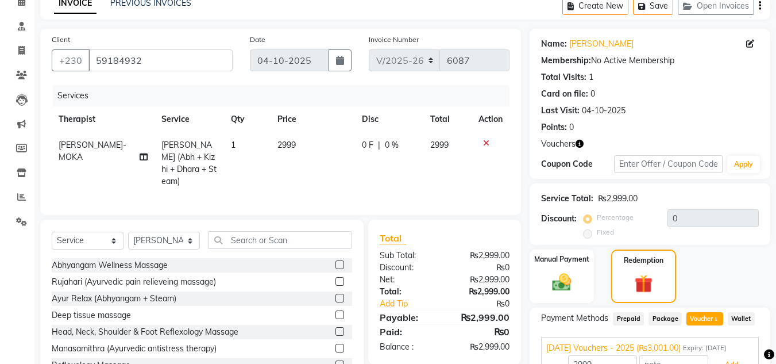
click at [736, 355] on button "Add" at bounding box center [732, 365] width 42 height 20
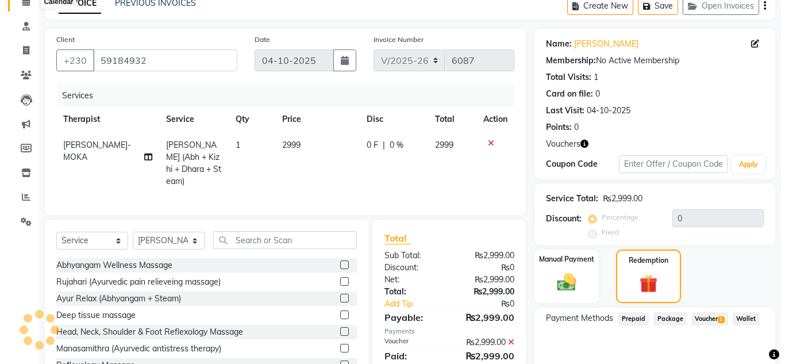
scroll to position [0, 0]
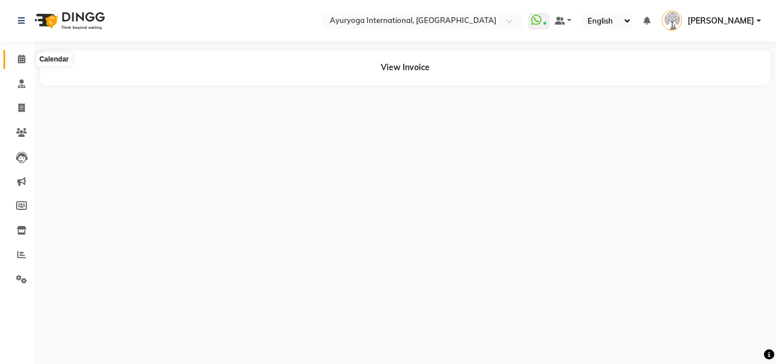
click at [23, 60] on icon at bounding box center [21, 59] width 7 height 9
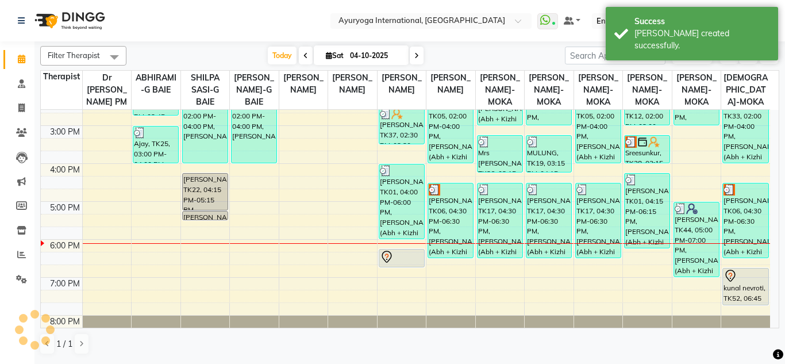
scroll to position [325, 0]
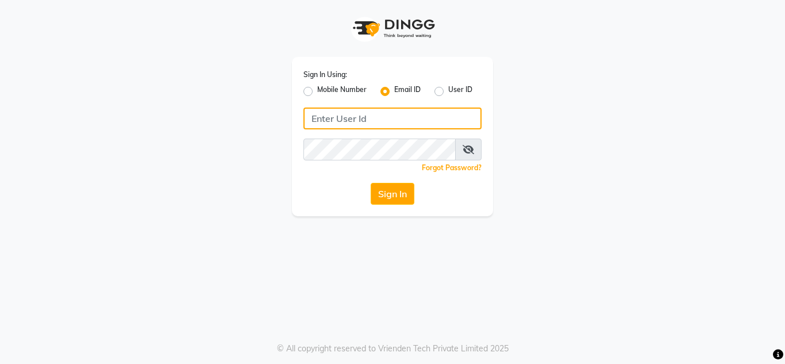
click at [360, 120] on input "Username" at bounding box center [392, 118] width 178 height 22
type input "[EMAIL_ADDRESS][DOMAIN_NAME]"
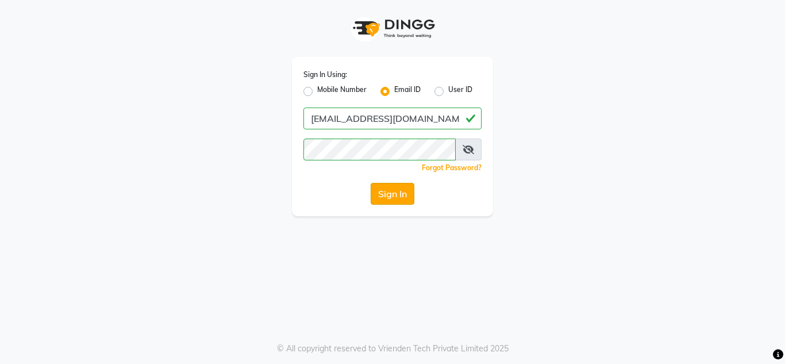
click at [394, 193] on button "Sign In" at bounding box center [393, 194] width 44 height 22
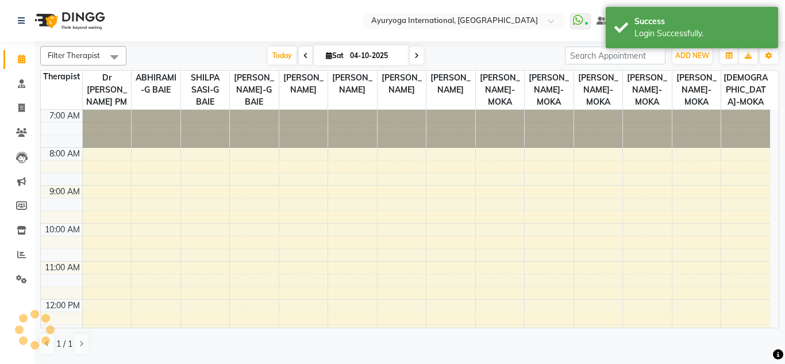
select select "en"
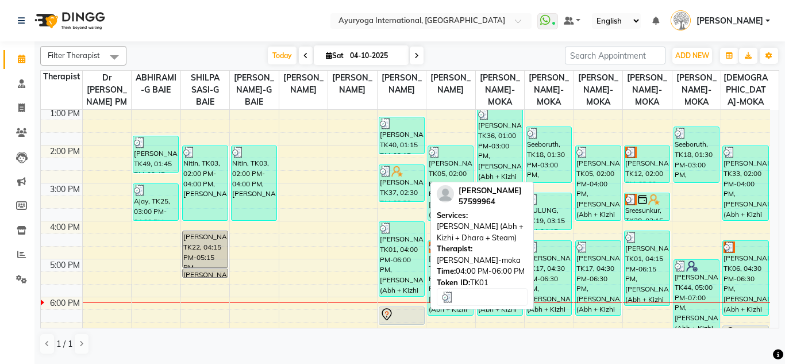
scroll to position [287, 0]
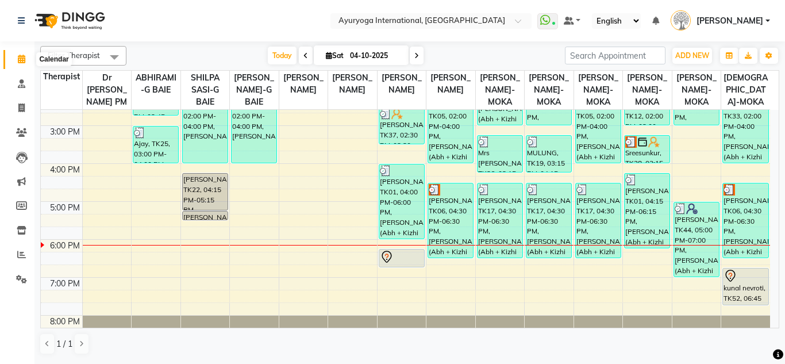
click at [20, 58] on icon at bounding box center [21, 59] width 7 height 9
click at [28, 111] on span at bounding box center [21, 108] width 20 height 13
select select "service"
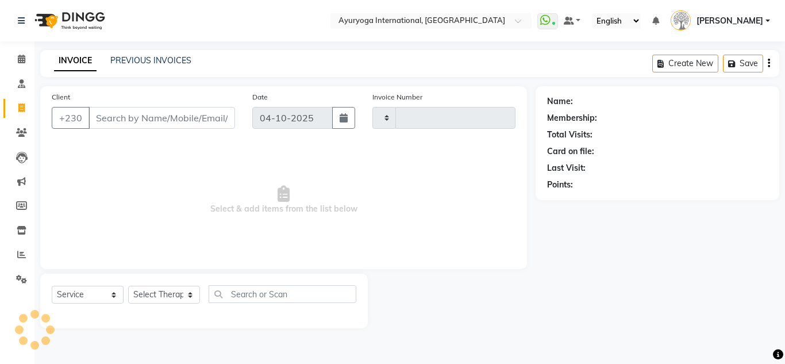
type input "6088"
select select "730"
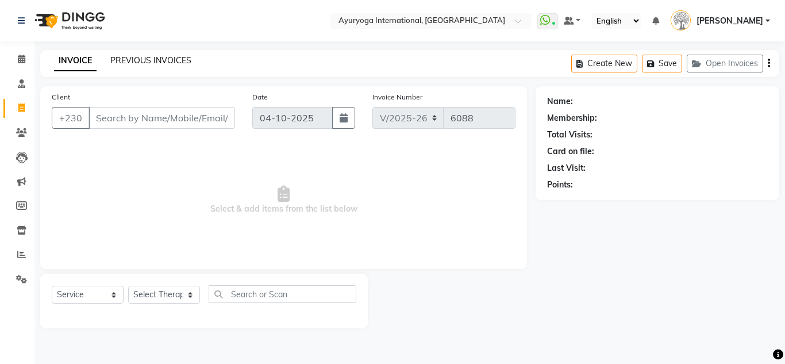
click at [167, 61] on link "PREVIOUS INVOICES" at bounding box center [150, 60] width 81 height 10
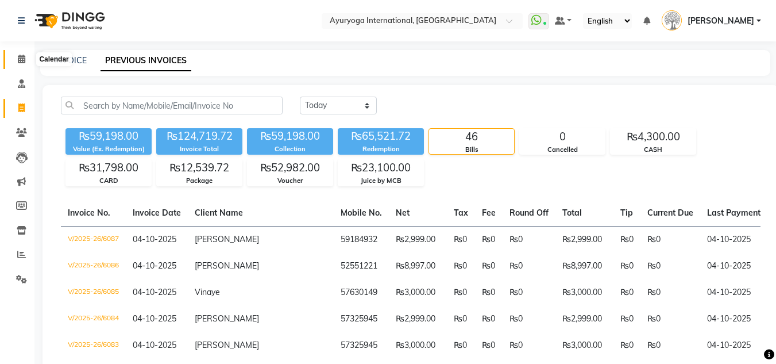
click at [21, 59] on icon at bounding box center [21, 59] width 7 height 9
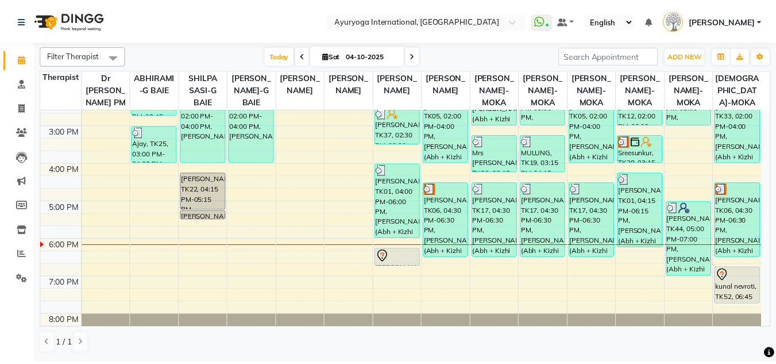
scroll to position [325, 0]
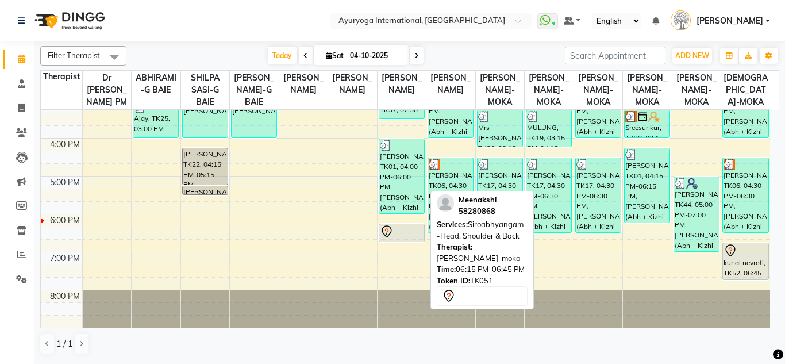
click at [413, 224] on div "[PERSON_NAME], TK51, 06:15 PM-06:45 PM, Siroabhyangam -Head, Shoulder & Back" at bounding box center [401, 232] width 45 height 17
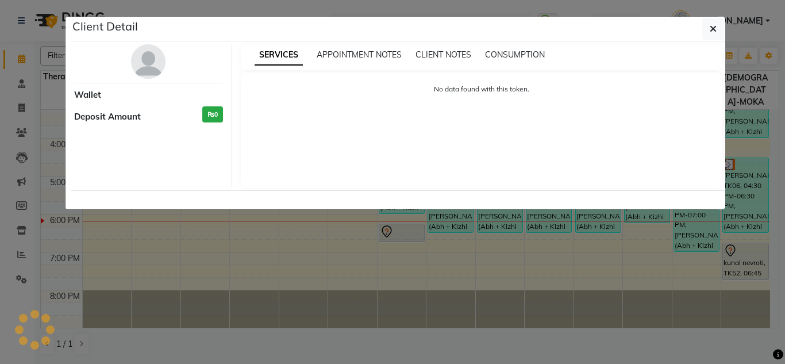
select select "7"
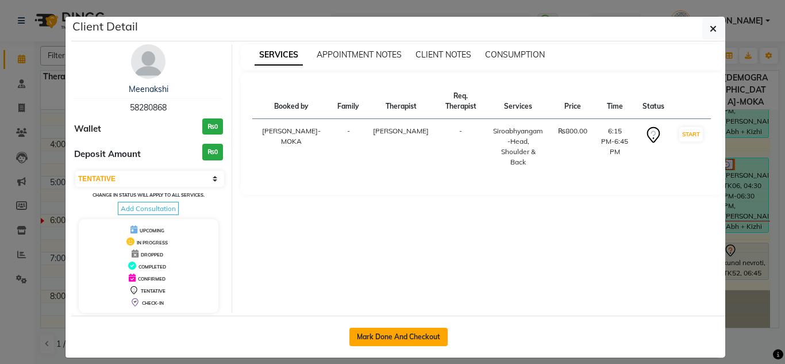
click at [399, 332] on button "Mark Done And Checkout" at bounding box center [398, 337] width 98 height 18
select select "service"
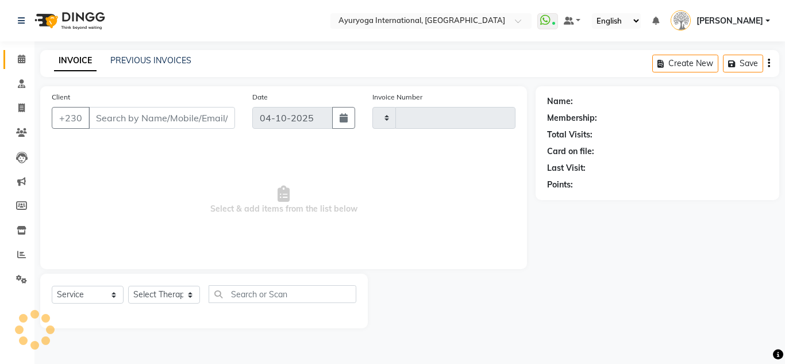
type input "6088"
select select "730"
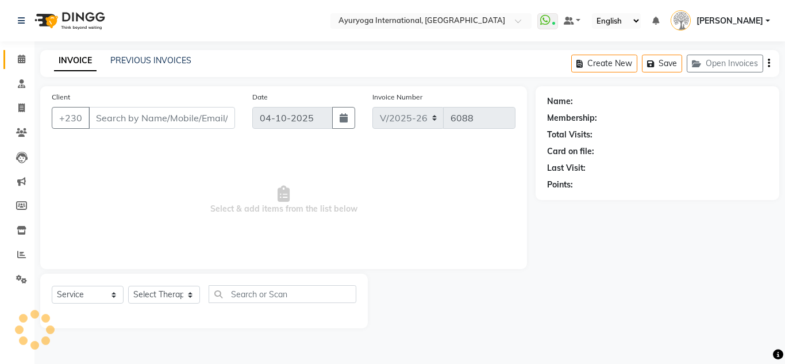
type input "58280868"
select select "60459"
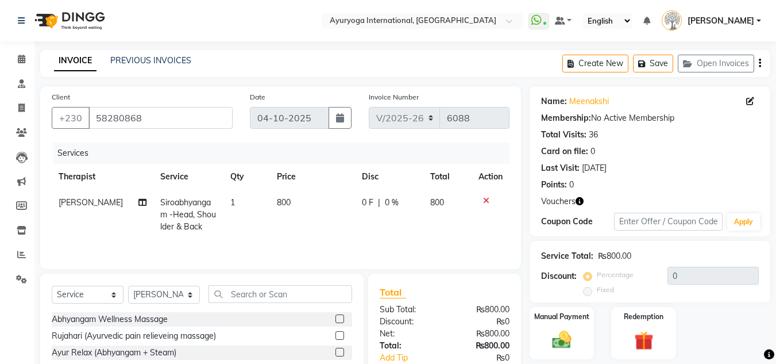
click at [576, 203] on icon "button" at bounding box center [580, 201] width 8 height 8
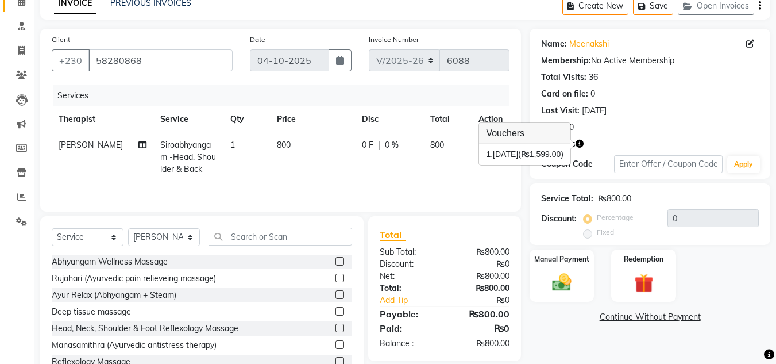
click at [24, 6] on icon at bounding box center [21, 1] width 7 height 9
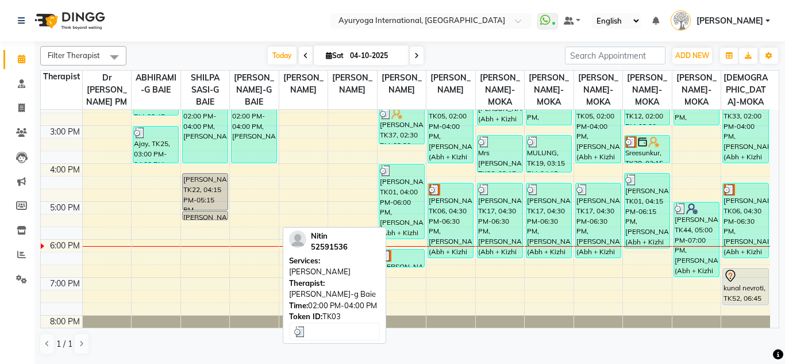
scroll to position [325, 0]
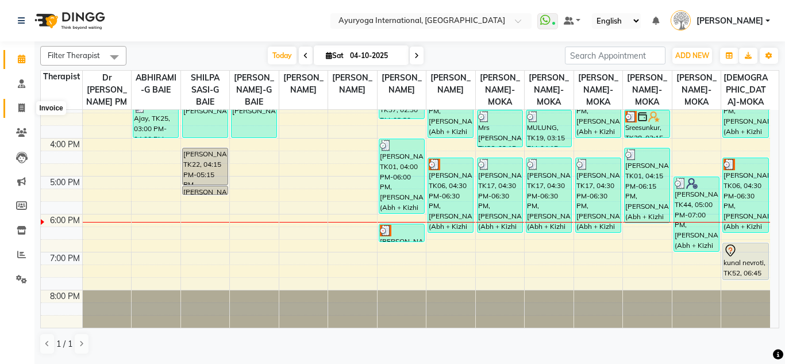
click at [18, 113] on span at bounding box center [21, 108] width 20 height 13
select select "service"
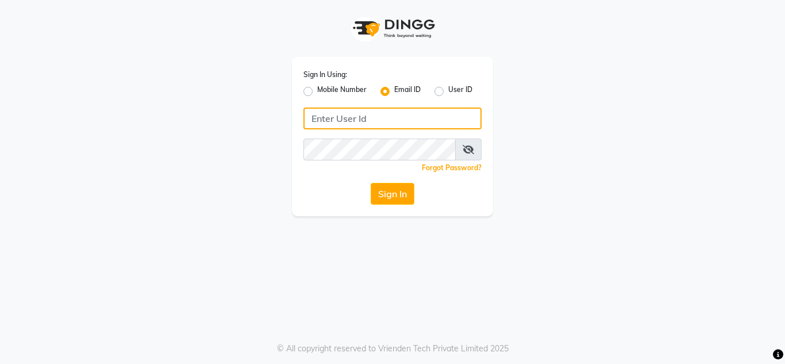
click at [384, 122] on input "Username" at bounding box center [392, 118] width 178 height 22
type input "[EMAIL_ADDRESS][DOMAIN_NAME]"
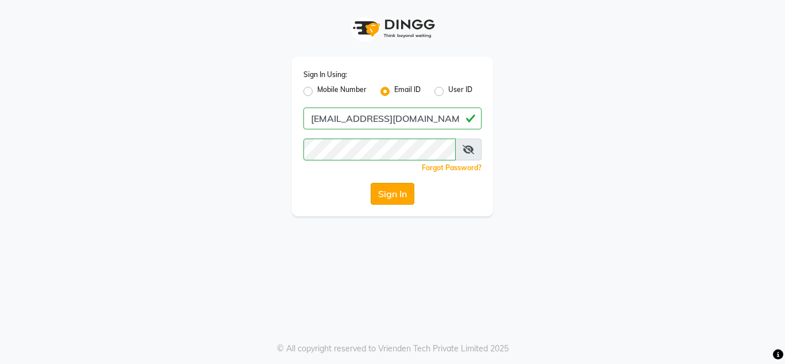
click at [399, 201] on button "Sign In" at bounding box center [393, 194] width 44 height 22
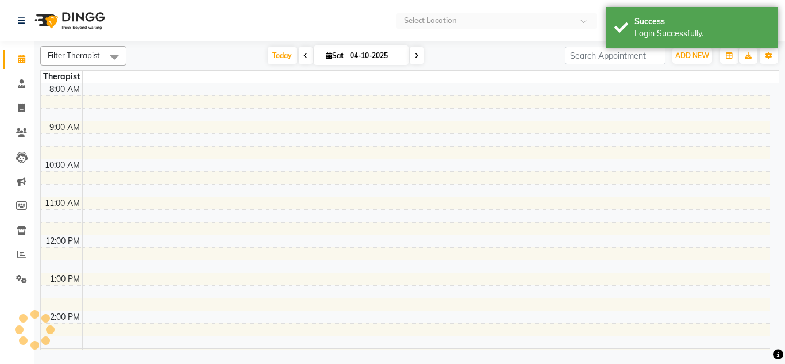
select select "en"
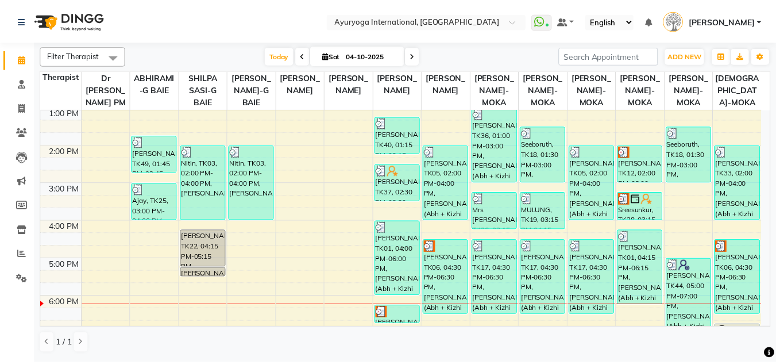
scroll to position [325, 0]
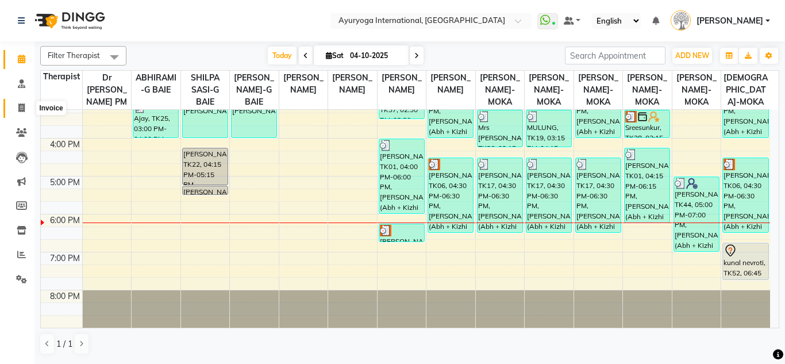
click at [24, 104] on span at bounding box center [21, 108] width 20 height 13
select select "service"
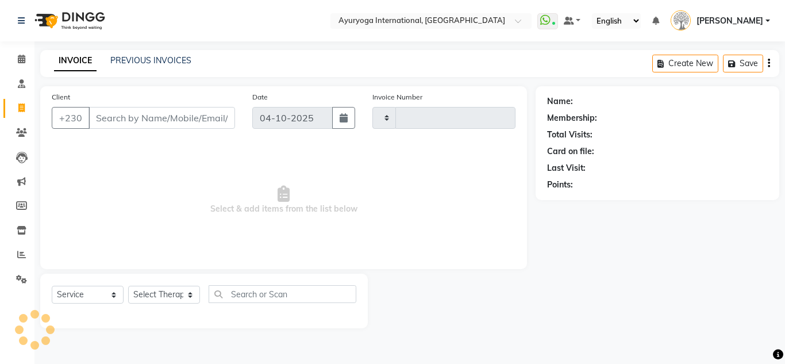
type input "6088"
select select "730"
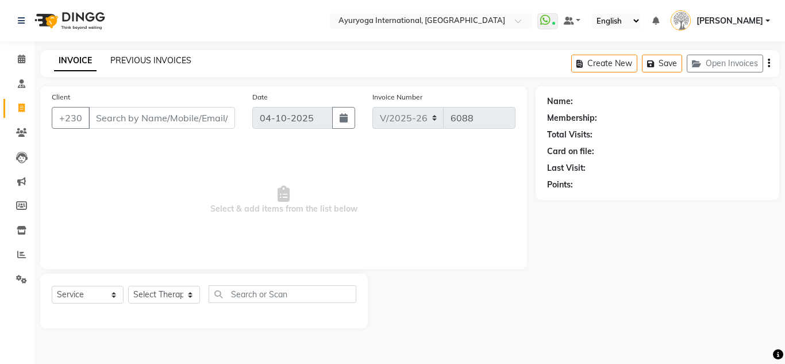
click at [148, 63] on link "PREVIOUS INVOICES" at bounding box center [150, 60] width 81 height 10
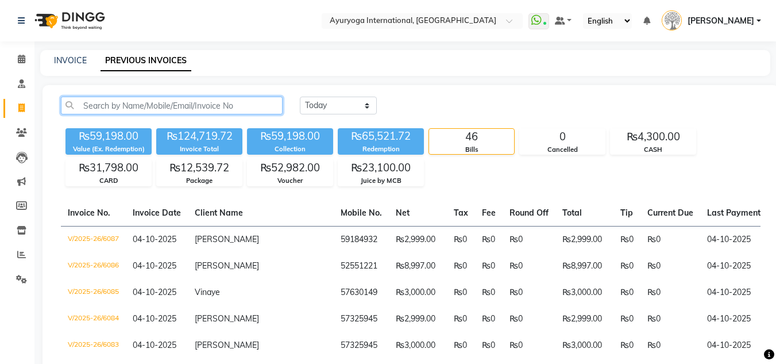
click at [237, 99] on input "text" at bounding box center [172, 106] width 222 height 18
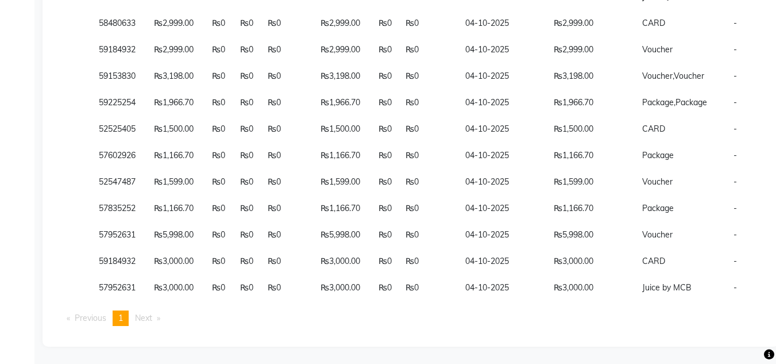
scroll to position [115, 0]
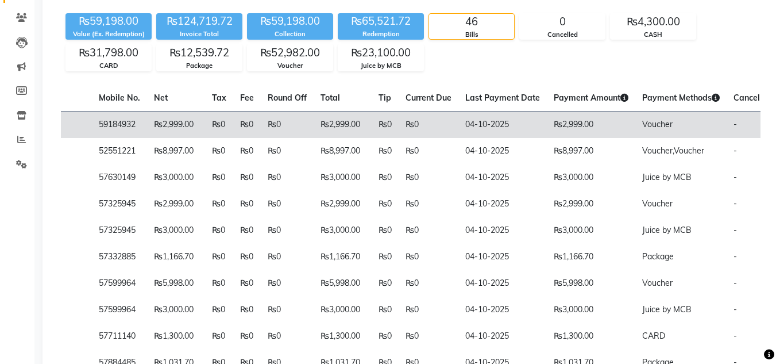
click at [727, 123] on td "-" at bounding box center [762, 124] width 71 height 27
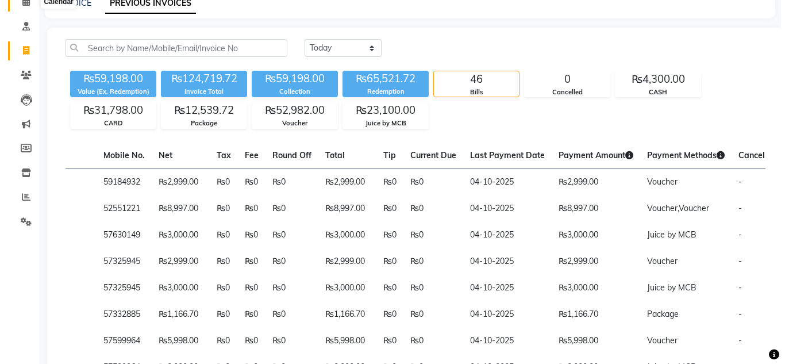
scroll to position [0, 0]
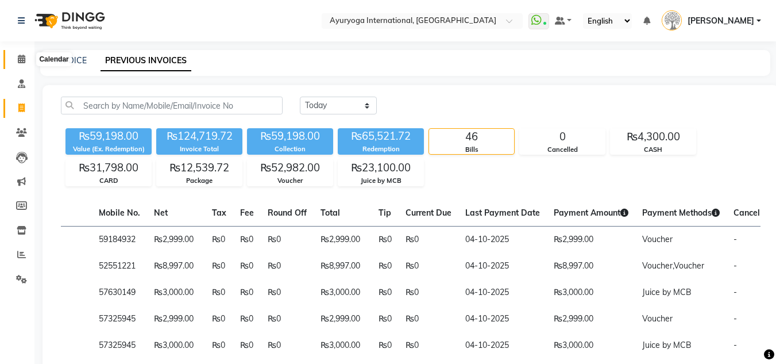
click at [21, 60] on icon at bounding box center [21, 59] width 7 height 9
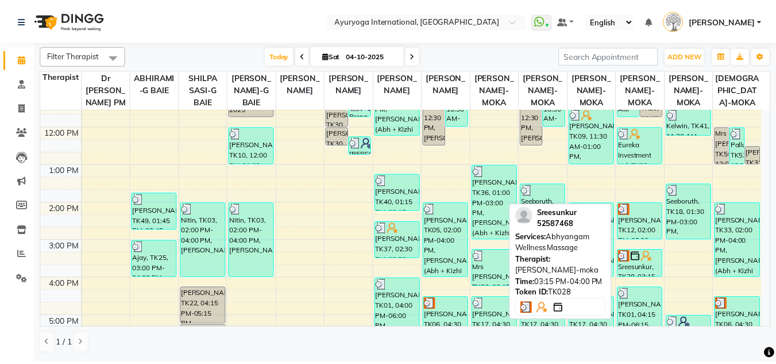
scroll to position [230, 0]
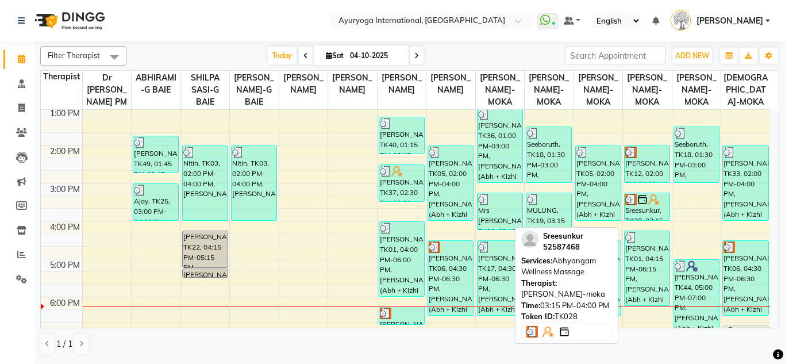
click at [645, 205] on img at bounding box center [642, 199] width 11 height 11
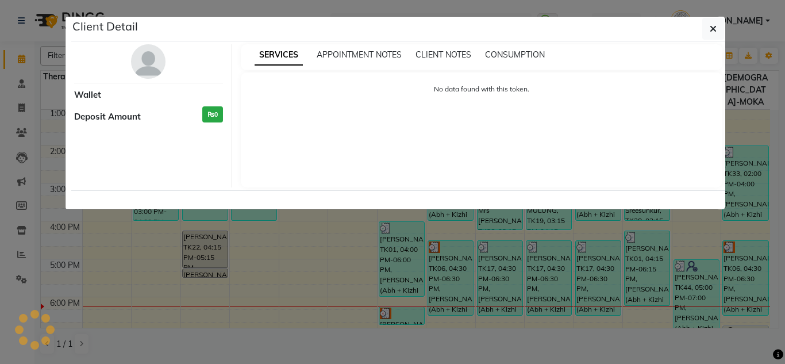
select select "3"
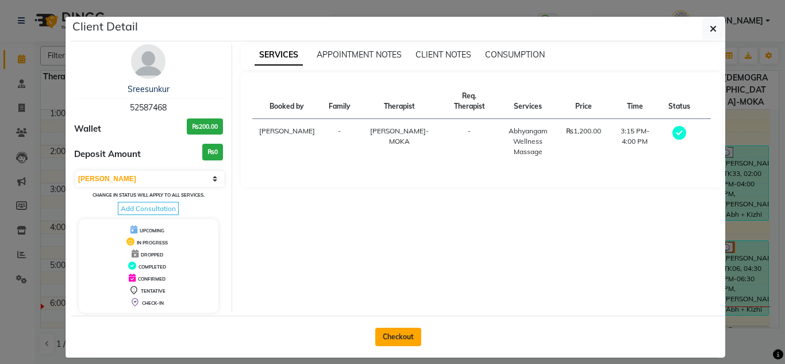
click at [397, 333] on button "Checkout" at bounding box center [398, 337] width 46 height 18
select select "service"
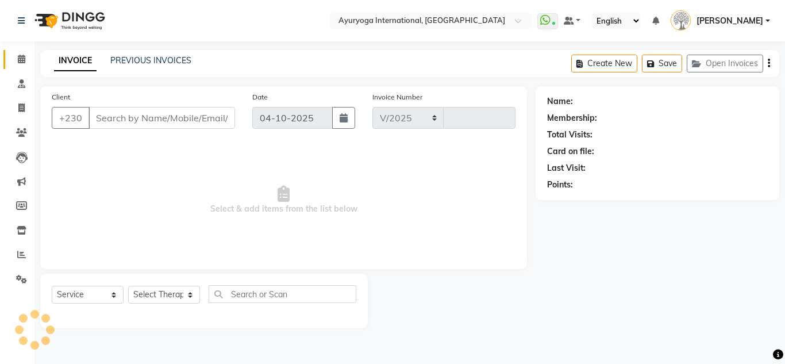
select select "730"
type input "6088"
type input "52587468"
select select "60458"
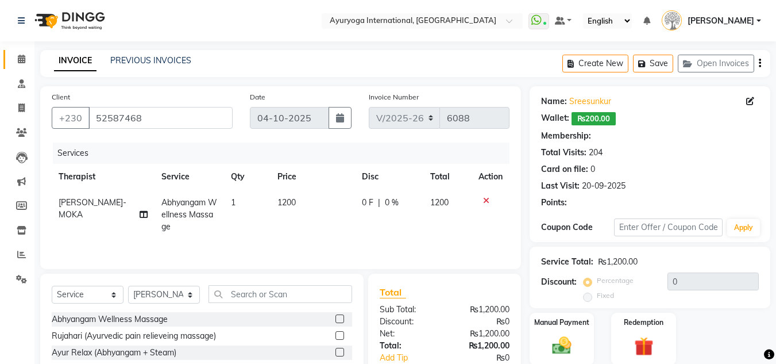
type input "10"
select select "1: Object"
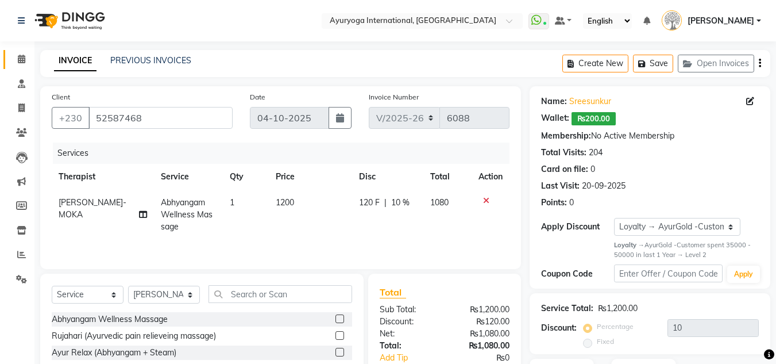
scroll to position [97, 0]
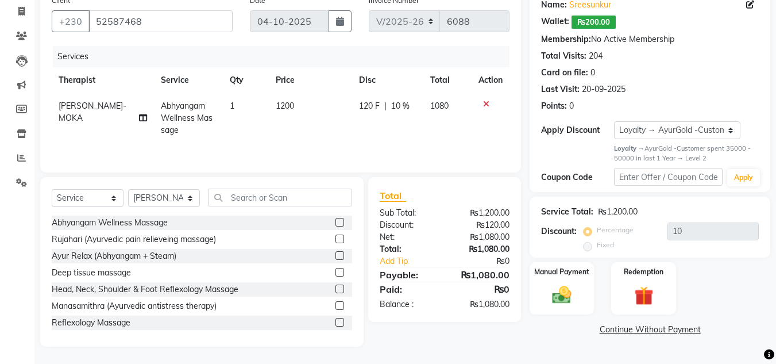
click at [605, 11] on link "Sreesunkur" at bounding box center [591, 5] width 42 height 12
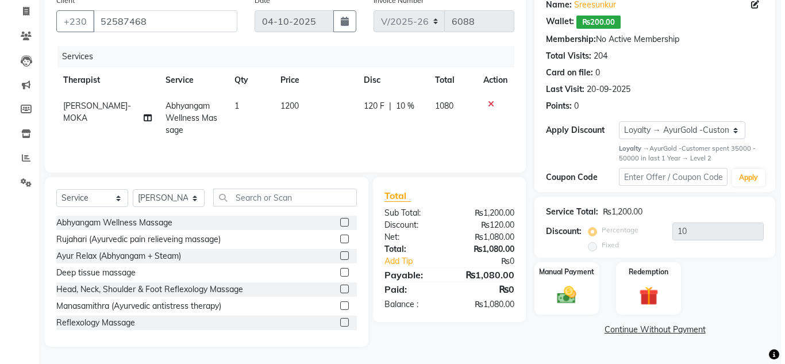
scroll to position [0, 0]
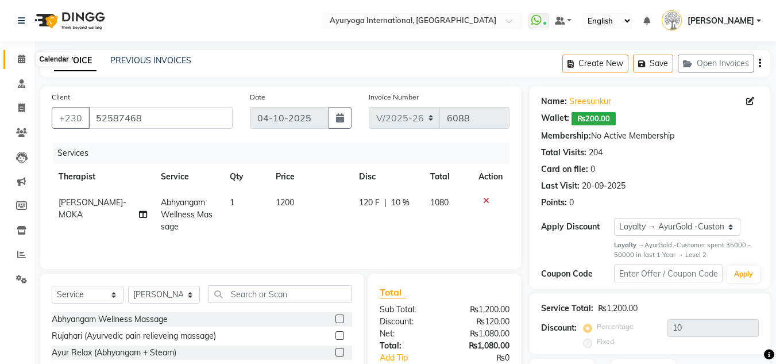
click at [23, 63] on span at bounding box center [21, 59] width 20 height 13
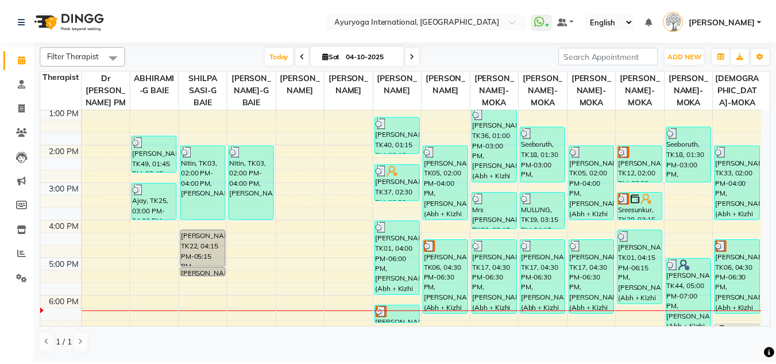
scroll to position [287, 0]
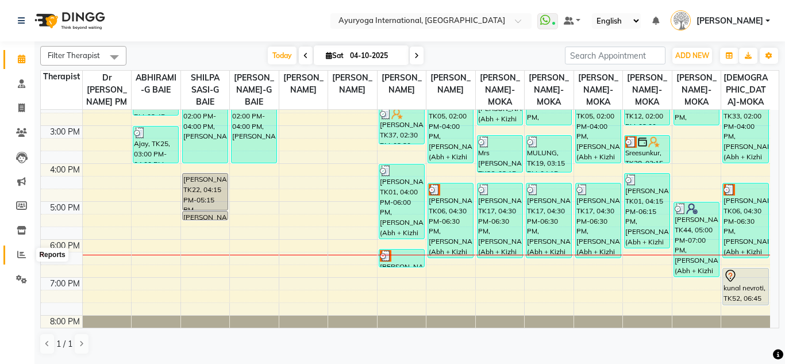
click at [25, 255] on icon at bounding box center [21, 254] width 9 height 9
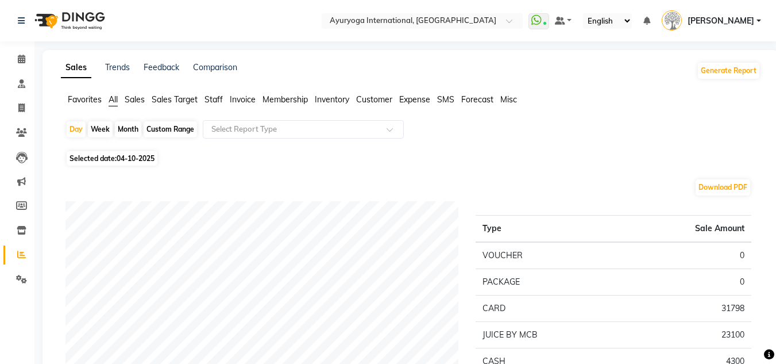
click at [130, 97] on span "Sales" at bounding box center [135, 99] width 20 height 10
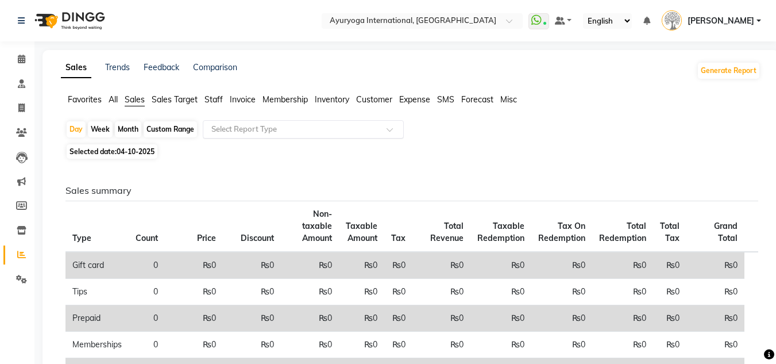
click at [251, 129] on input "text" at bounding box center [292, 129] width 166 height 11
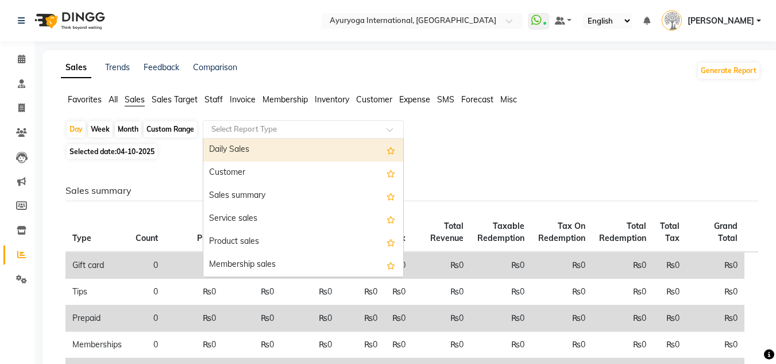
click at [245, 149] on div "Daily Sales" at bounding box center [303, 150] width 200 height 23
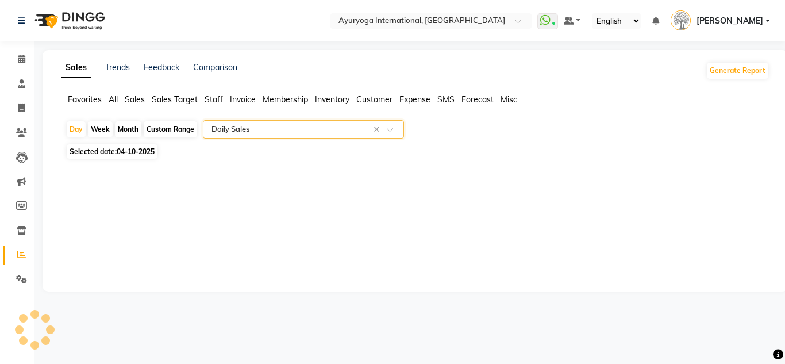
select select "full_report"
select select "csv"
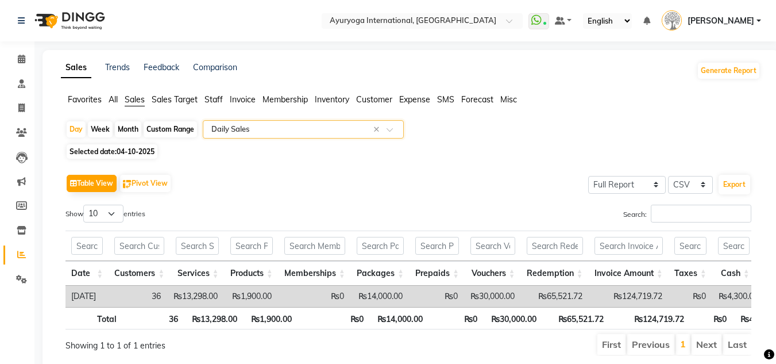
scroll to position [47, 0]
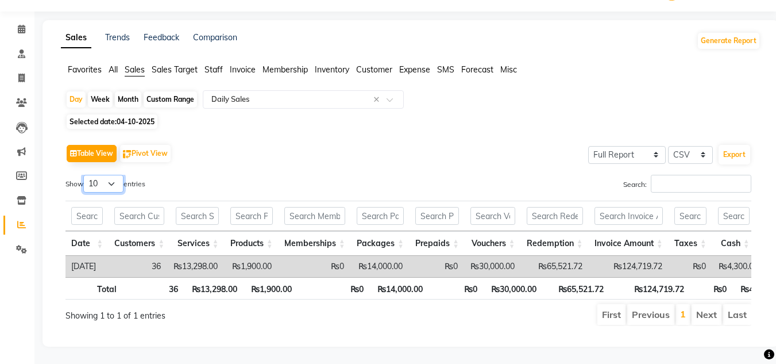
click at [121, 175] on select "10 25 50 100" at bounding box center [103, 184] width 40 height 18
select select "100"
click at [85, 175] on select "10 25 50 100" at bounding box center [103, 184] width 40 height 18
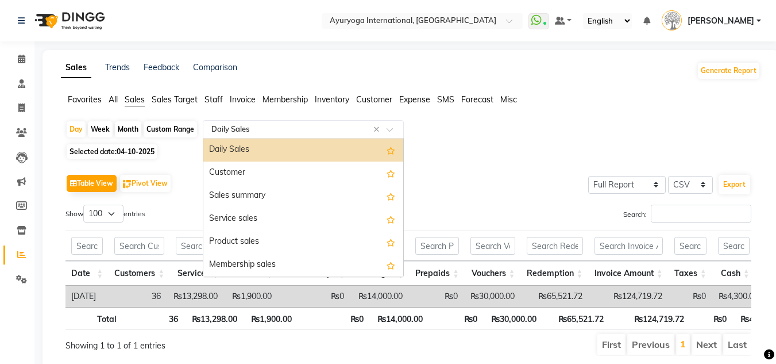
click at [339, 127] on input "text" at bounding box center [292, 129] width 166 height 11
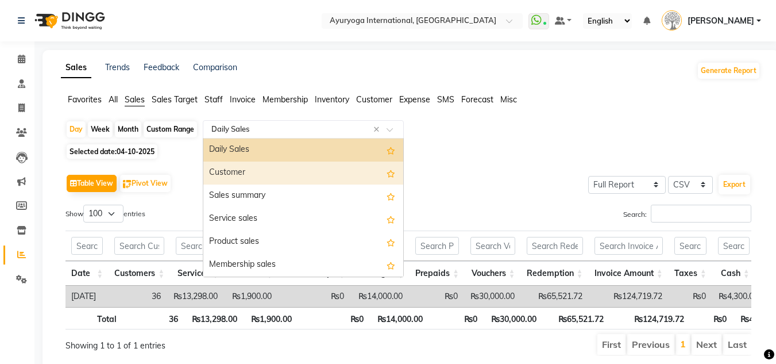
click at [303, 175] on div "Customer" at bounding box center [303, 172] width 200 height 23
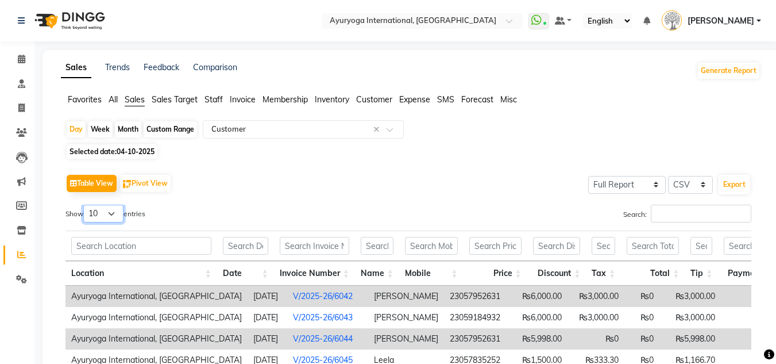
click at [122, 211] on select "10 25 50 100" at bounding box center [103, 214] width 40 height 18
select select "100"
click at [85, 205] on select "10 25 50 100" at bounding box center [103, 214] width 40 height 18
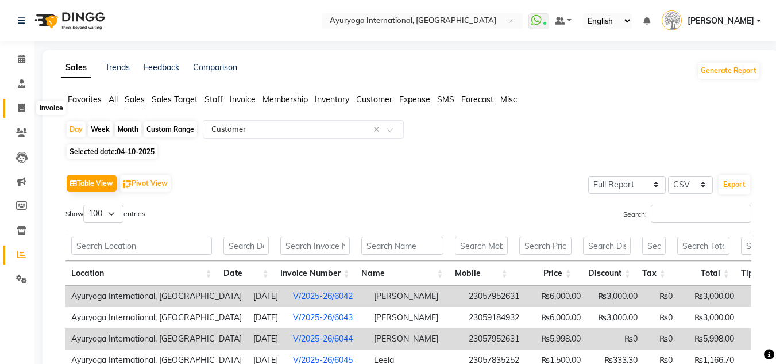
click at [22, 103] on icon at bounding box center [21, 107] width 6 height 9
select select "730"
select select "service"
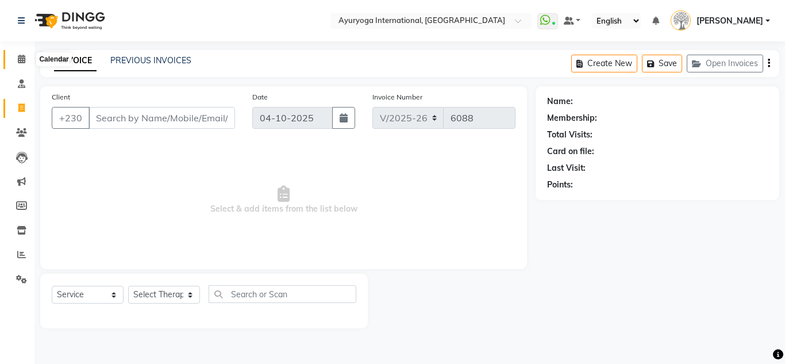
click at [20, 61] on icon at bounding box center [21, 59] width 7 height 9
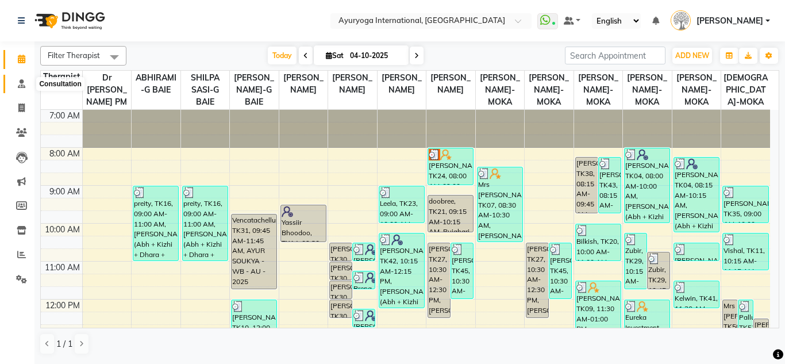
click at [22, 84] on icon at bounding box center [21, 83] width 7 height 9
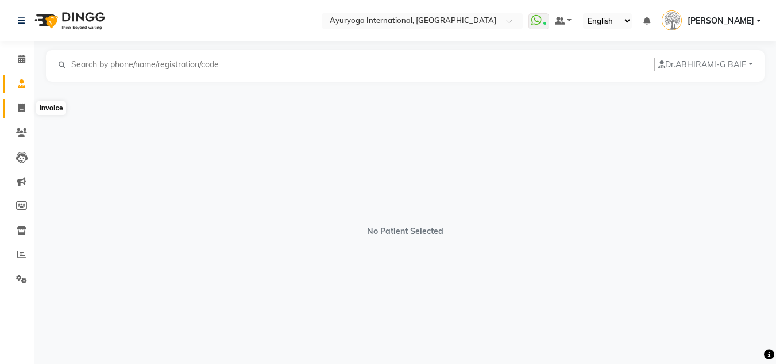
click at [18, 113] on span at bounding box center [21, 108] width 20 height 13
select select "730"
select select "service"
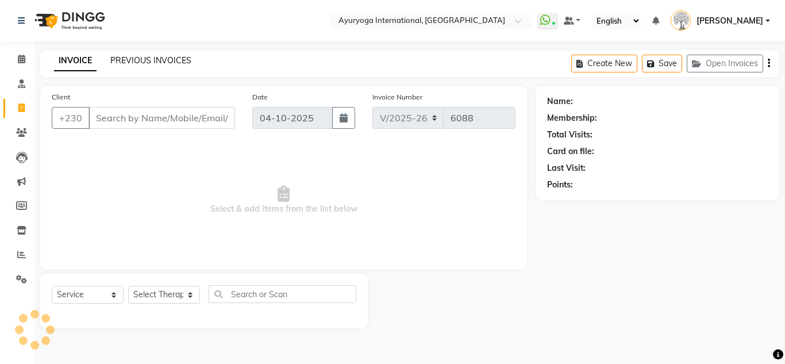
click at [174, 62] on link "PREVIOUS INVOICES" at bounding box center [150, 60] width 81 height 10
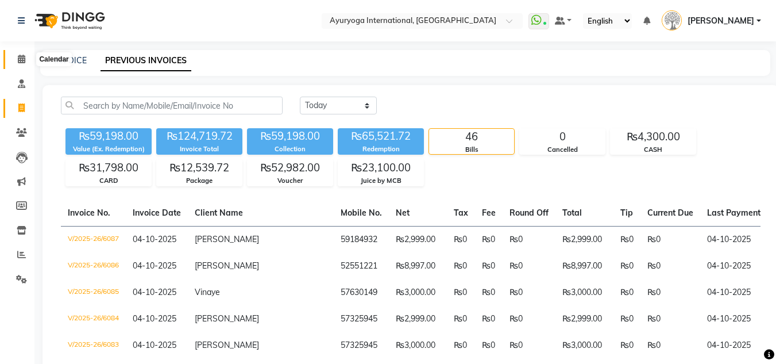
click at [25, 59] on icon at bounding box center [21, 59] width 7 height 9
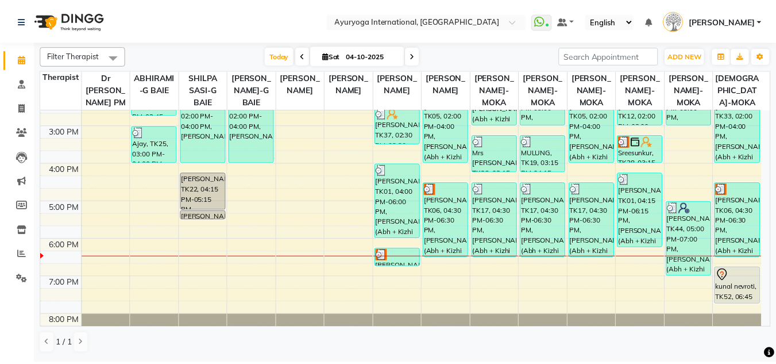
scroll to position [325, 0]
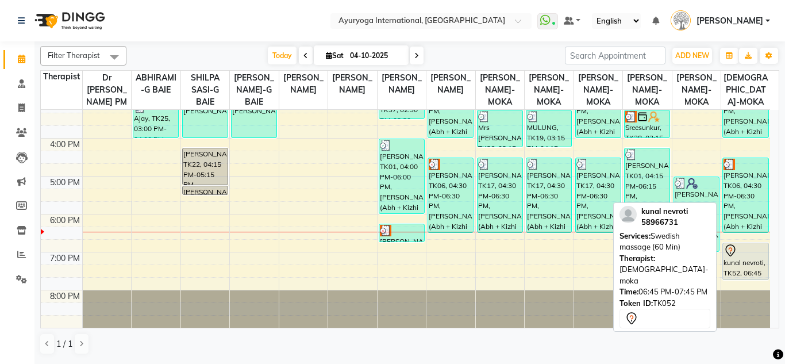
click at [736, 251] on icon at bounding box center [731, 251] width 14 height 14
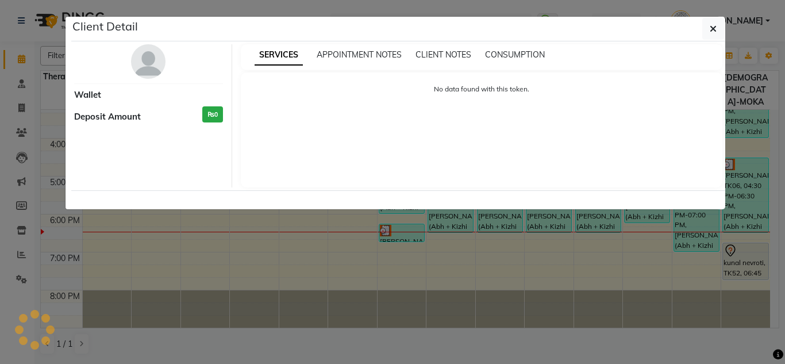
select select "7"
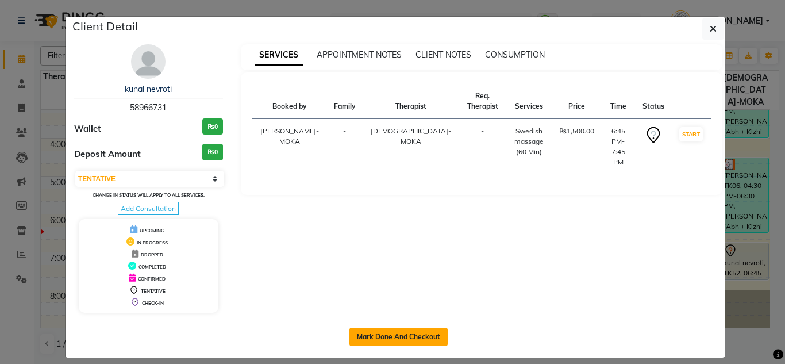
click at [387, 339] on button "Mark Done And Checkout" at bounding box center [398, 337] width 98 height 18
select select "service"
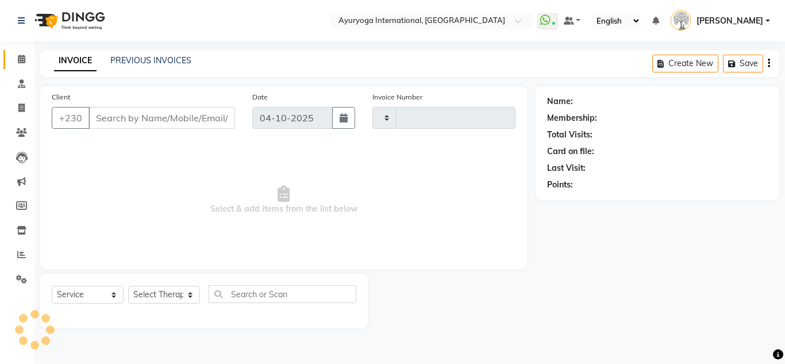
type input "6088"
select select "730"
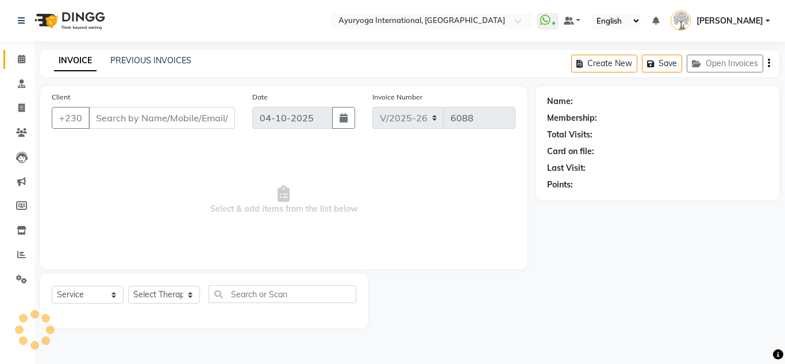
type input "58966731"
select select "36053"
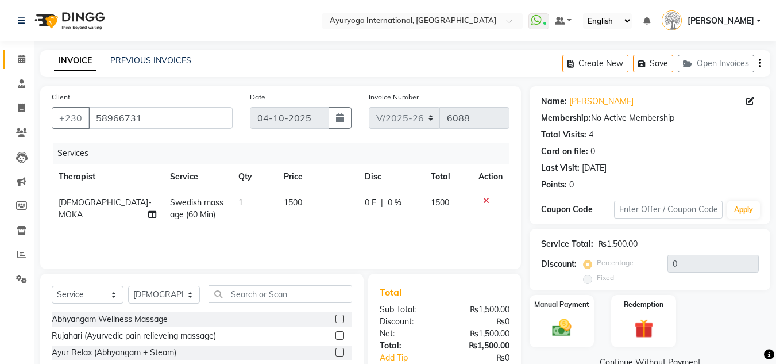
scroll to position [39, 0]
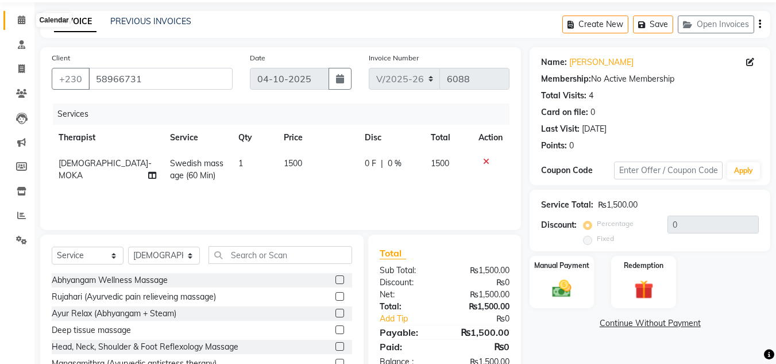
click at [25, 27] on span at bounding box center [21, 20] width 20 height 13
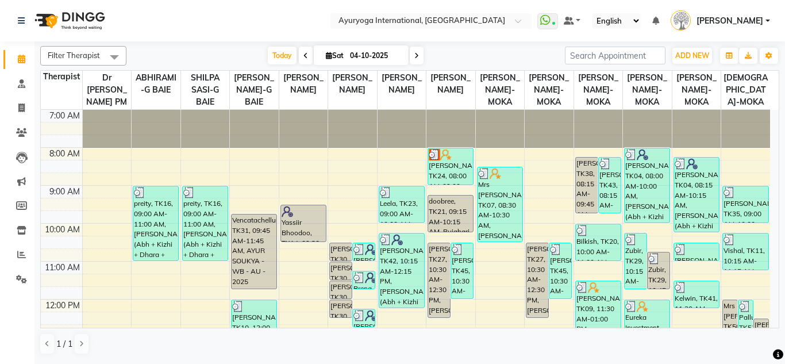
click at [414, 55] on icon at bounding box center [416, 55] width 5 height 7
type input "05-10-2025"
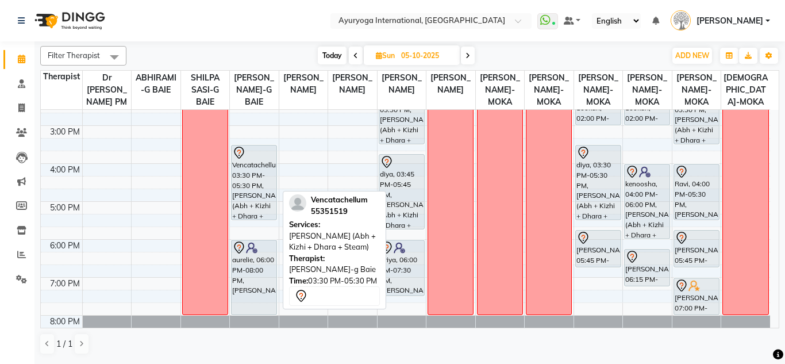
scroll to position [325, 0]
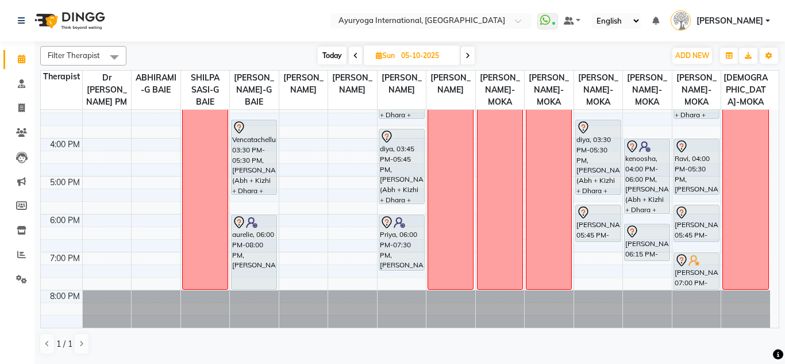
click at [152, 240] on div "7:00 AM 8:00 AM 9:00 AM 10:00 AM 11:00 AM 12:00 PM 1:00 PM 2:00 PM 3:00 PM 4:00…" at bounding box center [405, 62] width 729 height 530
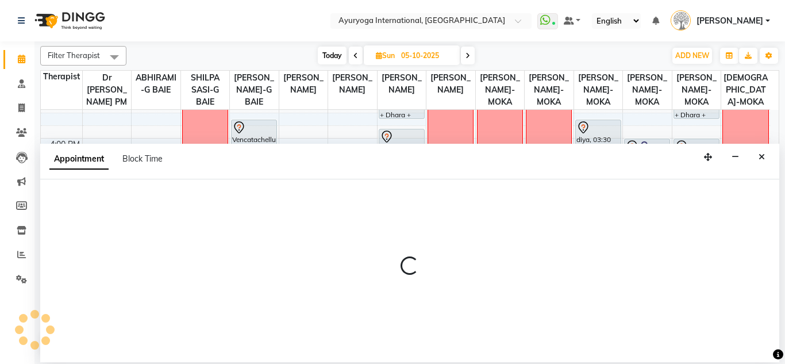
select select "70418"
select select "1125"
select select "tentative"
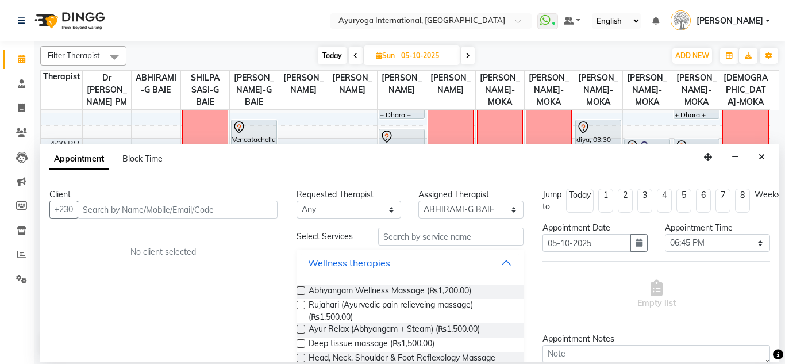
click at [168, 209] on input "text" at bounding box center [178, 210] width 200 height 18
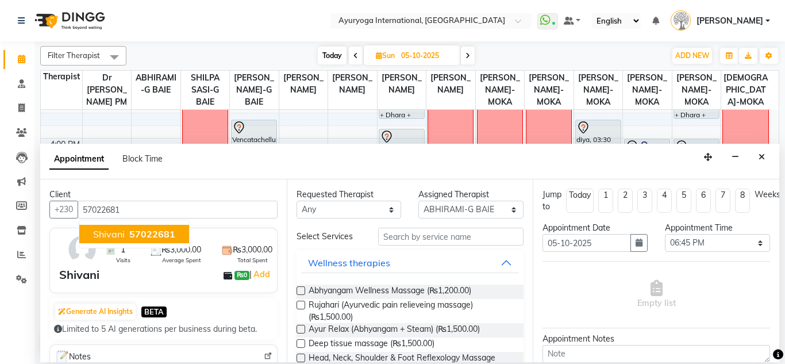
click at [157, 233] on span "57022681" at bounding box center [152, 233] width 46 height 11
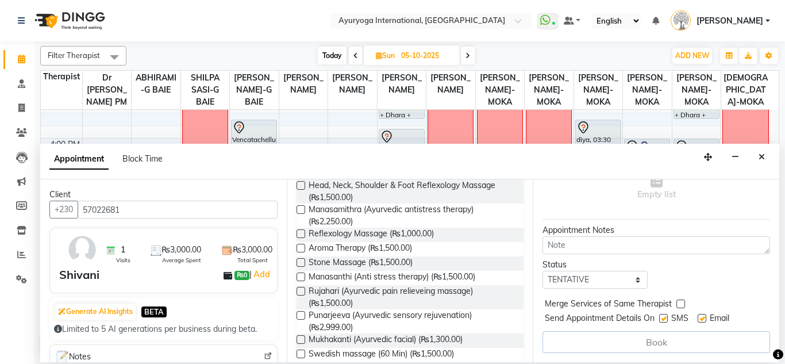
scroll to position [0, 0]
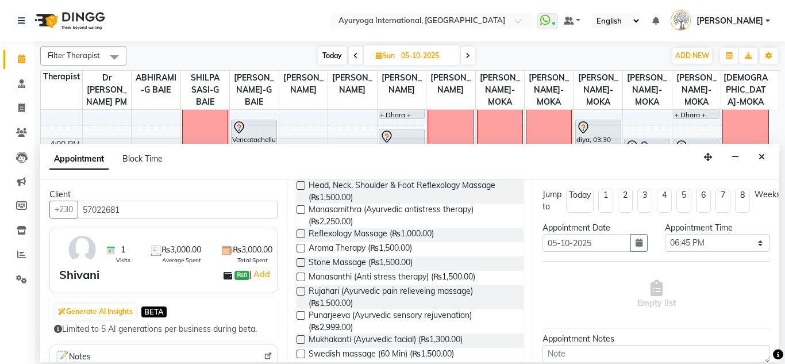
drag, startPoint x: 129, startPoint y: 212, endPoint x: 43, endPoint y: 197, distance: 87.0
click at [43, 197] on div "Client +230 57022681 1 Visits ₨3,000.00 Average Spent ₨3,000.00 Total Spent [PE…" at bounding box center [163, 270] width 247 height 183
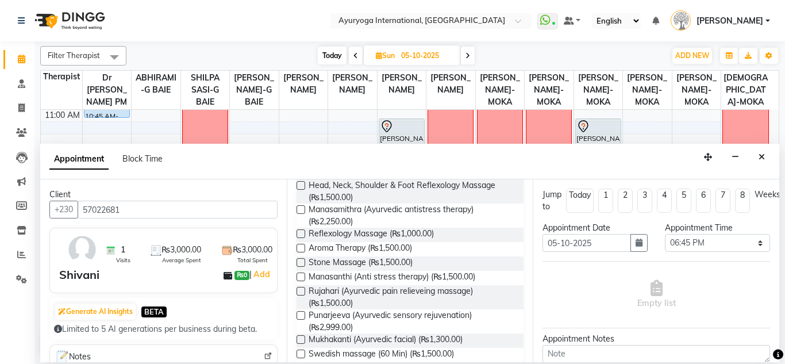
scroll to position [95, 0]
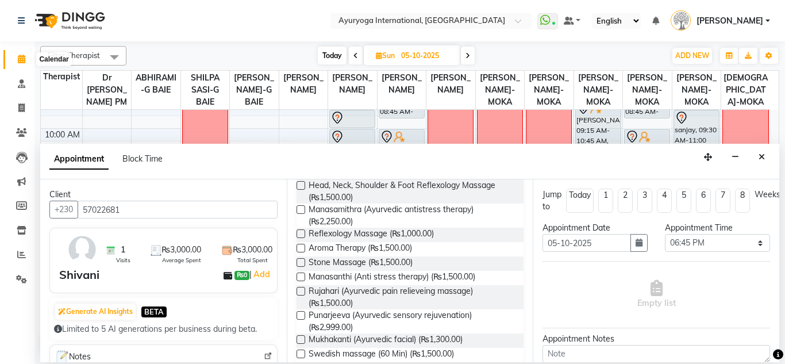
type input "57022681"
click at [28, 59] on span at bounding box center [21, 59] width 20 height 13
click at [758, 160] on button "Close" at bounding box center [761, 157] width 17 height 18
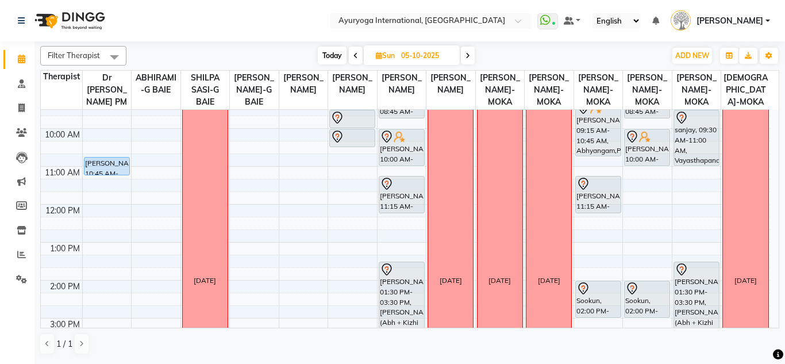
scroll to position [210, 0]
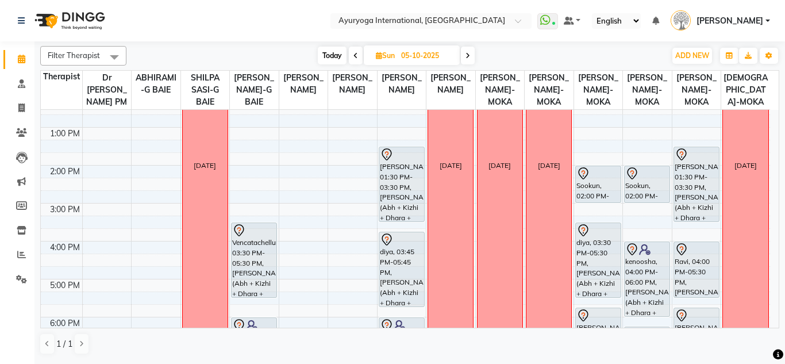
click at [356, 58] on icon at bounding box center [355, 55] width 5 height 7
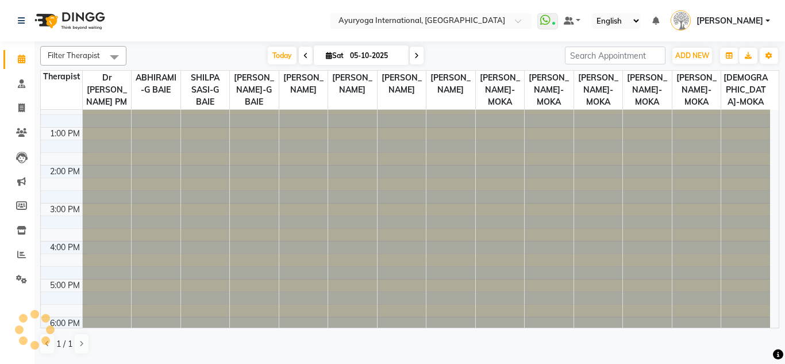
type input "04-10-2025"
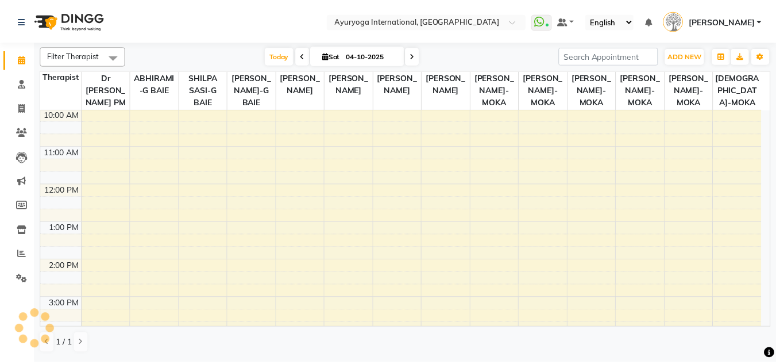
scroll to position [325, 0]
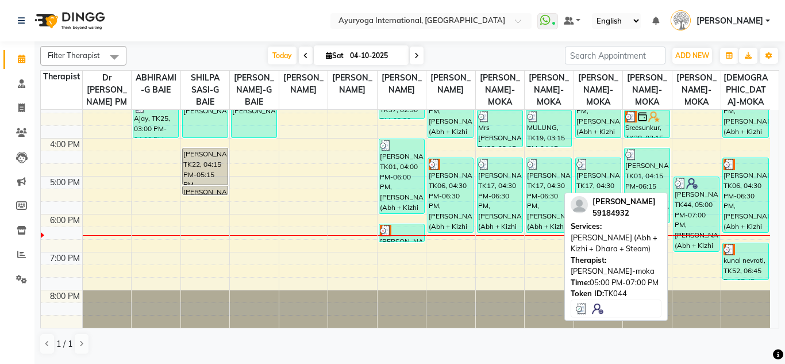
click at [704, 220] on div "[PERSON_NAME], TK44, 05:00 PM-07:00 PM, [PERSON_NAME] (Abh + Kizhi + Dhara + St…" at bounding box center [696, 214] width 45 height 74
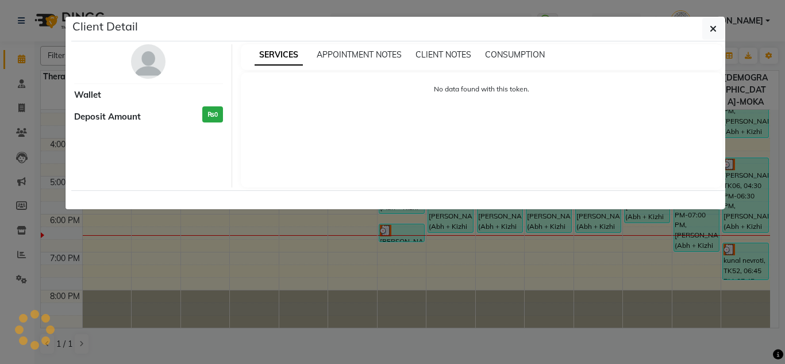
select select "3"
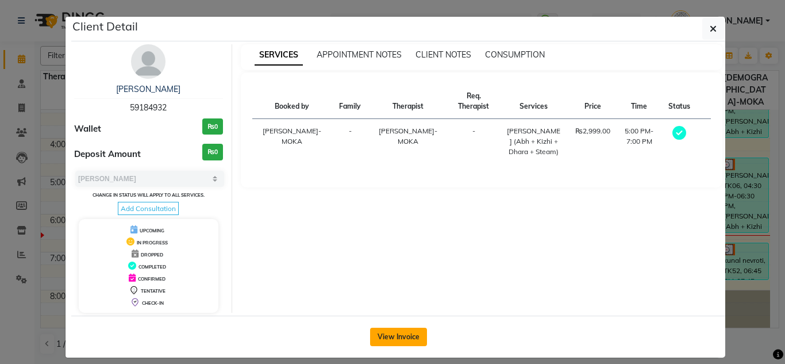
click at [388, 334] on button "View Invoice" at bounding box center [398, 337] width 57 height 18
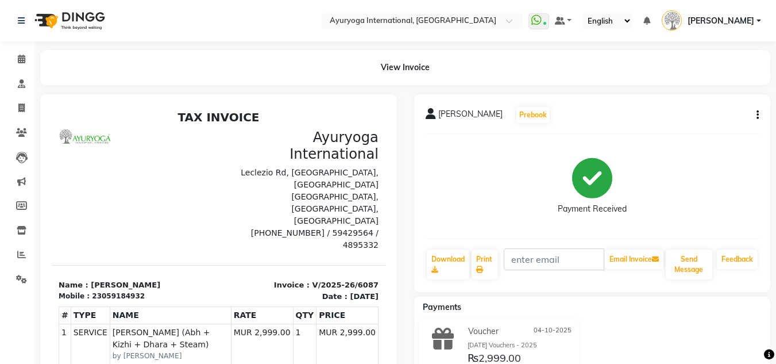
scroll to position [117, 0]
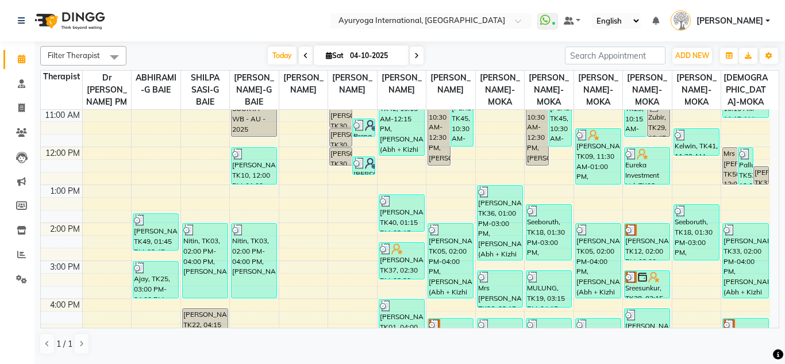
scroll to position [95, 0]
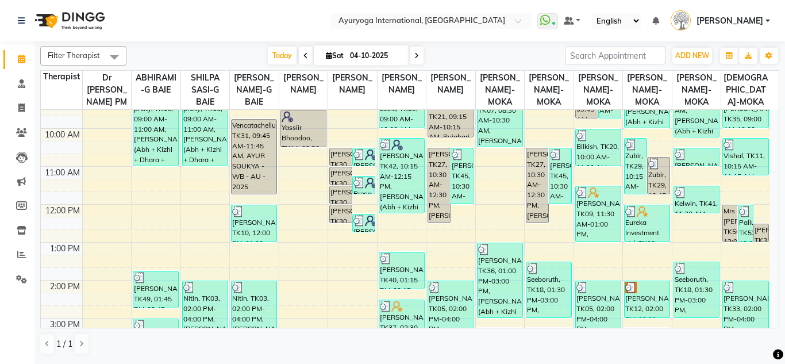
click at [416, 55] on icon at bounding box center [416, 55] width 5 height 7
type input "05-10-2025"
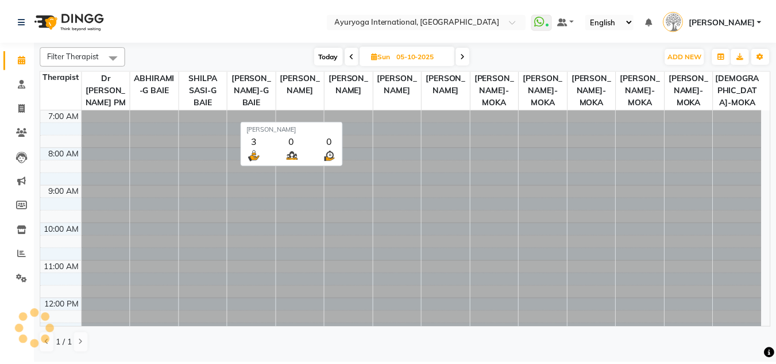
scroll to position [325, 0]
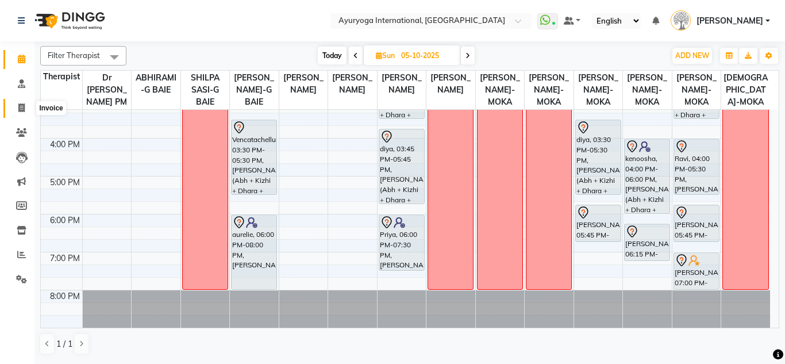
click at [24, 114] on span at bounding box center [21, 108] width 20 height 13
select select "service"
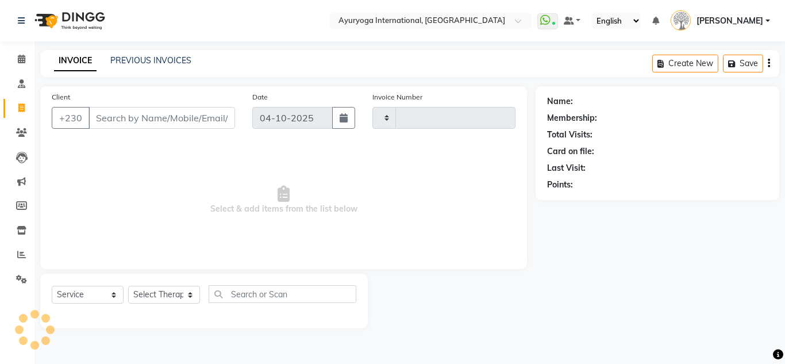
type input "6088"
select select "730"
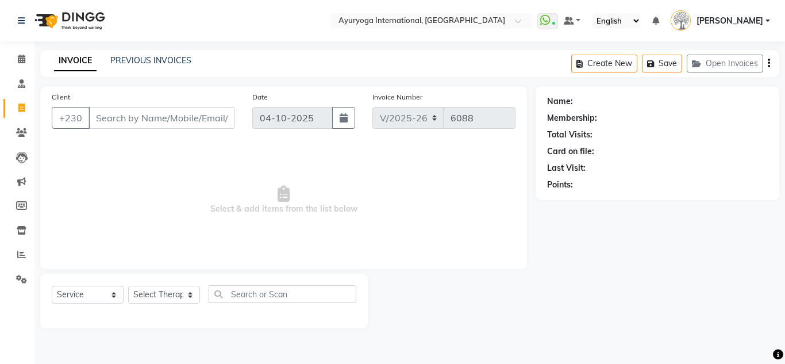
click at [202, 114] on input "Client" at bounding box center [162, 118] width 147 height 22
type input "57022681"
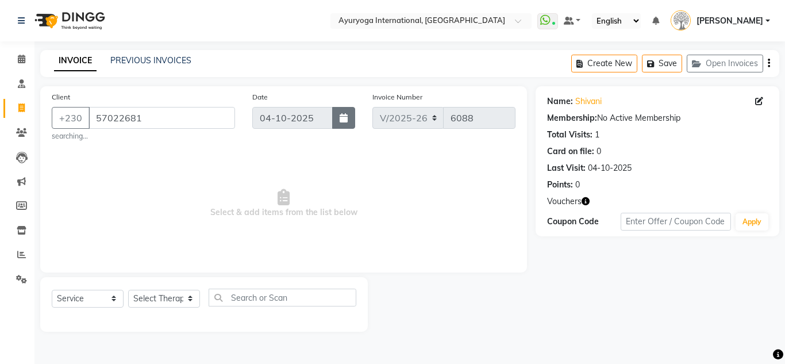
click at [343, 117] on icon "button" at bounding box center [344, 117] width 8 height 9
select select "10"
select select "2025"
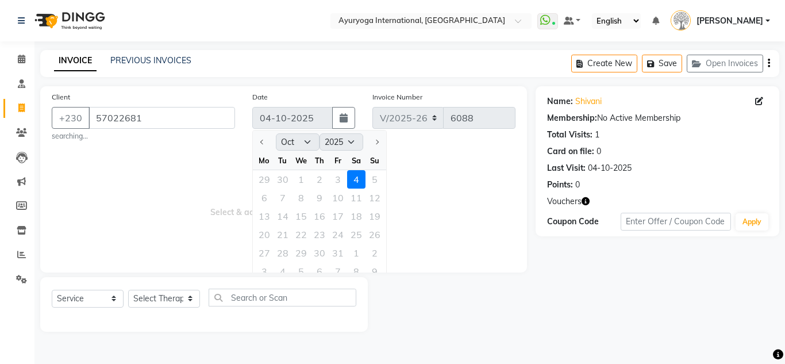
click at [372, 176] on div "29 30 1 2 3 4 5" at bounding box center [319, 179] width 133 height 18
click at [378, 173] on div "29 30 1 2 3 4 5" at bounding box center [319, 179] width 133 height 18
click at [434, 176] on span "Select & add items from the list below" at bounding box center [284, 203] width 464 height 115
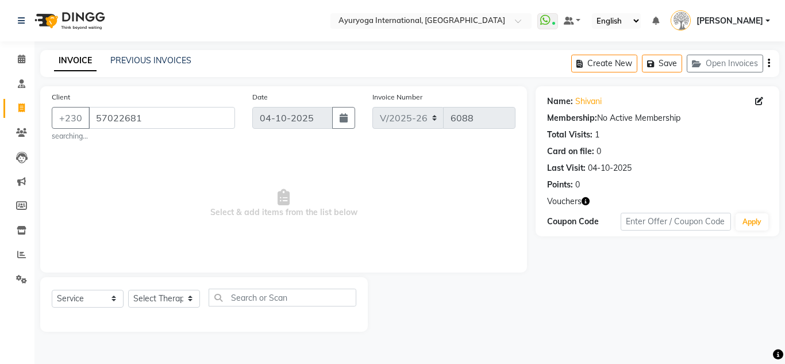
click at [587, 201] on icon "button" at bounding box center [586, 201] width 8 height 8
click at [524, 212] on div "1. [DATE] Vouchers - 2025 (₨6,000.00)" at bounding box center [501, 212] width 138 height 12
click at [586, 201] on icon "button" at bounding box center [586, 201] width 8 height 8
click at [443, 209] on div "1. [DATE] Vouchers - 2025 (₨6,000.00)" at bounding box center [501, 212] width 138 height 12
drag, startPoint x: 163, startPoint y: 116, endPoint x: 97, endPoint y: 115, distance: 66.7
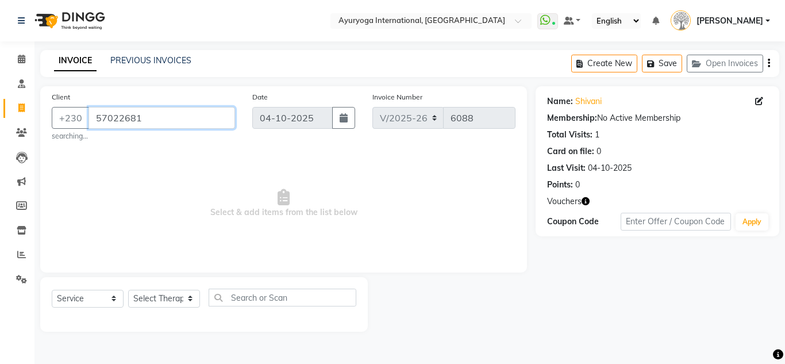
click at [97, 115] on input "57022681" at bounding box center [162, 118] width 147 height 22
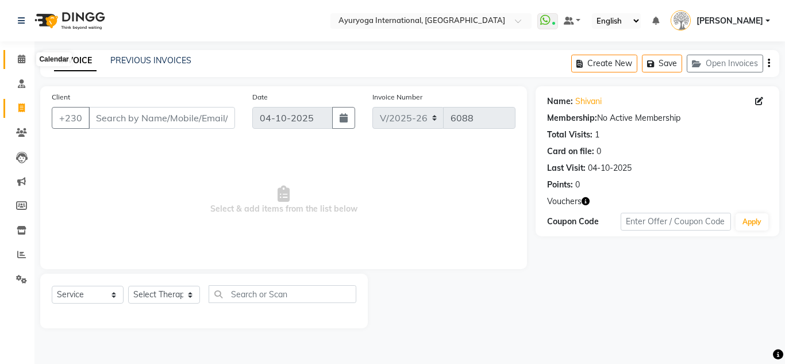
click at [27, 63] on span at bounding box center [21, 59] width 20 height 13
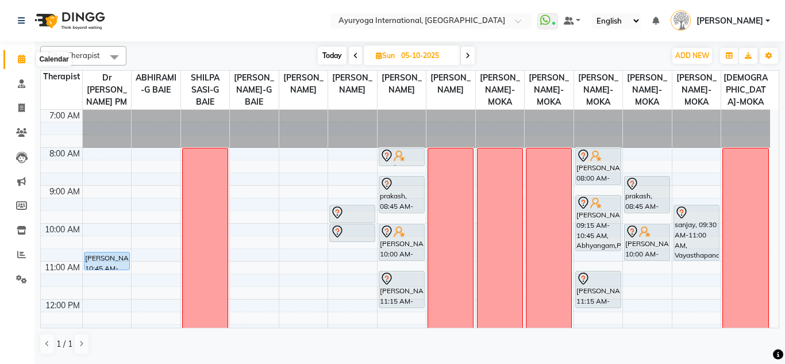
click at [26, 57] on span at bounding box center [21, 59] width 20 height 13
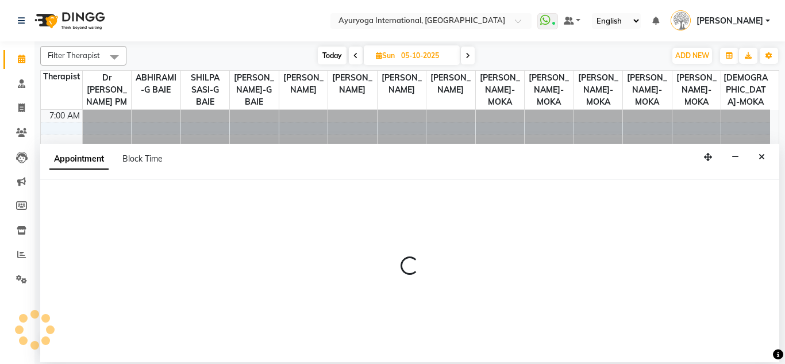
select select "50740"
select select "tentative"
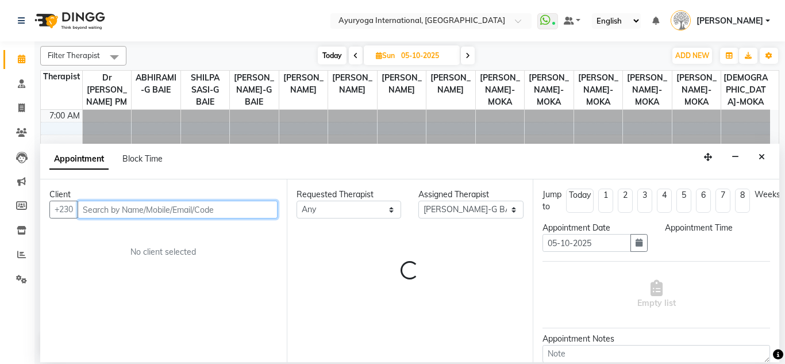
select select "525"
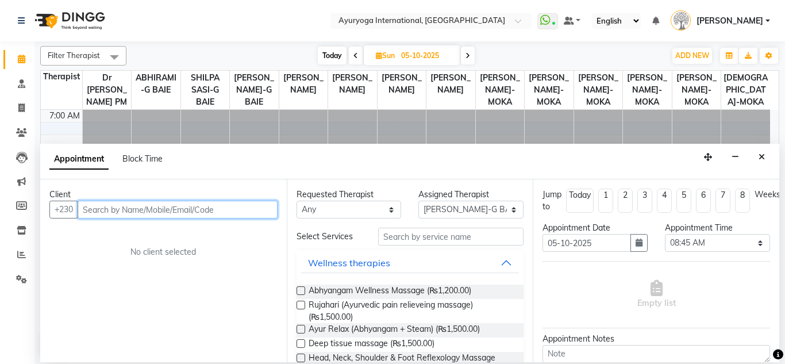
click at [234, 207] on input "text" at bounding box center [178, 210] width 200 height 18
paste input "57022681"
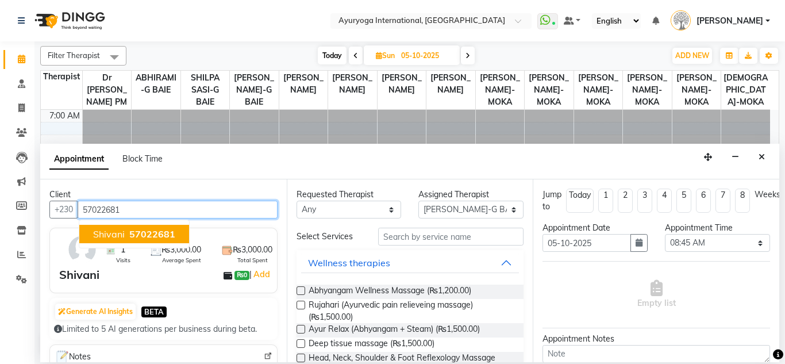
click at [170, 234] on span "57022681" at bounding box center [152, 233] width 46 height 11
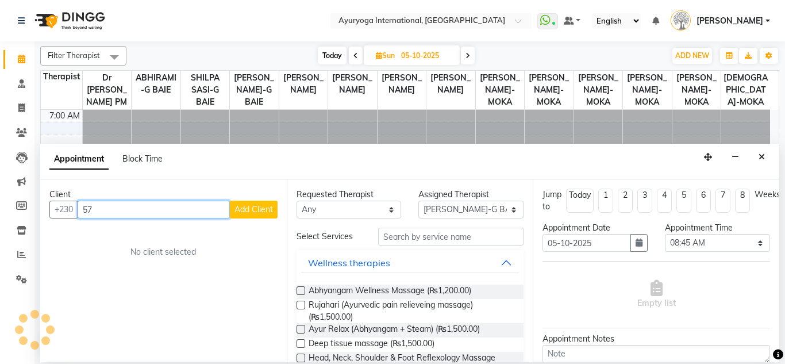
type input "5"
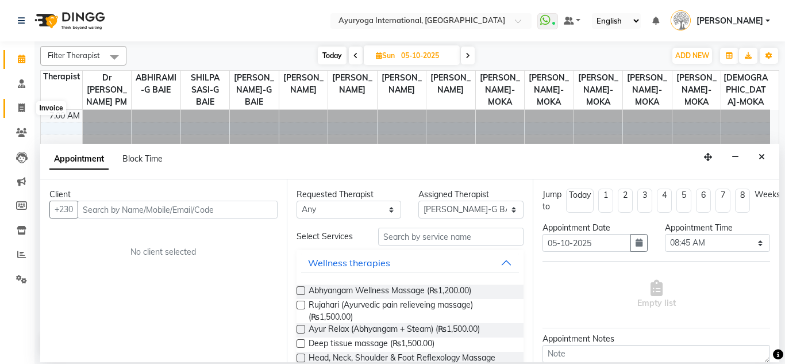
click at [28, 107] on span at bounding box center [21, 108] width 20 height 13
select select "service"
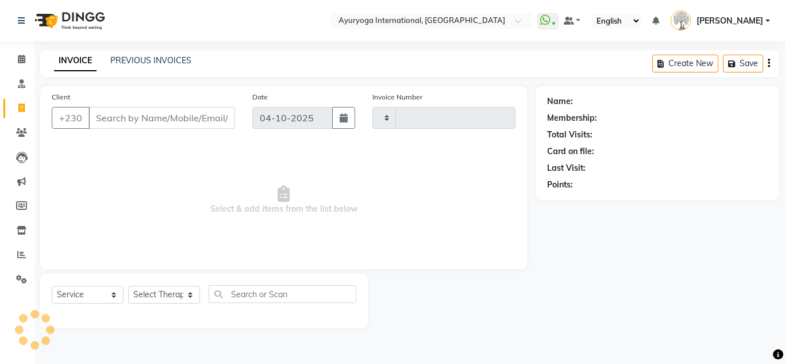
type input "6088"
select select "730"
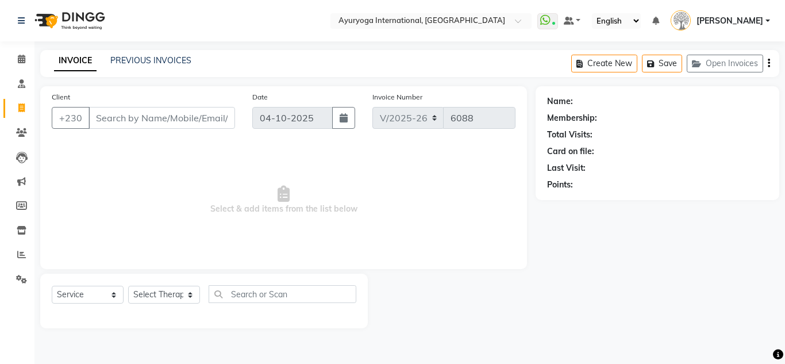
click at [137, 120] on input "Client" at bounding box center [162, 118] width 147 height 22
type input "57022681"
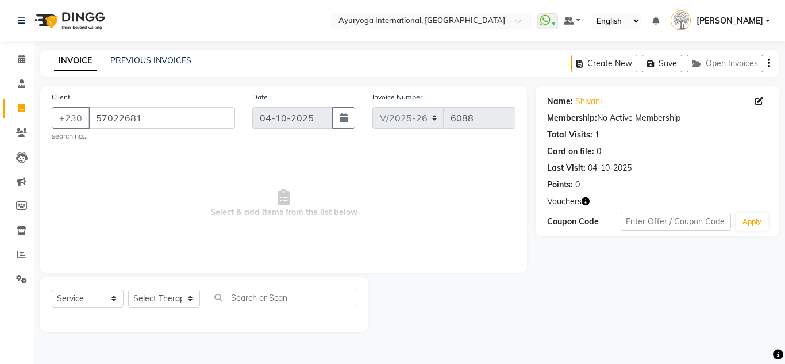
click at [587, 203] on icon "button" at bounding box center [586, 201] width 8 height 8
click at [513, 212] on div "1. [DATE] Vouchers - 2025 (₨6,000.00)" at bounding box center [501, 212] width 138 height 12
click at [589, 202] on icon "button" at bounding box center [586, 201] width 8 height 8
click at [574, 212] on div "1. [DATE] Vouchers - 2025 (₨6,000.00)" at bounding box center [501, 211] width 152 height 21
click at [584, 203] on icon "button" at bounding box center [586, 201] width 8 height 8
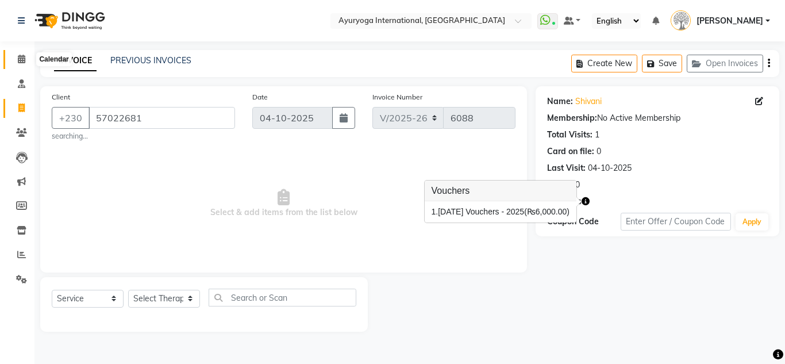
click at [24, 61] on icon at bounding box center [21, 59] width 7 height 9
click at [21, 62] on icon at bounding box center [21, 59] width 7 height 9
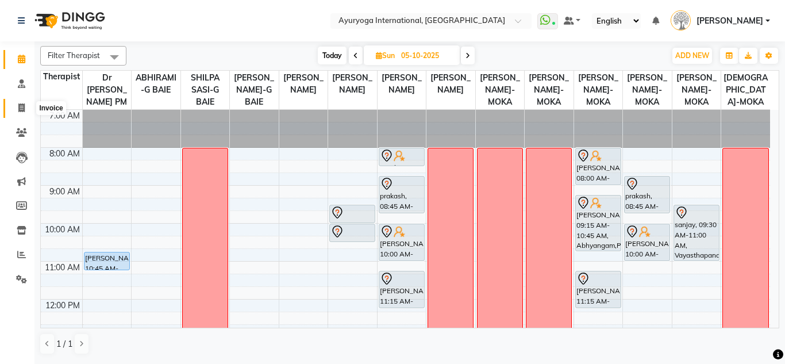
click at [20, 106] on icon at bounding box center [21, 107] width 6 height 9
select select "service"
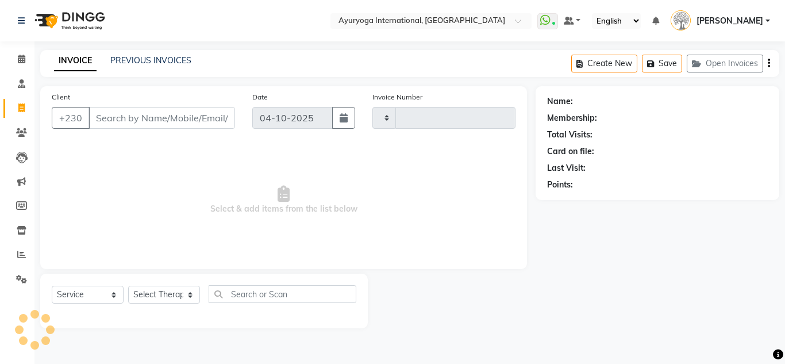
type input "6088"
select select "730"
click at [124, 57] on link "PREVIOUS INVOICES" at bounding box center [150, 60] width 81 height 10
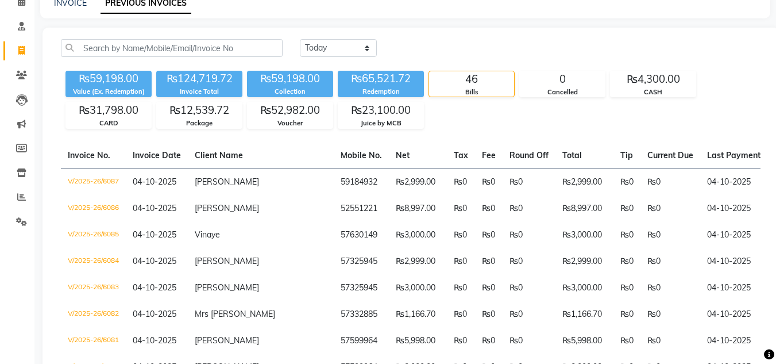
scroll to position [632, 0]
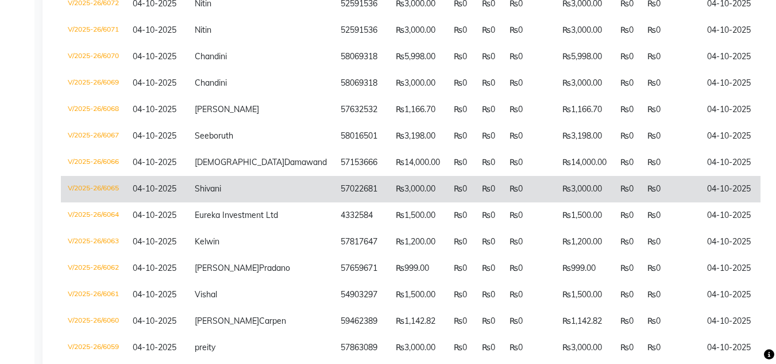
click at [334, 202] on td "57022681" at bounding box center [361, 189] width 55 height 26
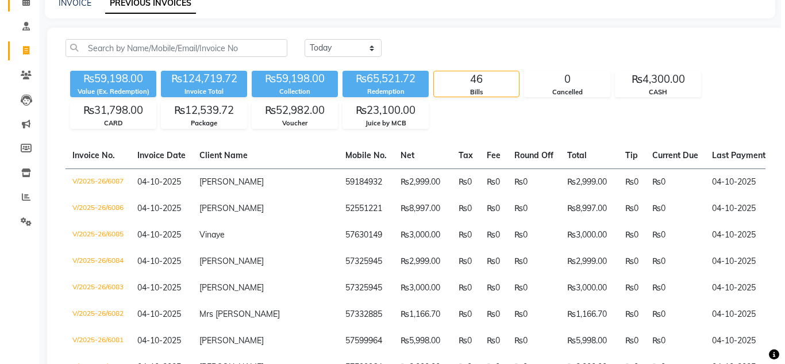
scroll to position [0, 0]
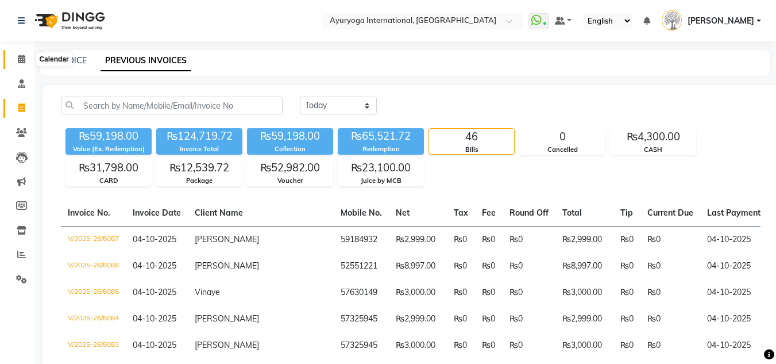
click at [21, 60] on icon at bounding box center [21, 59] width 7 height 9
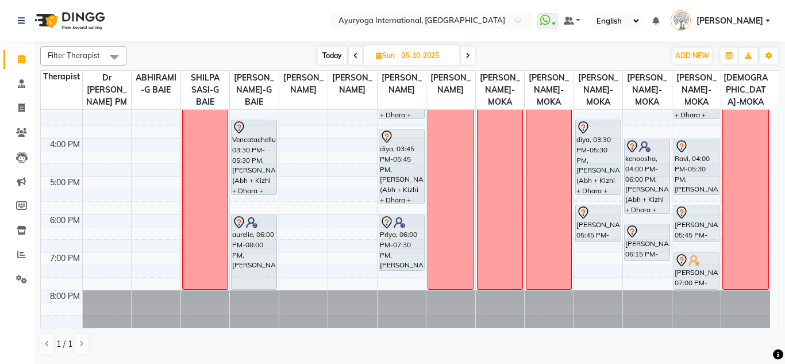
scroll to position [325, 0]
click at [356, 56] on icon at bounding box center [355, 55] width 5 height 7
type input "04-10-2025"
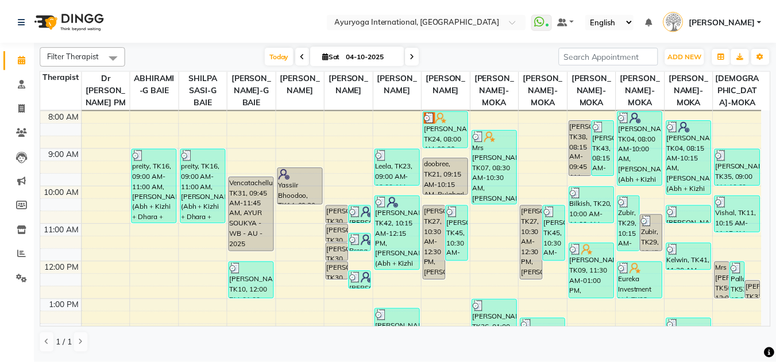
scroll to position [267, 0]
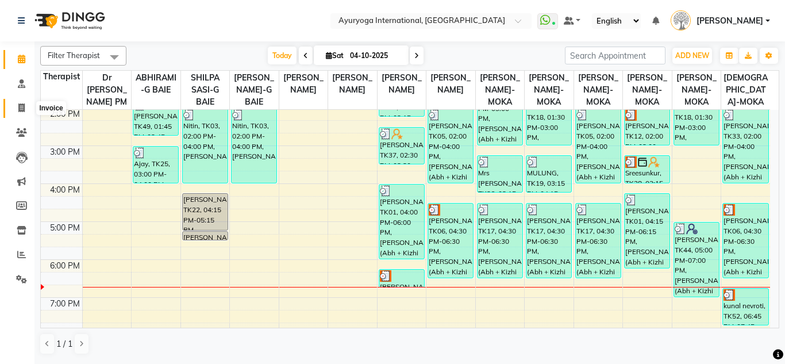
click at [22, 109] on icon at bounding box center [21, 107] width 6 height 9
select select "service"
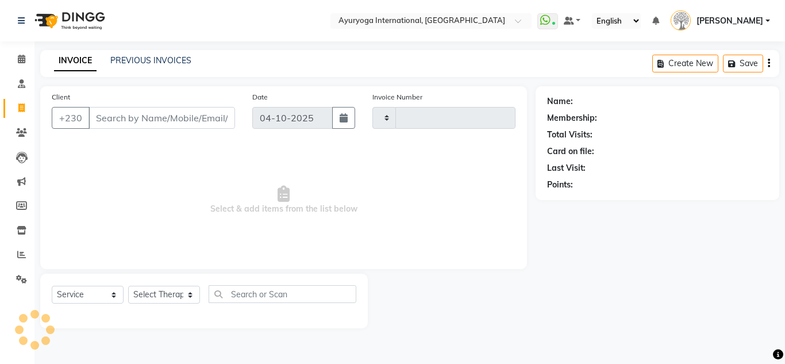
type input "6088"
select select "730"
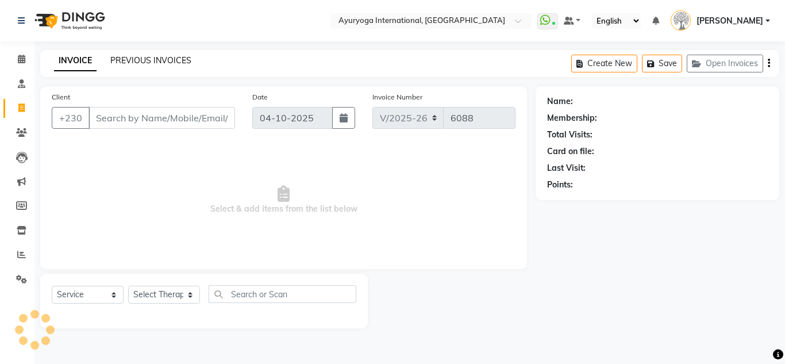
click at [151, 59] on link "PREVIOUS INVOICES" at bounding box center [150, 60] width 81 height 10
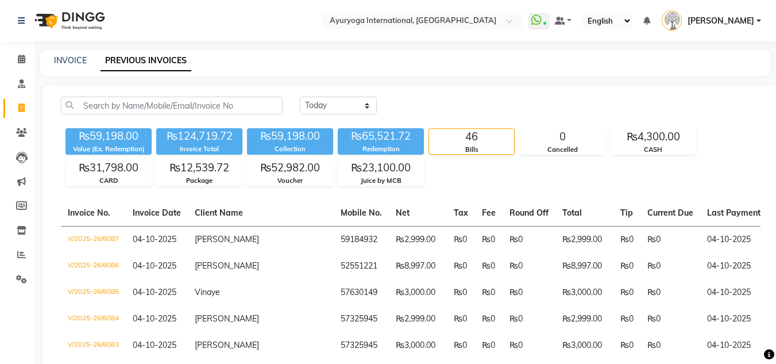
scroll to position [747, 0]
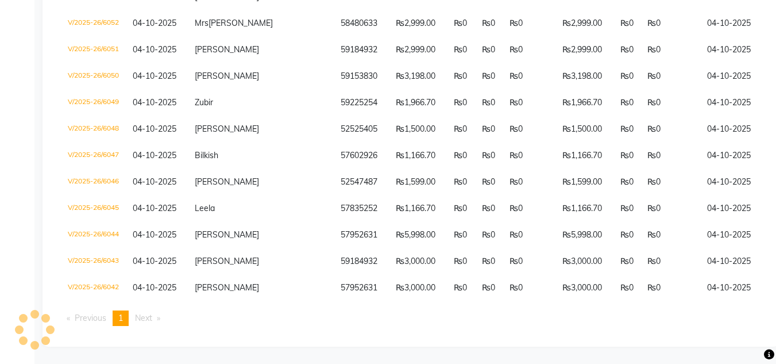
scroll to position [679, 0]
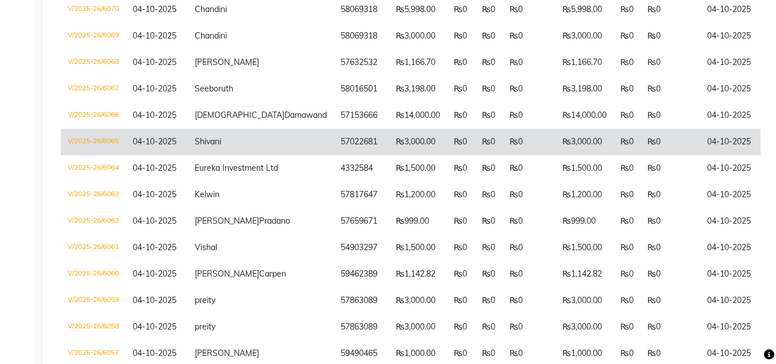
click at [226, 155] on td "Shivani" at bounding box center [261, 142] width 146 height 26
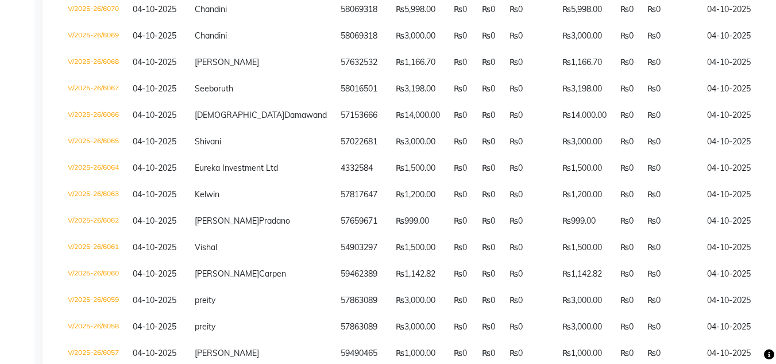
scroll to position [0, 0]
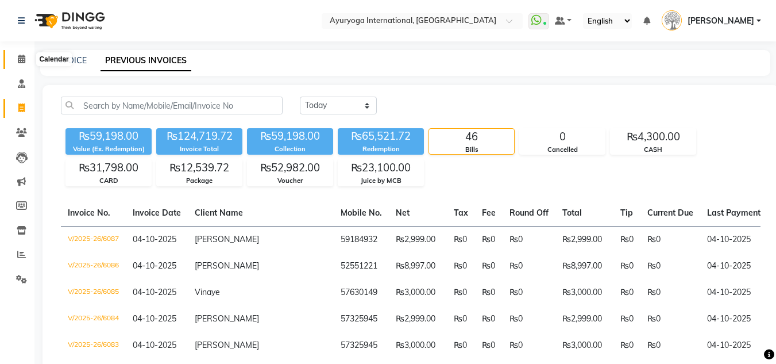
click at [20, 61] on icon at bounding box center [21, 59] width 7 height 9
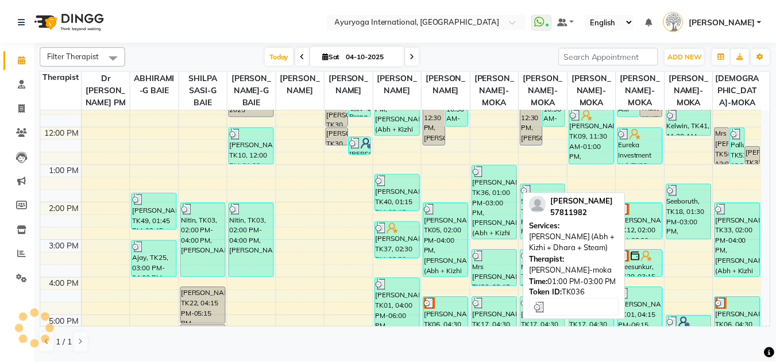
scroll to position [325, 0]
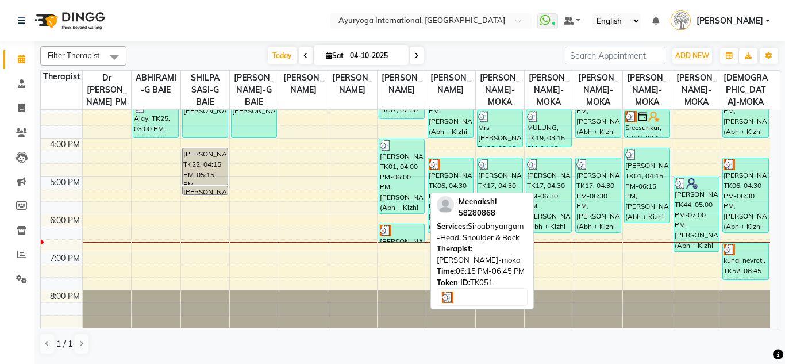
click at [402, 229] on div at bounding box center [402, 230] width 44 height 11
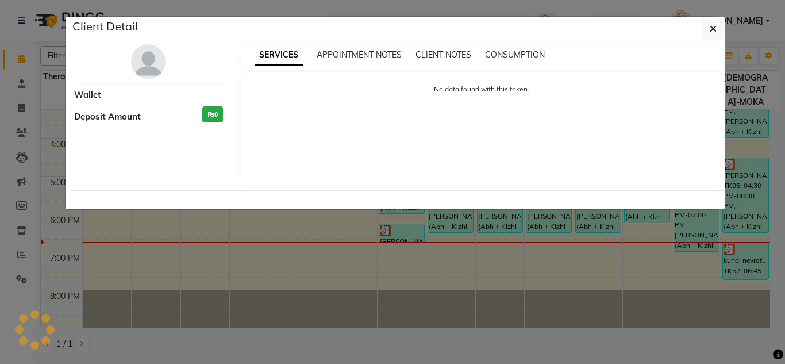
select select "3"
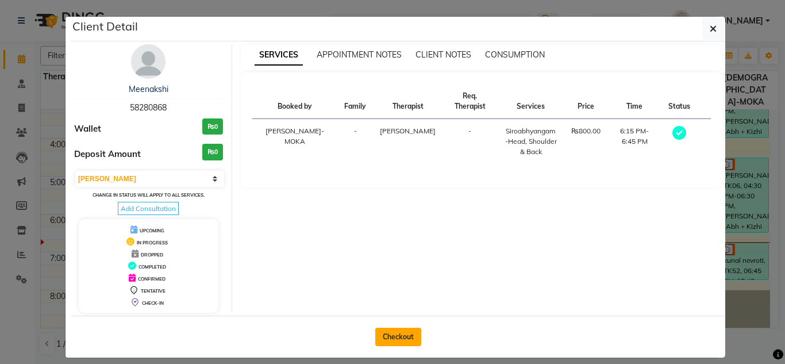
click at [394, 333] on button "Checkout" at bounding box center [398, 337] width 46 height 18
select select "service"
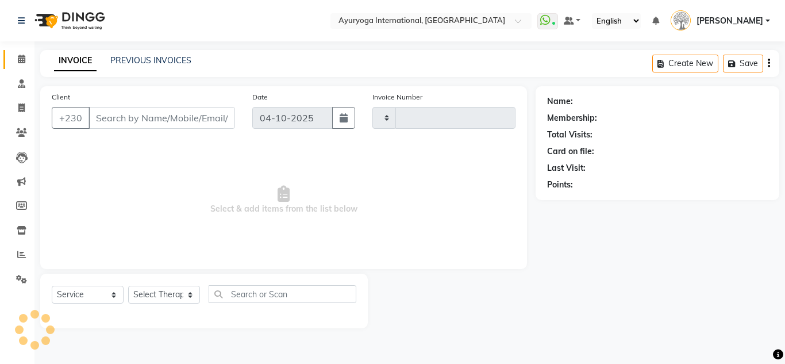
type input "6088"
select select "730"
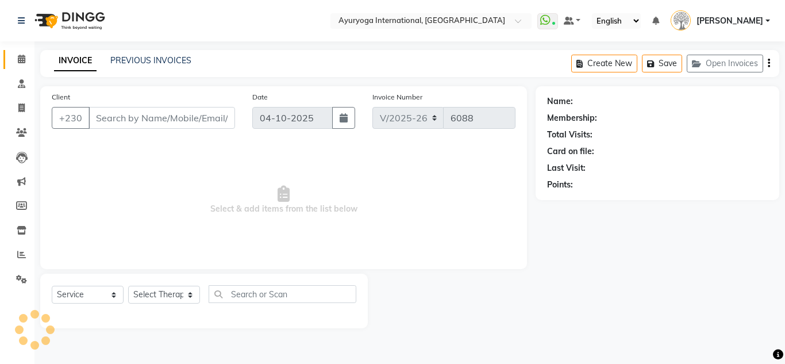
type input "58280868"
select select "60459"
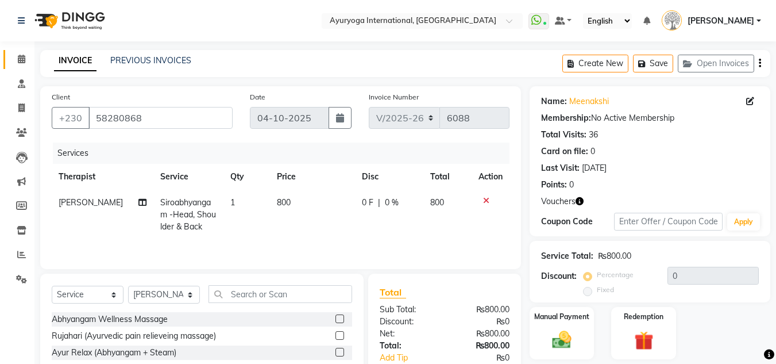
scroll to position [97, 0]
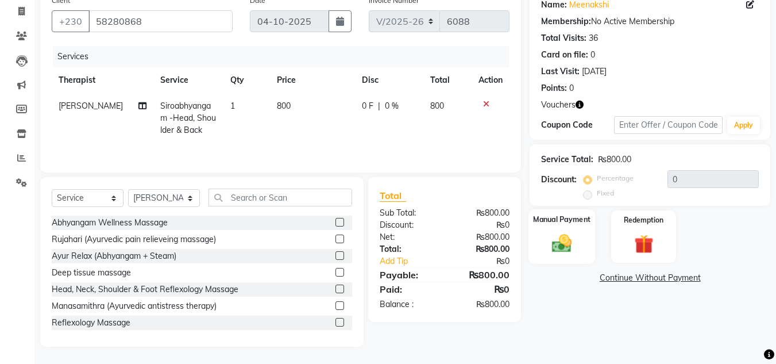
click at [558, 248] on img at bounding box center [562, 243] width 32 height 23
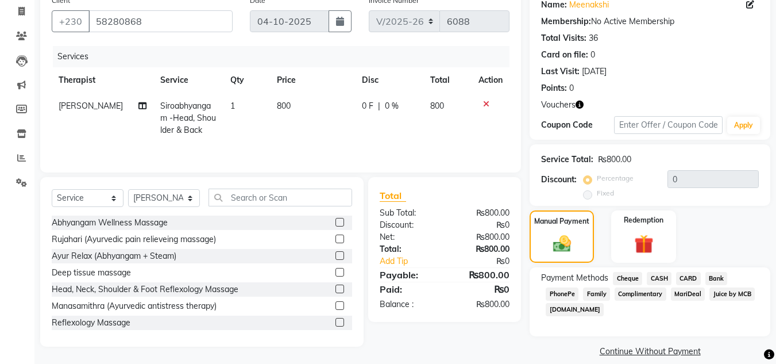
click at [663, 279] on span "CASH" at bounding box center [659, 278] width 25 height 13
click at [710, 361] on button "Add Payment" at bounding box center [689, 370] width 139 height 18
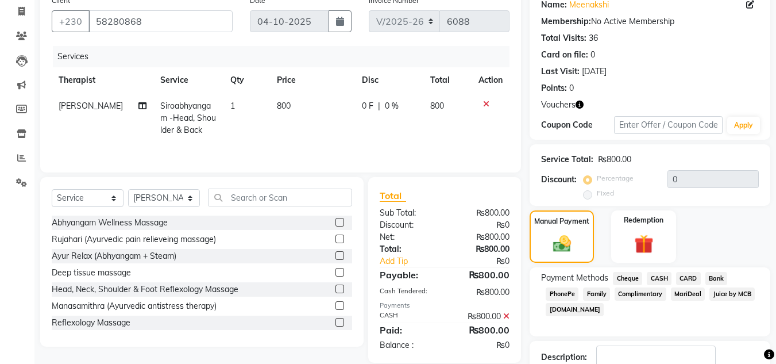
scroll to position [175, 0]
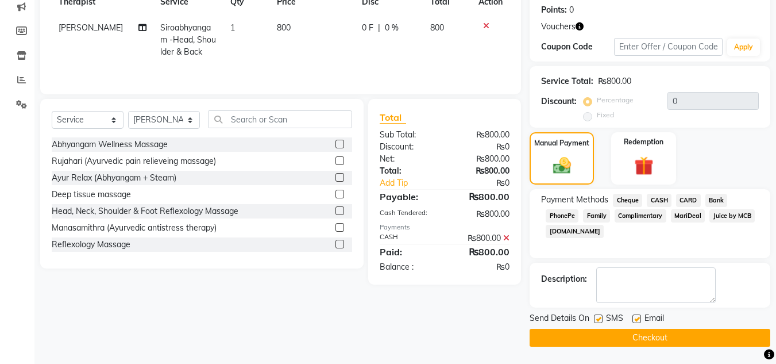
click at [658, 339] on button "Checkout" at bounding box center [650, 338] width 241 height 18
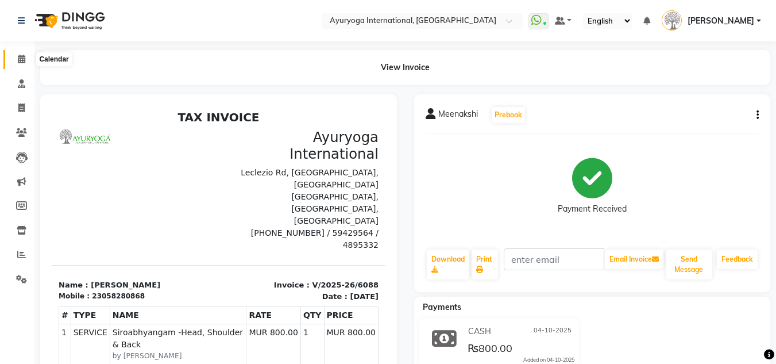
click at [20, 58] on icon at bounding box center [21, 59] width 7 height 9
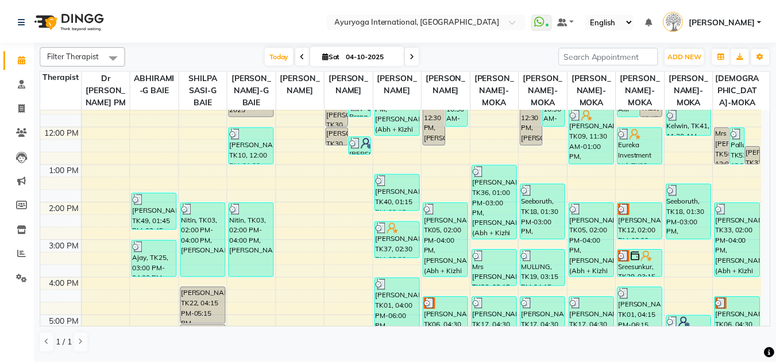
scroll to position [325, 0]
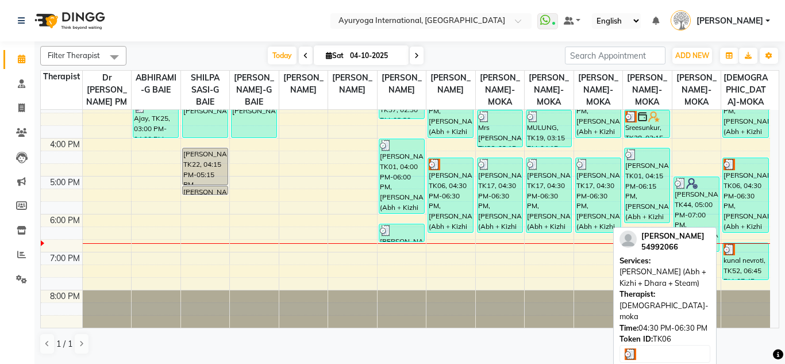
click at [749, 214] on div "[PERSON_NAME], TK06, 04:30 PM-06:30 PM, [PERSON_NAME] (Abh + Kizhi + Dhara + St…" at bounding box center [745, 195] width 45 height 74
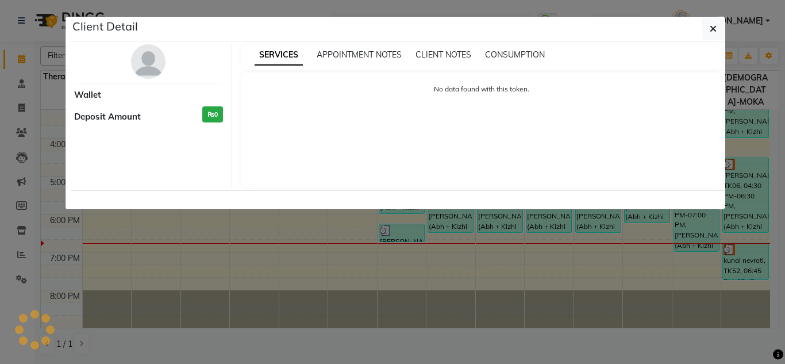
select select "3"
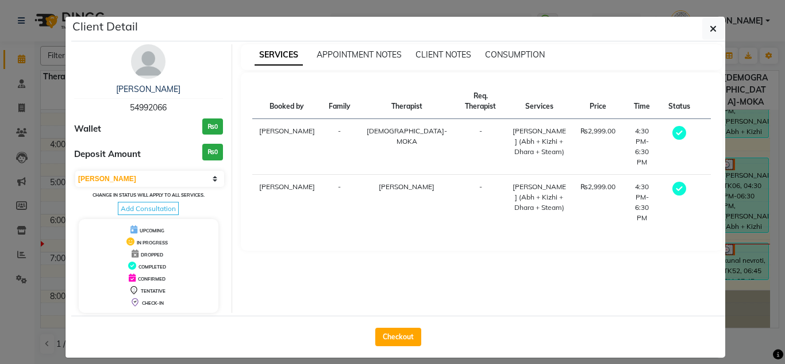
drag, startPoint x: 163, startPoint y: 106, endPoint x: 113, endPoint y: 99, distance: 49.8
click at [113, 99] on div "[PERSON_NAME] 54992066" at bounding box center [148, 98] width 149 height 30
copy span "54992066"
click at [710, 26] on icon "button" at bounding box center [713, 28] width 7 height 9
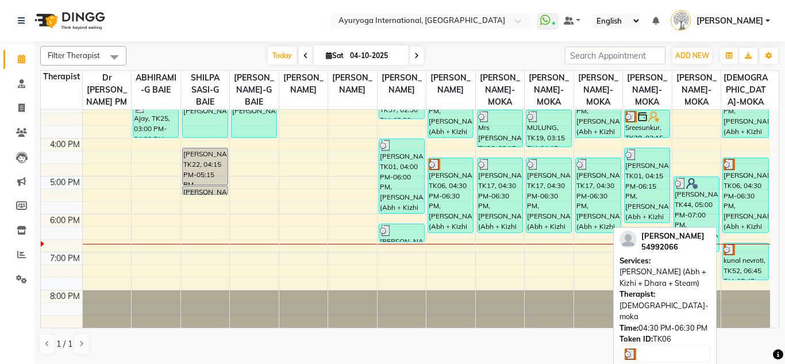
click at [741, 207] on div "[PERSON_NAME], TK06, 04:30 PM-06:30 PM, [PERSON_NAME] (Abh + Kizhi + Dhara + St…" at bounding box center [745, 195] width 45 height 74
select select "3"
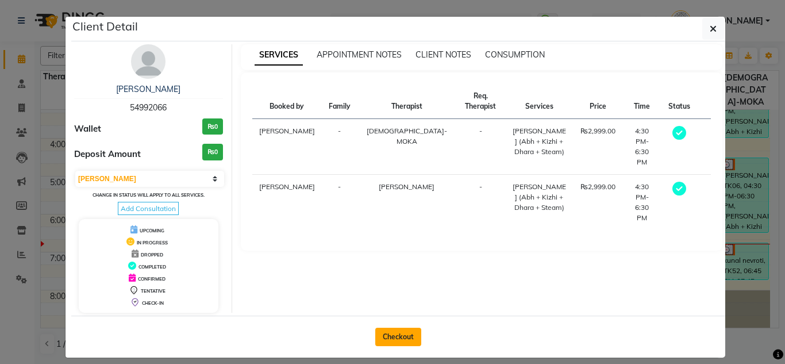
click at [413, 339] on button "Checkout" at bounding box center [398, 337] width 46 height 18
select select "service"
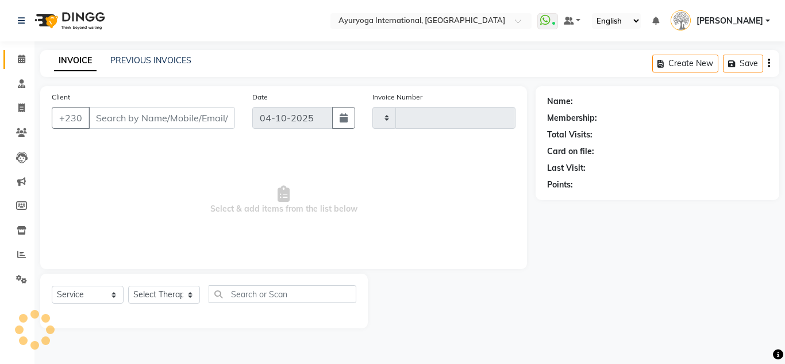
type input "6089"
select select "730"
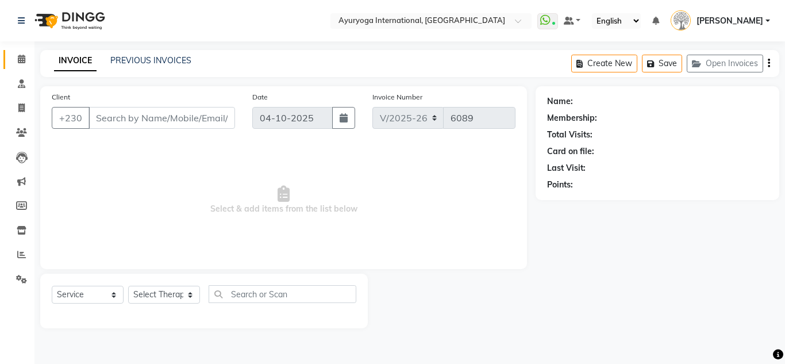
type input "54992066"
select select "36053"
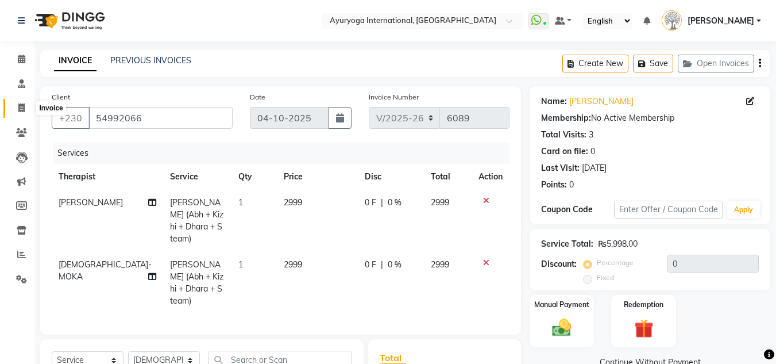
click at [22, 105] on icon at bounding box center [21, 107] width 6 height 9
select select "730"
select select "service"
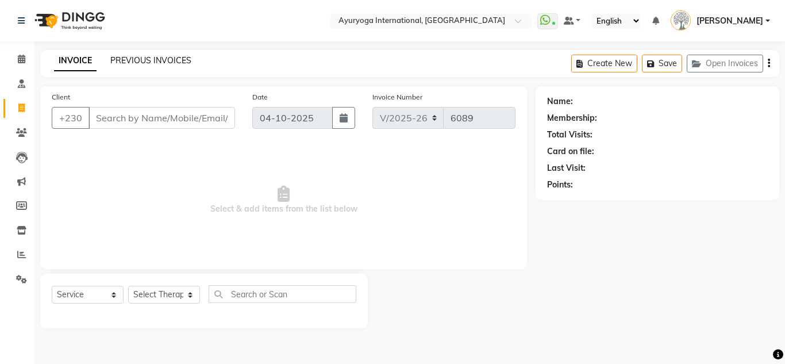
click at [171, 60] on link "PREVIOUS INVOICES" at bounding box center [150, 60] width 81 height 10
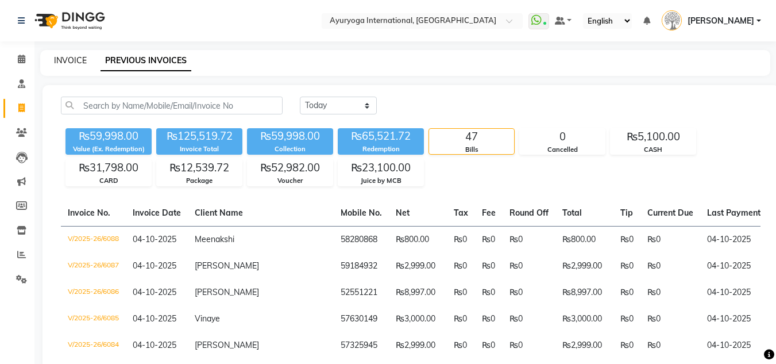
click at [74, 59] on link "INVOICE" at bounding box center [70, 60] width 33 height 10
select select "730"
select select "service"
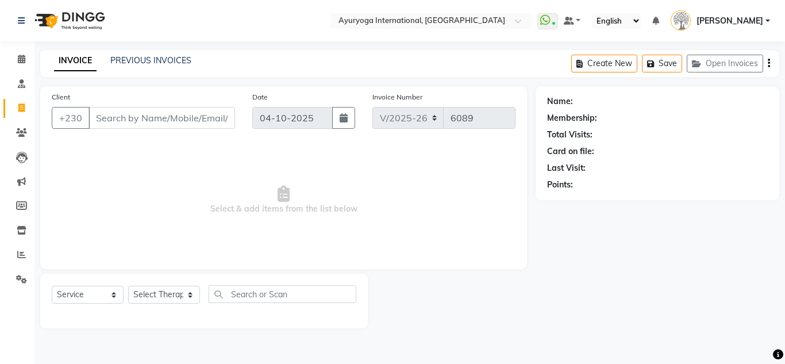
click at [107, 117] on input "Client" at bounding box center [162, 118] width 147 height 22
type input "54992066"
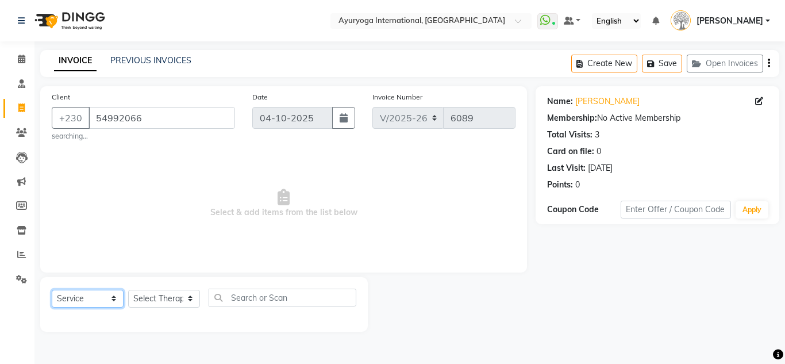
click at [108, 297] on select "Select Service Product Membership Package Voucher Prepaid Gift Card" at bounding box center [88, 299] width 72 height 18
select select "package"
click at [52, 290] on select "Select Service Product Membership Package Voucher Prepaid Gift Card" at bounding box center [88, 299] width 72 height 18
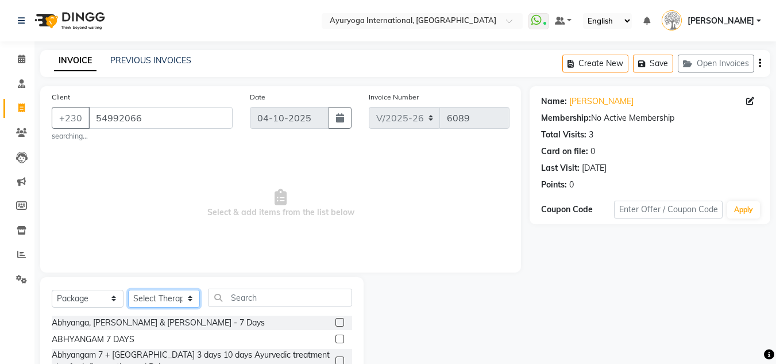
click at [155, 297] on select "Select Therapist ABHIRAMI-G BAIE [PERSON_NAME]-MOKA [PERSON_NAME]-MOKA ALEENA-M…" at bounding box center [164, 299] width 72 height 18
select select "92660"
click at [128, 290] on select "Select Therapist ABHIRAMI-G BAIE [PERSON_NAME]-MOKA [PERSON_NAME]-MOKA ALEENA-M…" at bounding box center [164, 299] width 72 height 18
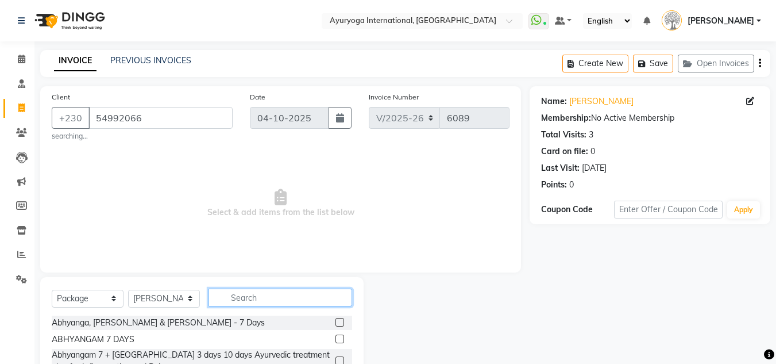
click at [229, 294] on input "text" at bounding box center [281, 298] width 144 height 18
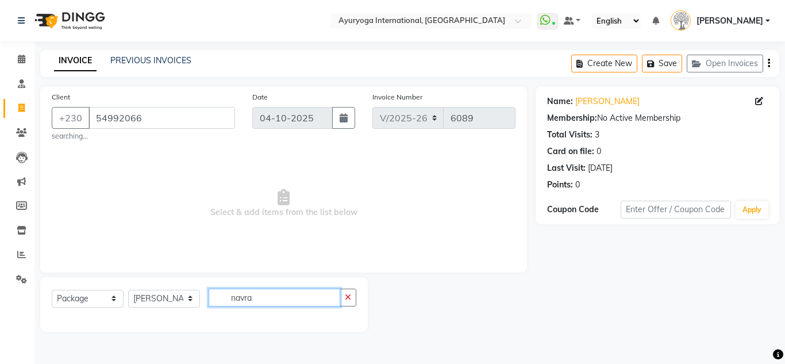
type input "navra"
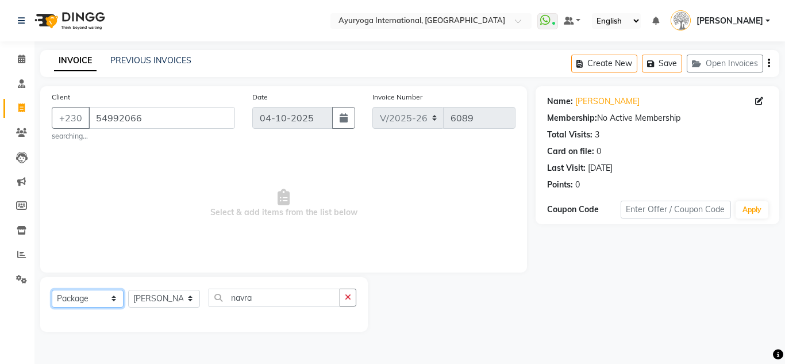
click at [111, 302] on select "Select Service Product Membership Package Voucher Prepaid Gift Card" at bounding box center [88, 299] width 72 height 18
select select "V"
click at [52, 290] on select "Select Service Product Membership Package Voucher Prepaid Gift Card" at bounding box center [88, 299] width 72 height 18
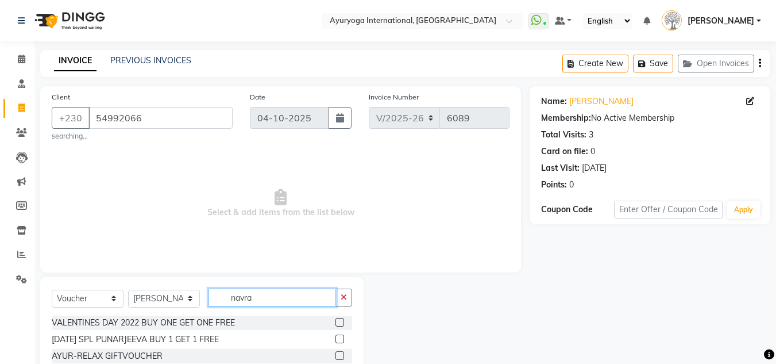
click at [257, 295] on input "navra" at bounding box center [273, 298] width 128 height 18
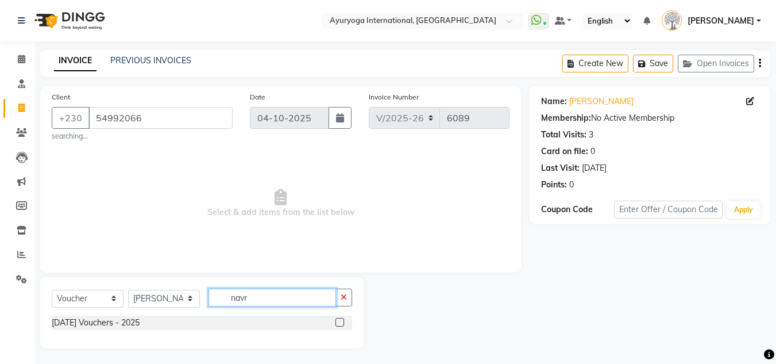
type input "navra"
click at [140, 326] on div "[DATE] Vouchers - 2025" at bounding box center [96, 323] width 88 height 12
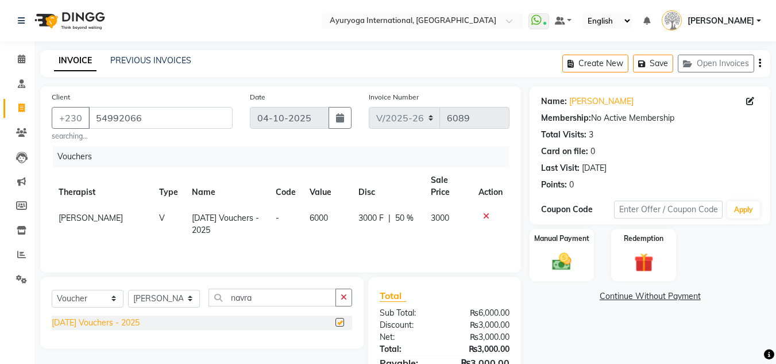
checkbox input "false"
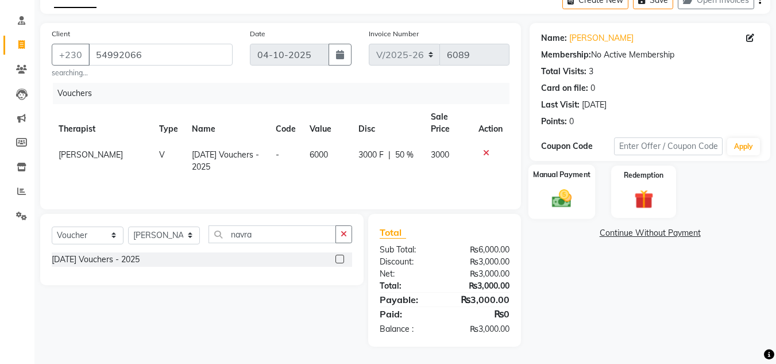
click at [562, 198] on img at bounding box center [562, 198] width 32 height 23
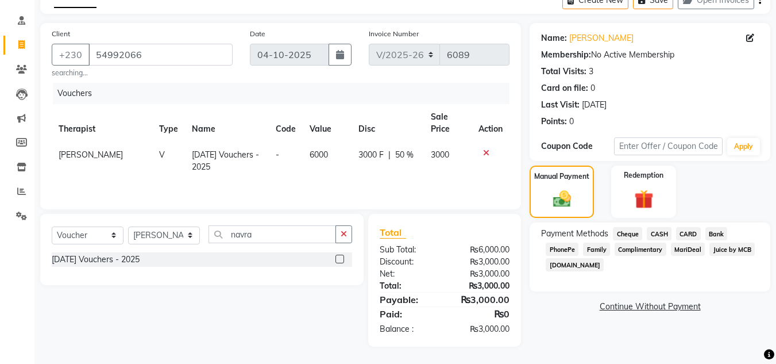
click at [656, 235] on span "CASH" at bounding box center [659, 233] width 25 height 13
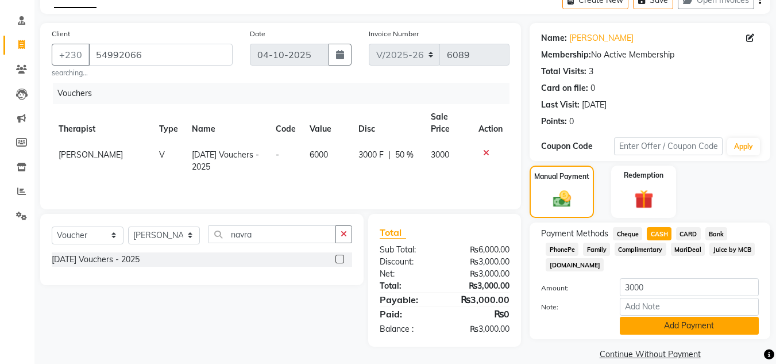
click at [695, 322] on button "Add Payment" at bounding box center [689, 326] width 139 height 18
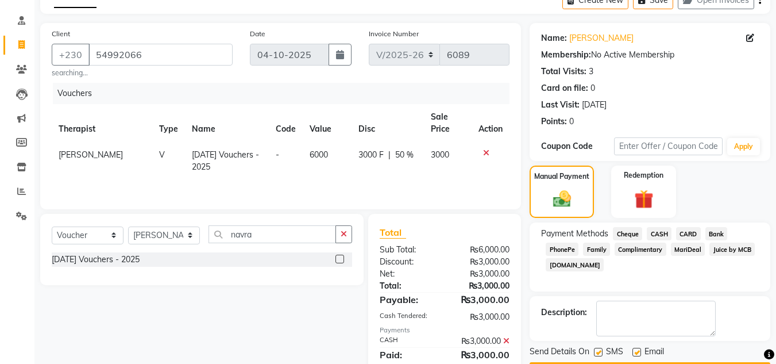
click at [695, 322] on textarea at bounding box center [657, 319] width 120 height 36
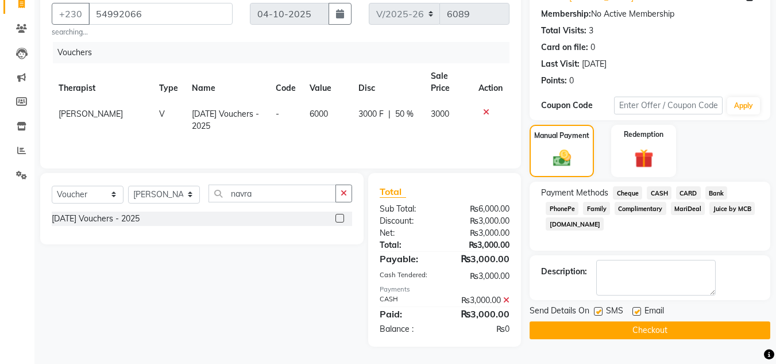
click at [677, 331] on button "Checkout" at bounding box center [650, 330] width 241 height 18
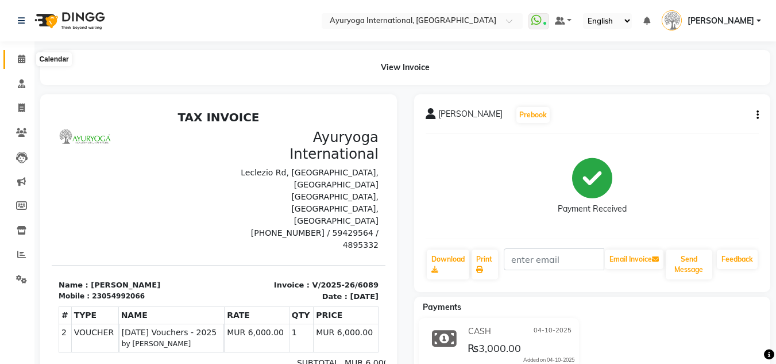
click at [25, 56] on icon at bounding box center [21, 59] width 7 height 9
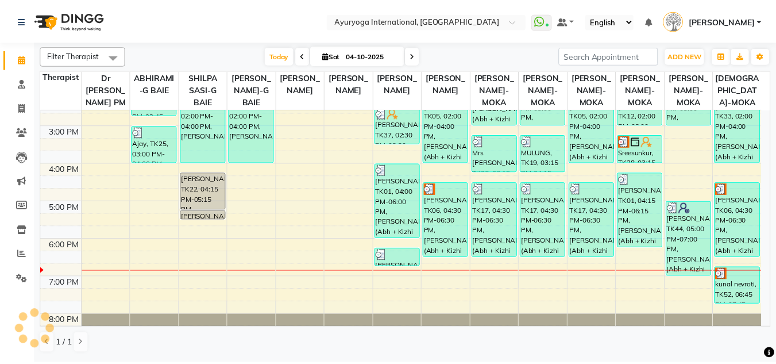
scroll to position [325, 0]
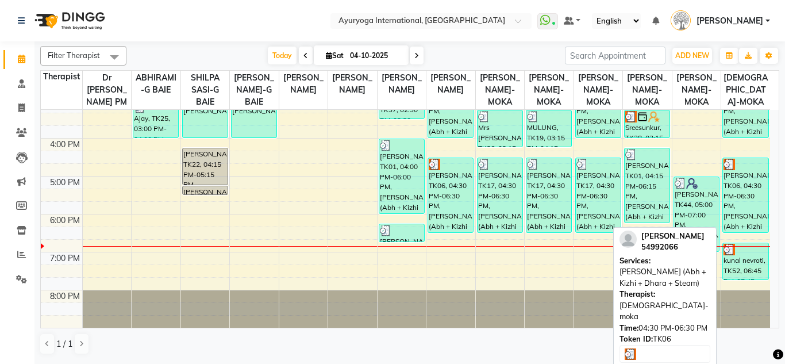
click at [760, 188] on div "[PERSON_NAME], TK06, 04:30 PM-06:30 PM, [PERSON_NAME] (Abh + Kizhi + Dhara + St…" at bounding box center [745, 195] width 45 height 74
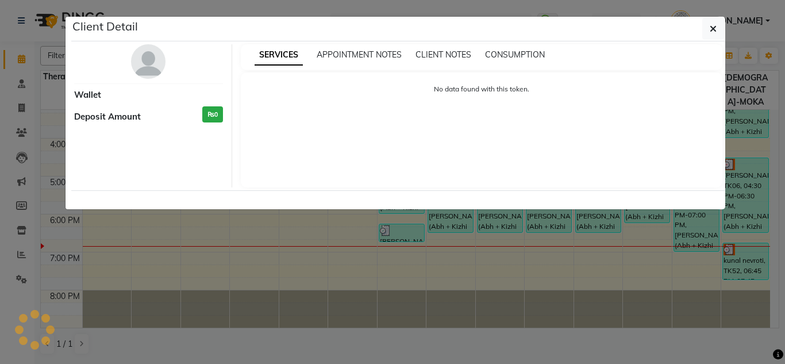
select select "3"
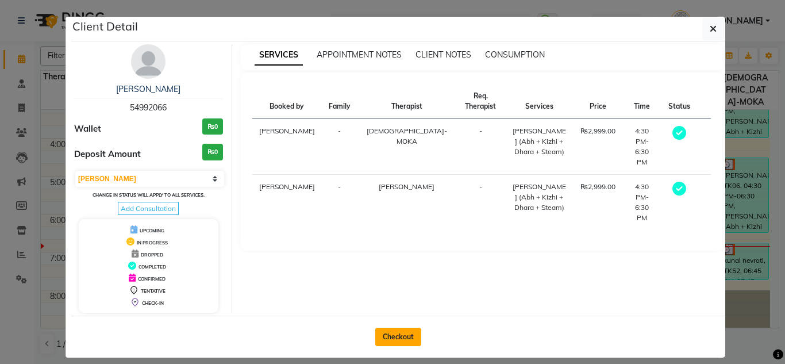
click at [406, 336] on button "Checkout" at bounding box center [398, 337] width 46 height 18
select select "service"
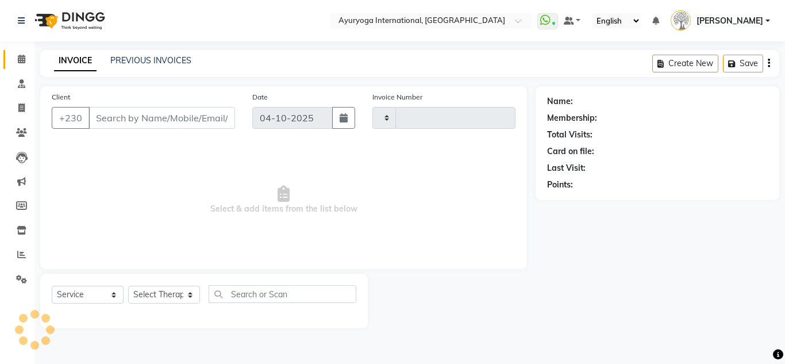
type input "6090"
select select "730"
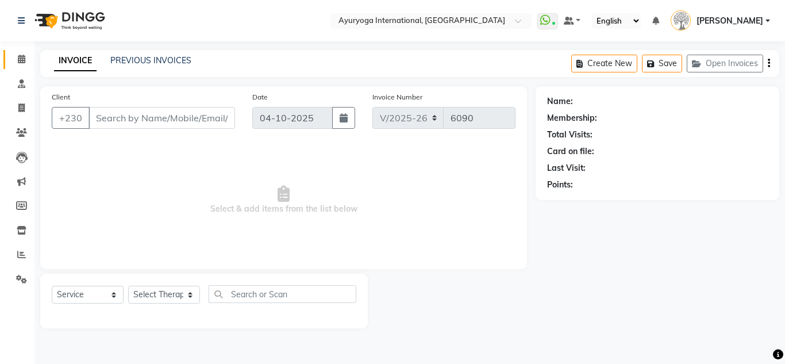
type input "54992066"
select select "36053"
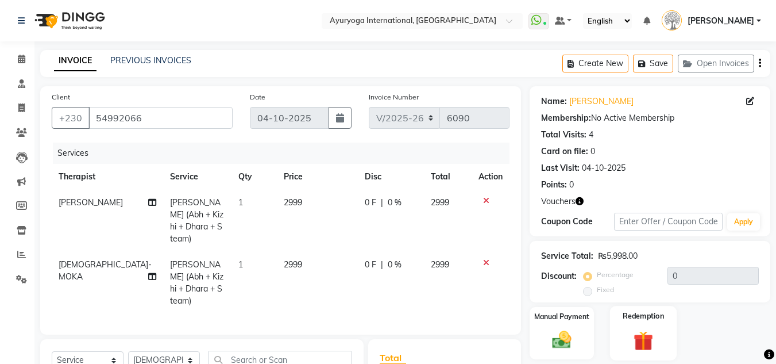
click at [641, 328] on img at bounding box center [644, 340] width 32 height 25
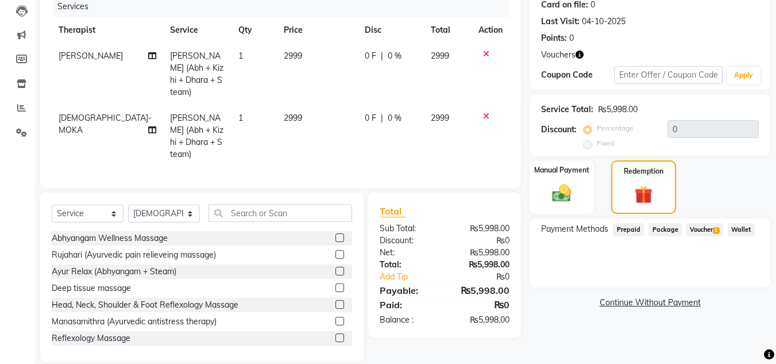
click at [703, 231] on span "Voucher 1" at bounding box center [705, 229] width 37 height 13
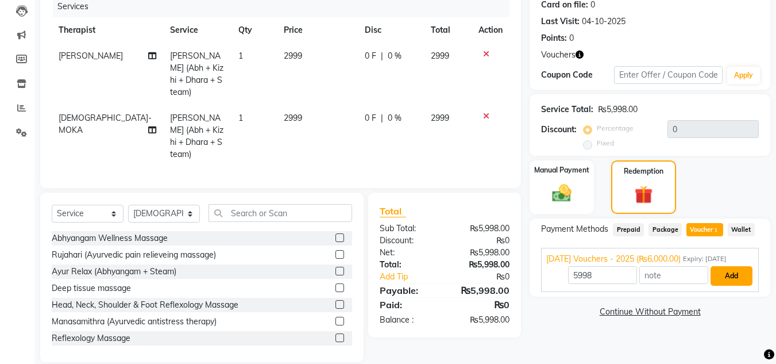
click at [733, 276] on button "Add" at bounding box center [732, 276] width 42 height 20
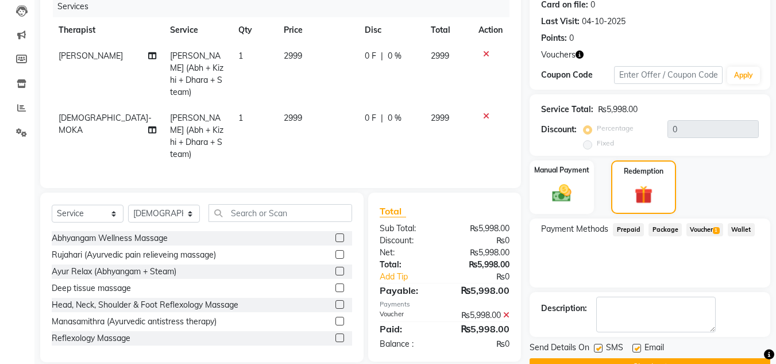
scroll to position [176, 0]
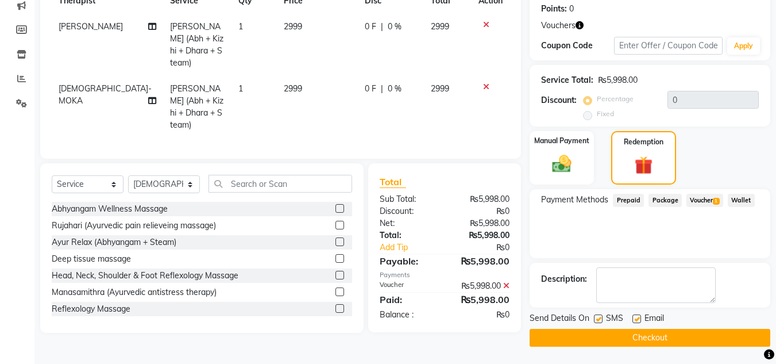
click at [336, 221] on label at bounding box center [340, 225] width 9 height 9
click at [336, 222] on input "checkbox" at bounding box center [339, 225] width 7 height 7
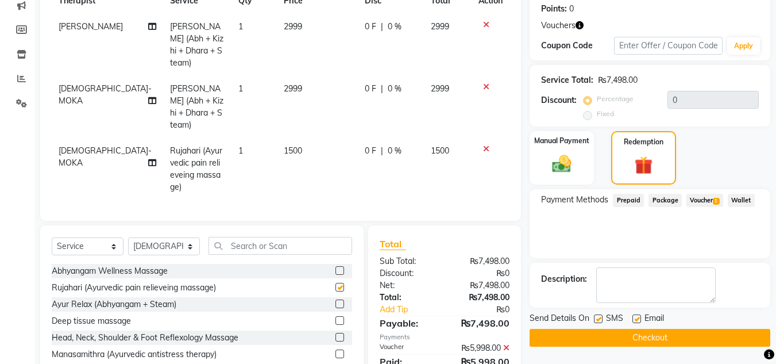
checkbox input "false"
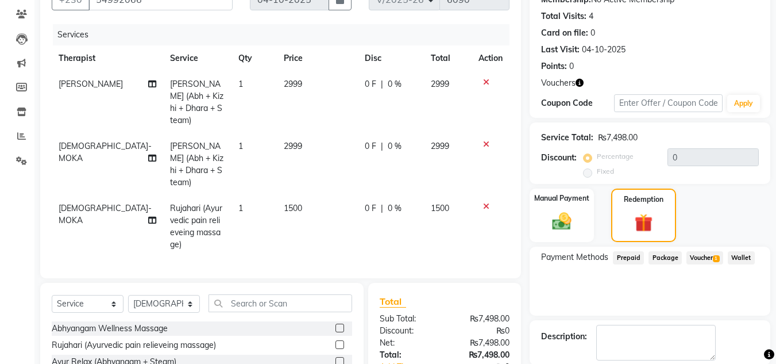
click at [485, 202] on icon at bounding box center [486, 206] width 6 height 8
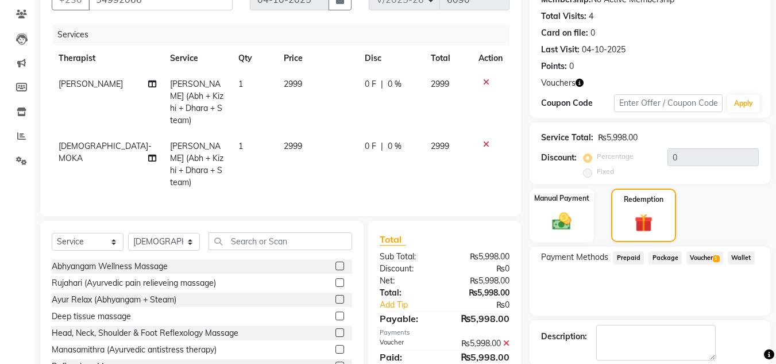
scroll to position [176, 0]
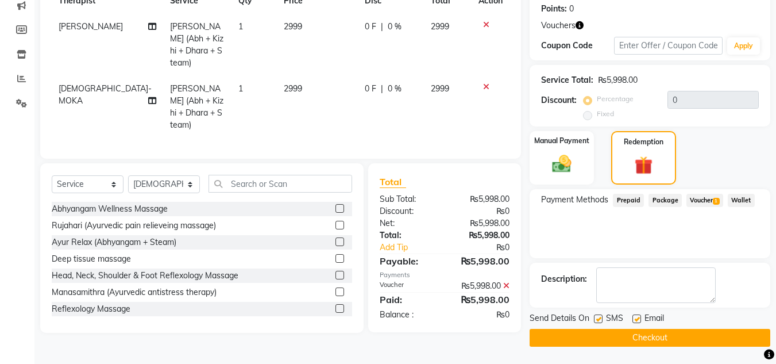
click at [697, 197] on span "Voucher 1" at bounding box center [705, 200] width 37 height 13
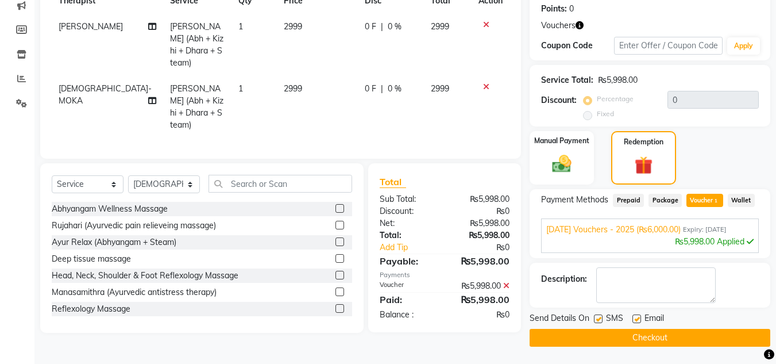
click at [668, 335] on button "Checkout" at bounding box center [650, 338] width 241 height 18
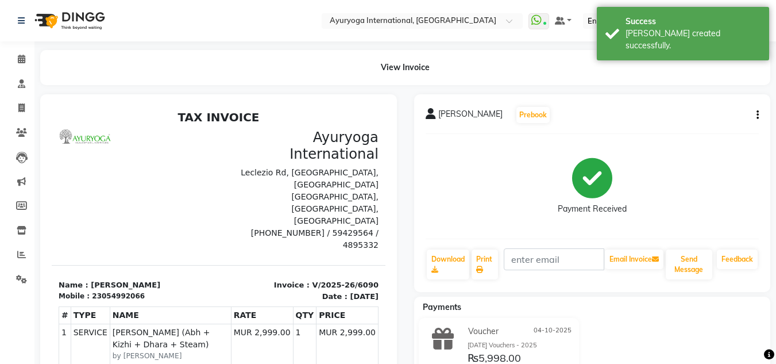
scroll to position [157, 0]
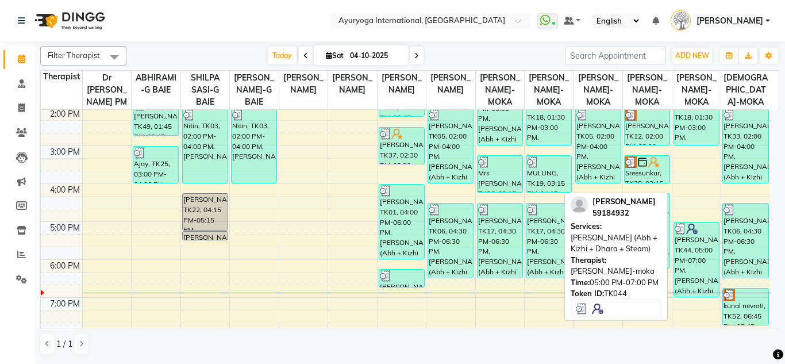
scroll to position [325, 0]
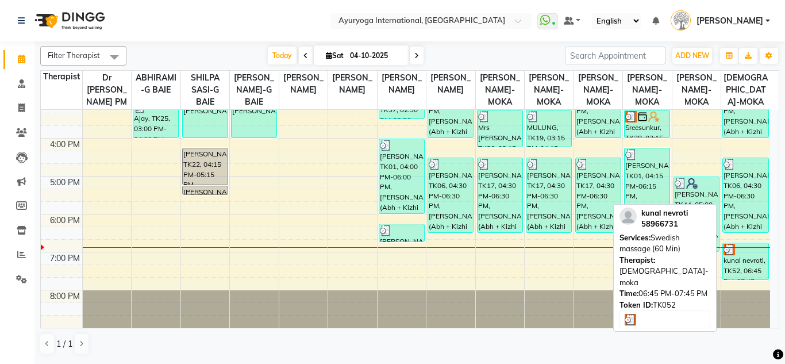
click at [744, 267] on div "kunal nevroti, TK52, 06:45 PM-07:45 PM, Swedish massage (60 Min)" at bounding box center [745, 261] width 45 height 36
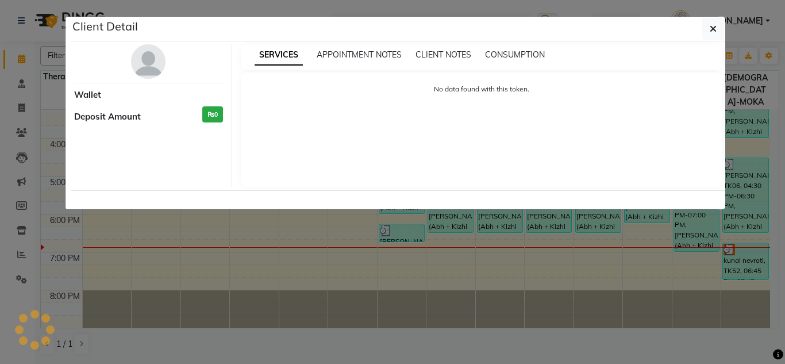
select select "3"
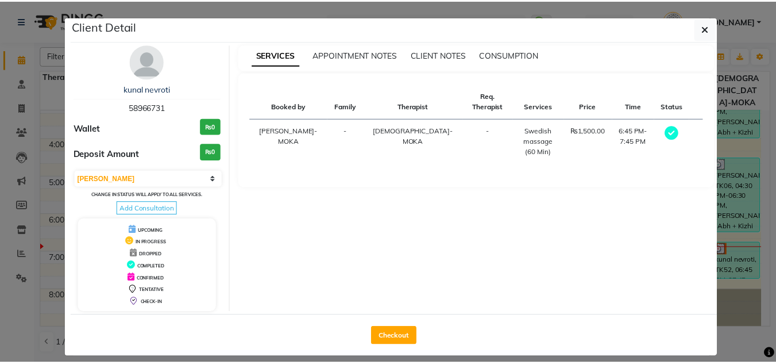
scroll to position [10, 0]
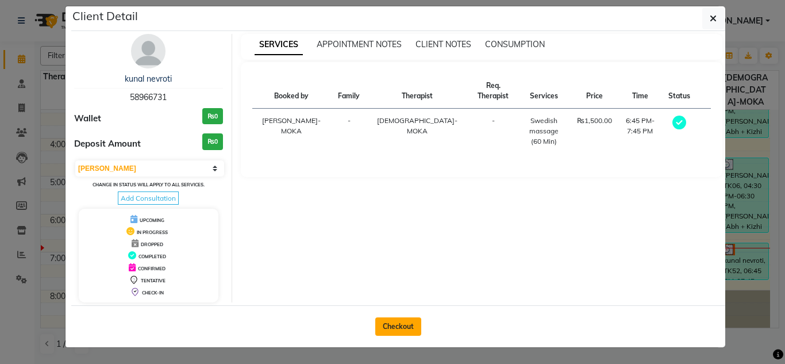
click at [404, 328] on button "Checkout" at bounding box center [398, 326] width 46 height 18
select select "service"
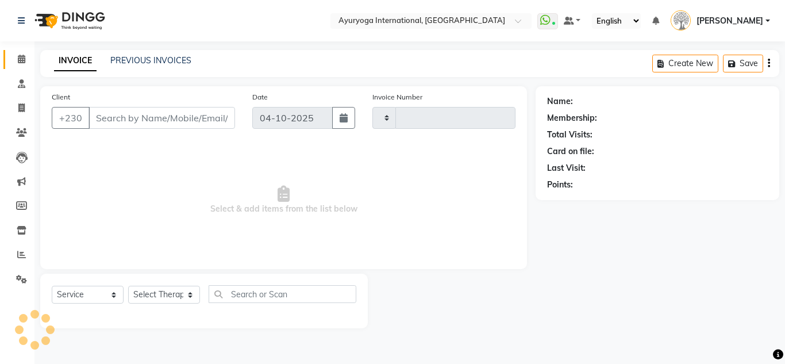
type input "6091"
select select "730"
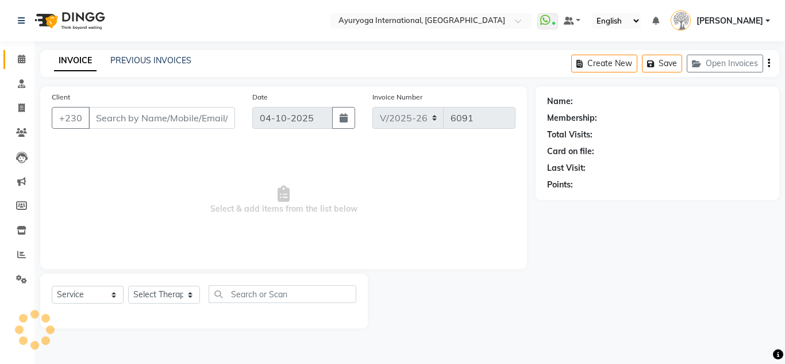
type input "58966731"
select select "36053"
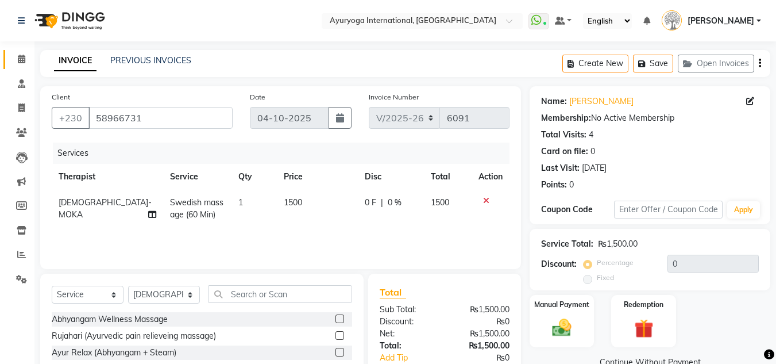
scroll to position [97, 0]
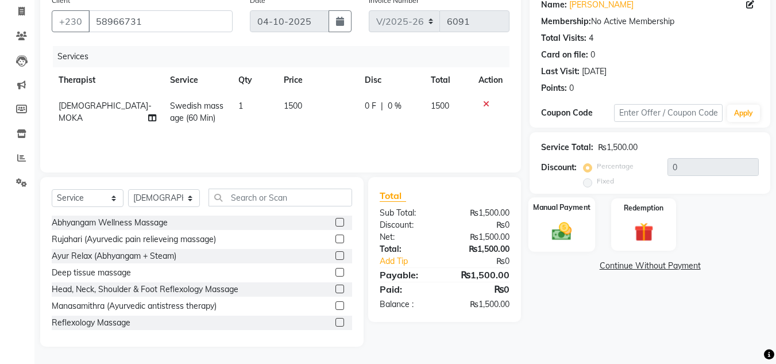
click at [560, 243] on img at bounding box center [562, 231] width 32 height 23
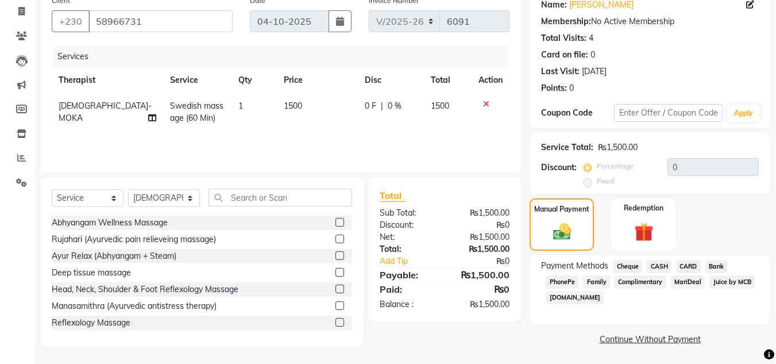
click at [655, 273] on span "CASH" at bounding box center [659, 266] width 25 height 13
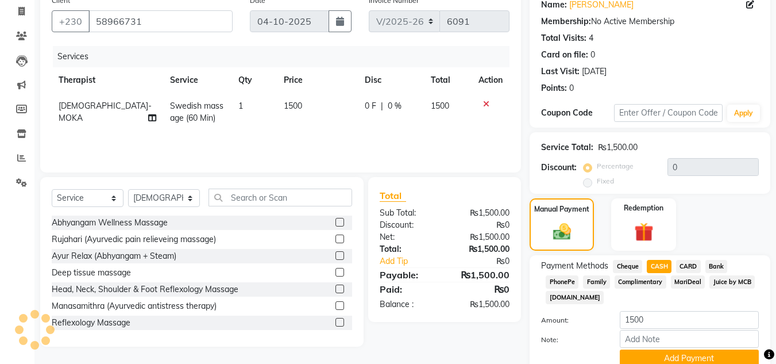
scroll to position [57, 0]
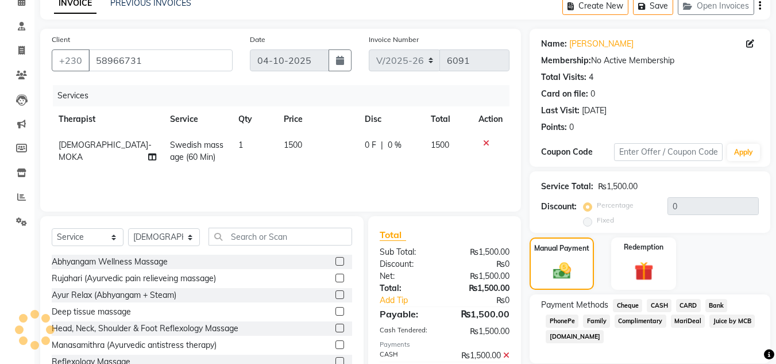
scroll to position [163, 0]
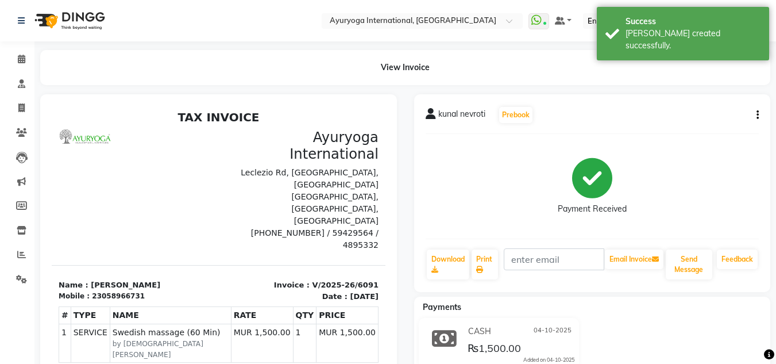
scroll to position [105, 0]
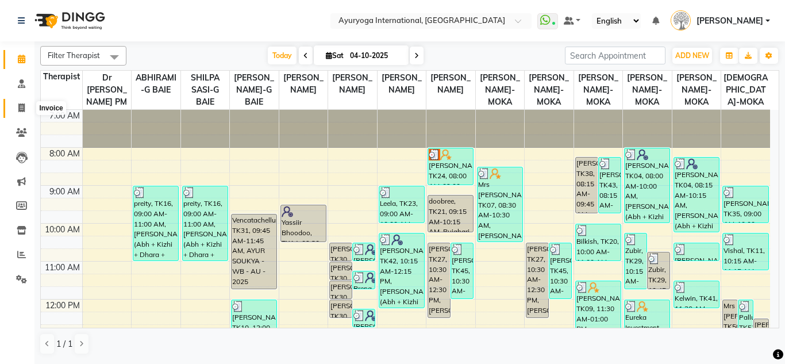
click at [26, 107] on span at bounding box center [21, 108] width 20 height 13
select select "service"
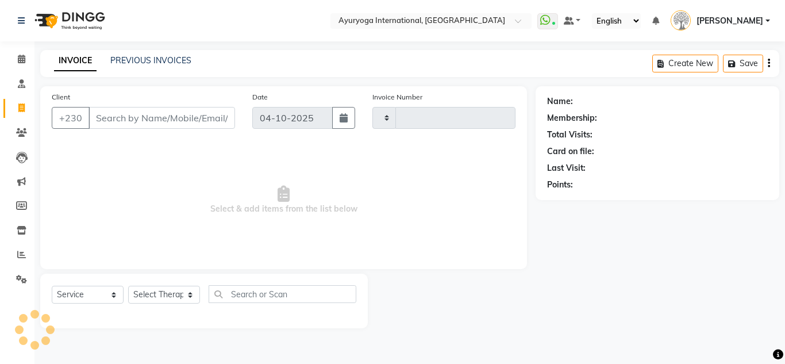
type input "6092"
select select "730"
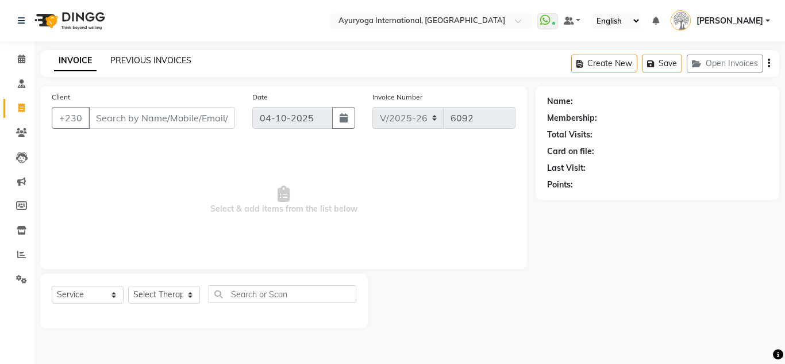
click at [177, 60] on link "PREVIOUS INVOICES" at bounding box center [150, 60] width 81 height 10
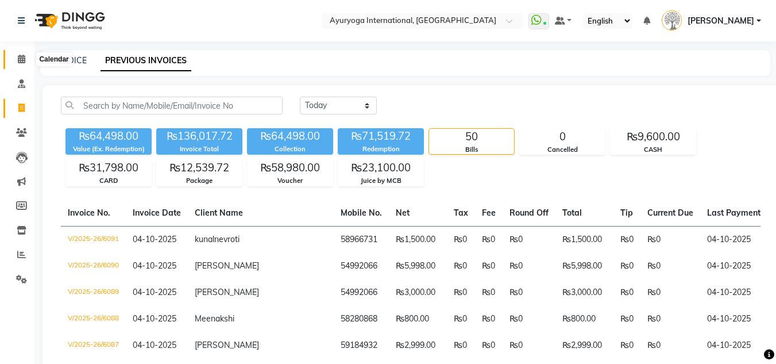
click at [28, 57] on span at bounding box center [21, 59] width 20 height 13
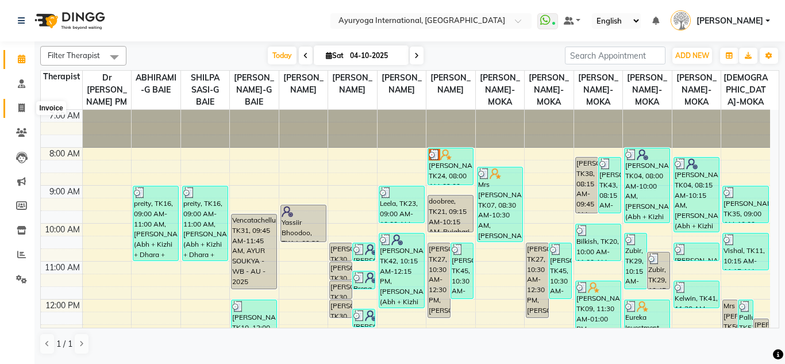
click at [19, 107] on icon at bounding box center [21, 107] width 6 height 9
select select "service"
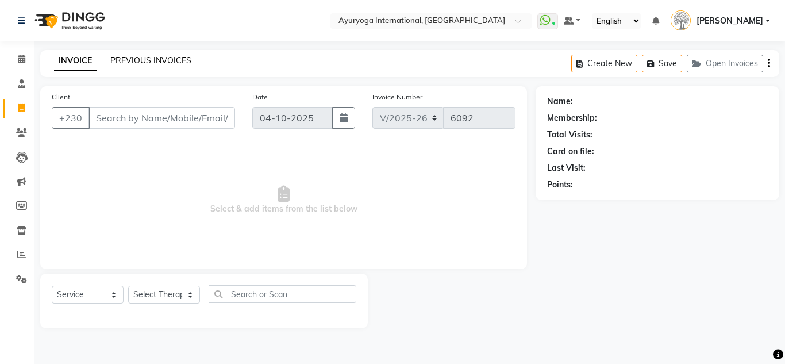
click at [167, 59] on link "PREVIOUS INVOICES" at bounding box center [150, 60] width 81 height 10
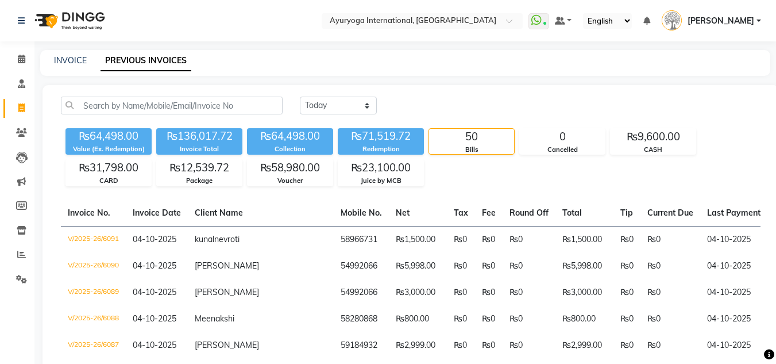
scroll to position [911, 0]
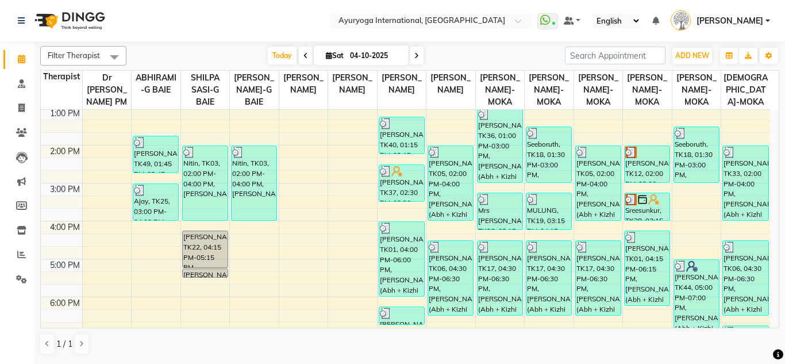
scroll to position [325, 0]
